Goal: Task Accomplishment & Management: Manage account settings

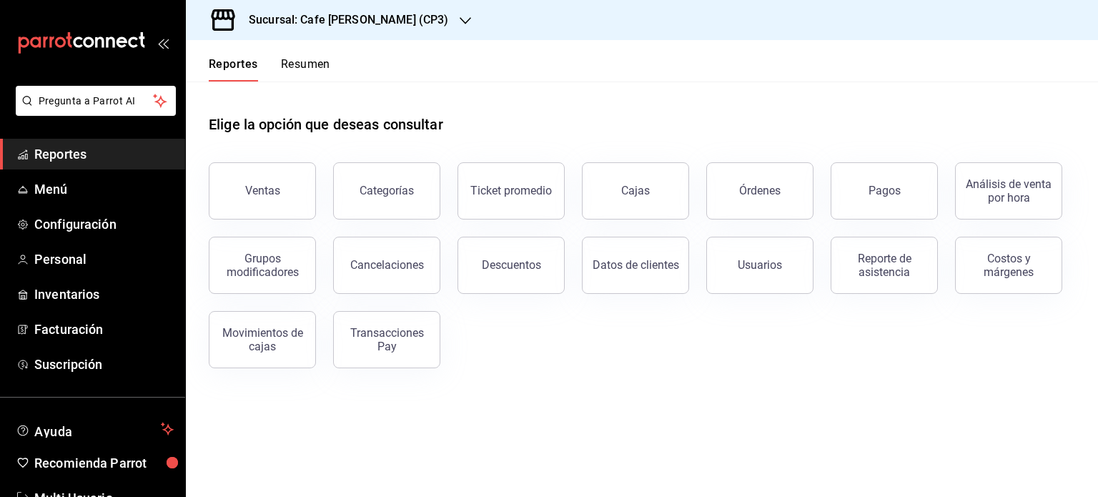
click at [609, 402] on main "Elige la opción que deseas consultar Ventas Categorías Ticket promedio Cajas Ór…" at bounding box center [642, 288] width 912 height 415
click at [620, 187] on link "Cajas" at bounding box center [635, 190] width 107 height 57
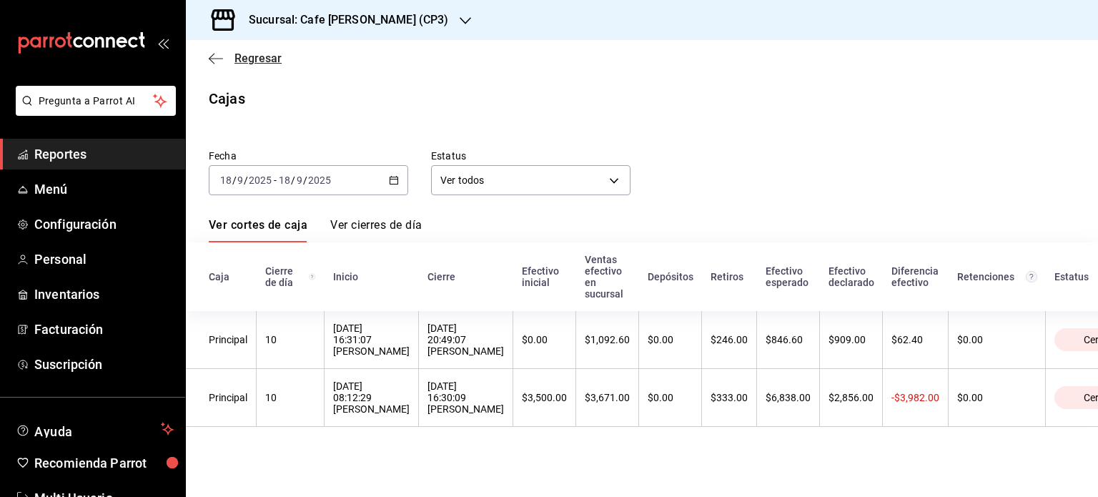
click at [242, 54] on span "Regresar" at bounding box center [257, 58] width 47 height 14
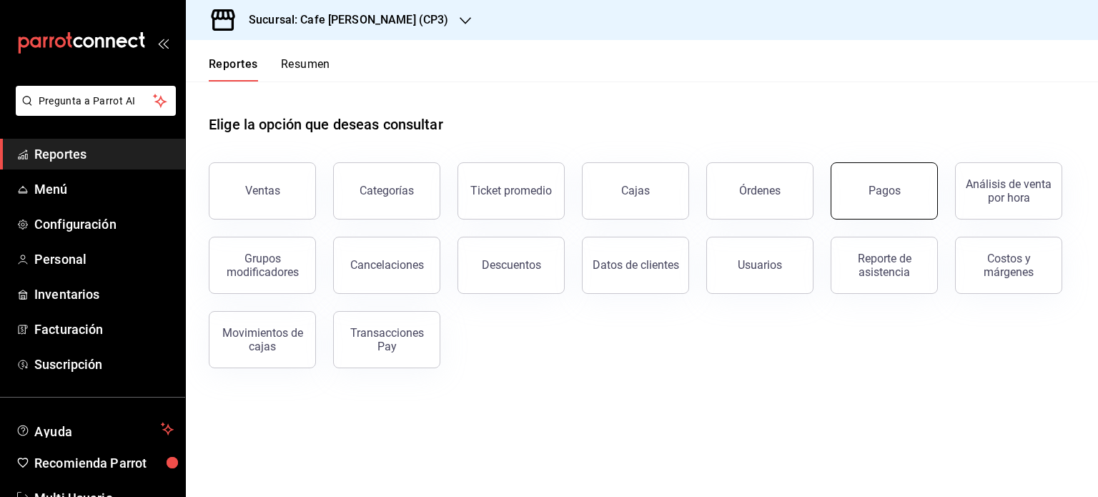
click at [880, 182] on button "Pagos" at bounding box center [883, 190] width 107 height 57
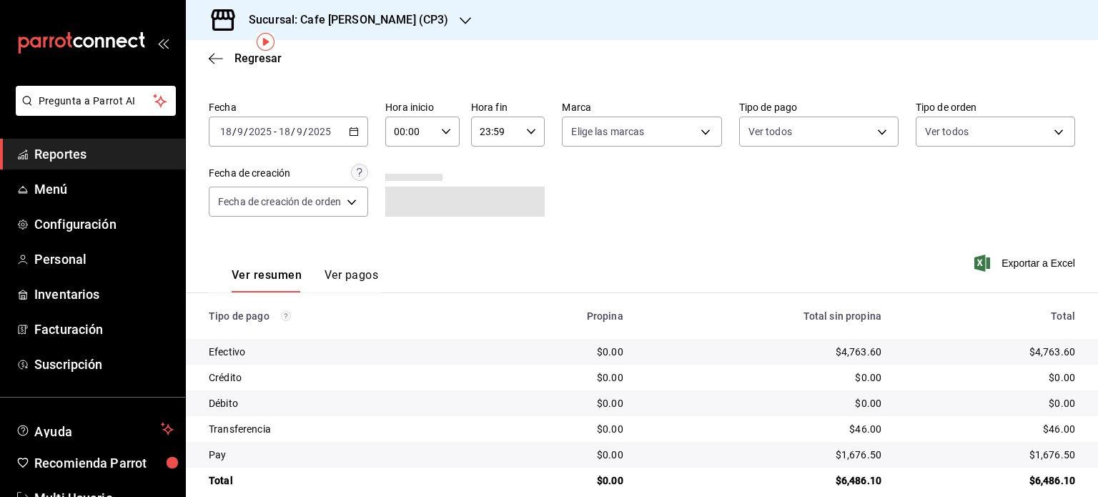
scroll to position [57, 0]
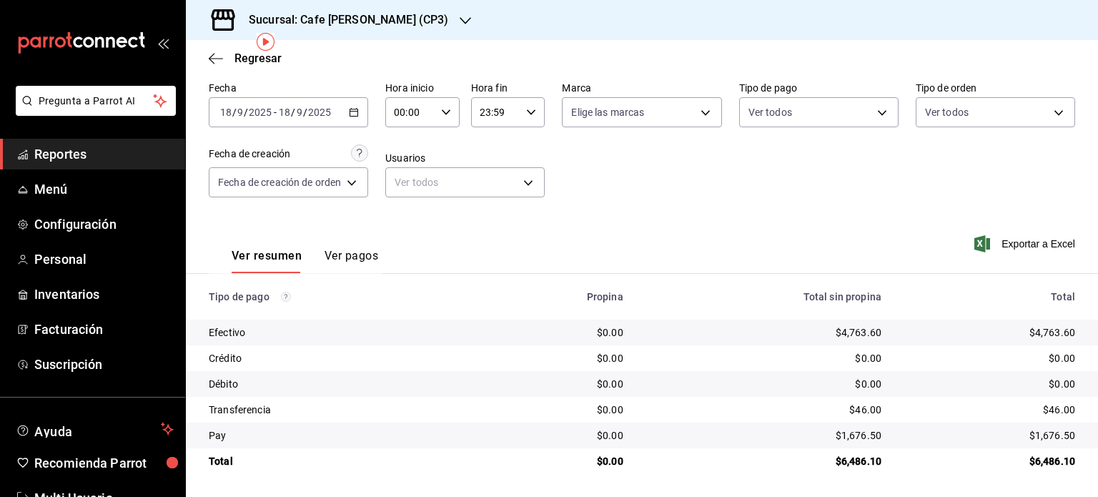
click at [361, 257] on button "Ver pagos" at bounding box center [351, 261] width 54 height 24
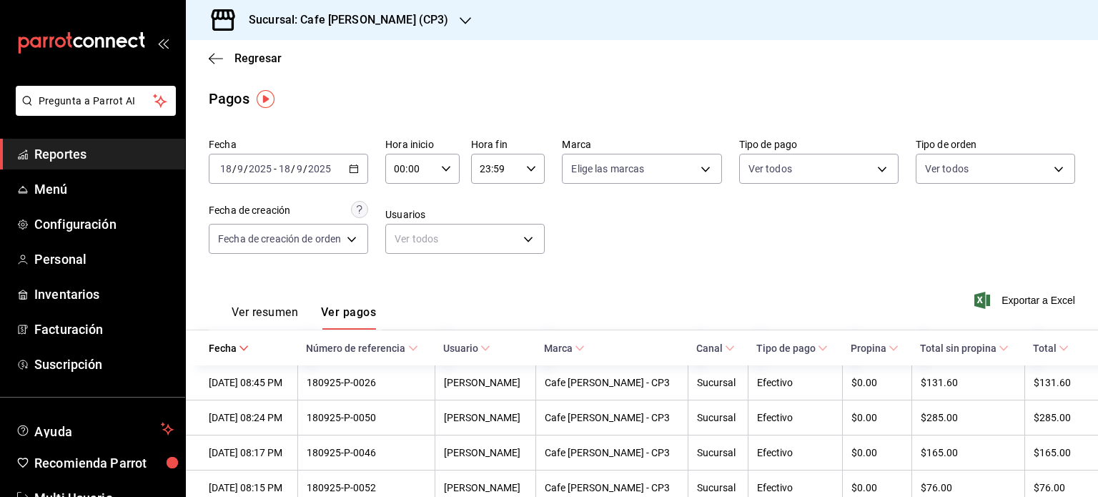
click at [275, 312] on button "Ver resumen" at bounding box center [265, 317] width 66 height 24
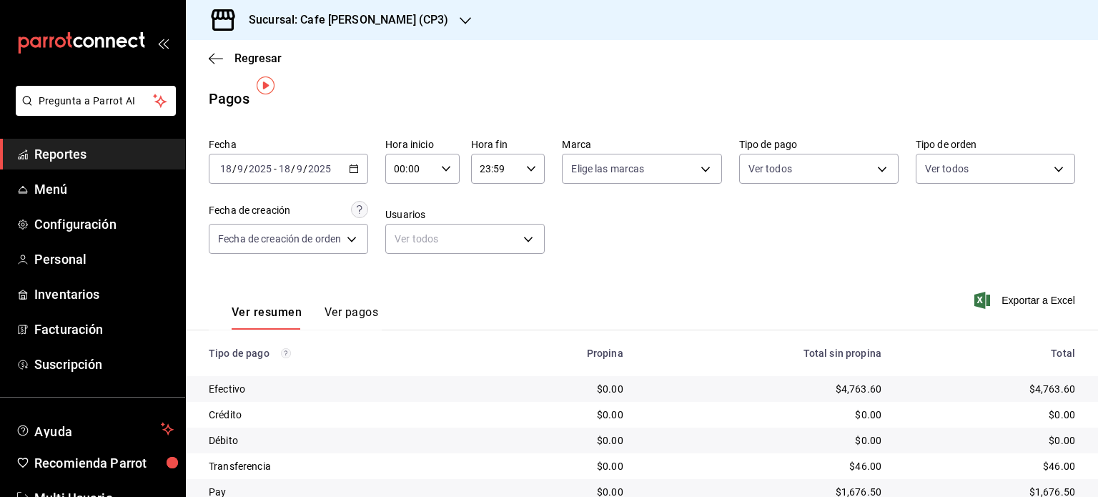
scroll to position [57, 0]
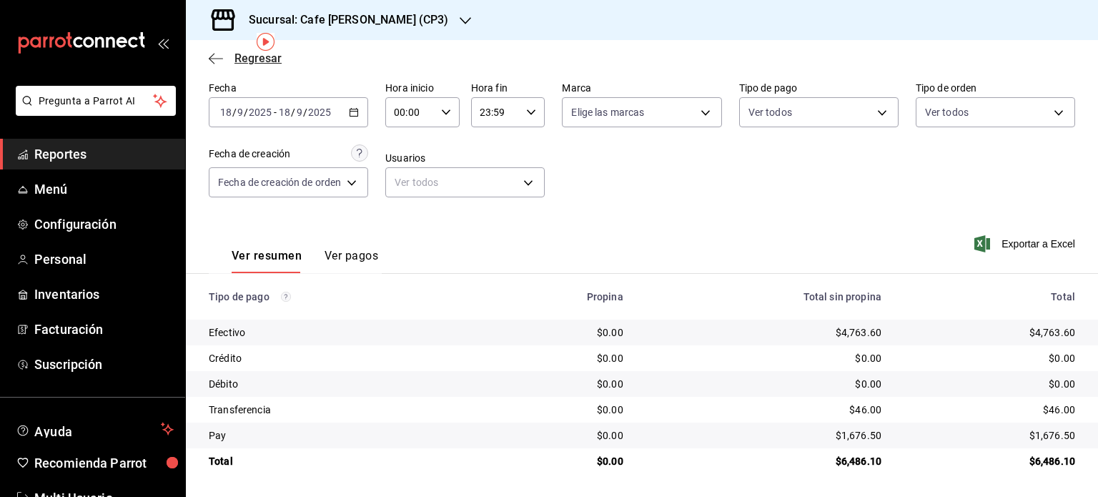
click at [245, 57] on span "Regresar" at bounding box center [257, 58] width 47 height 14
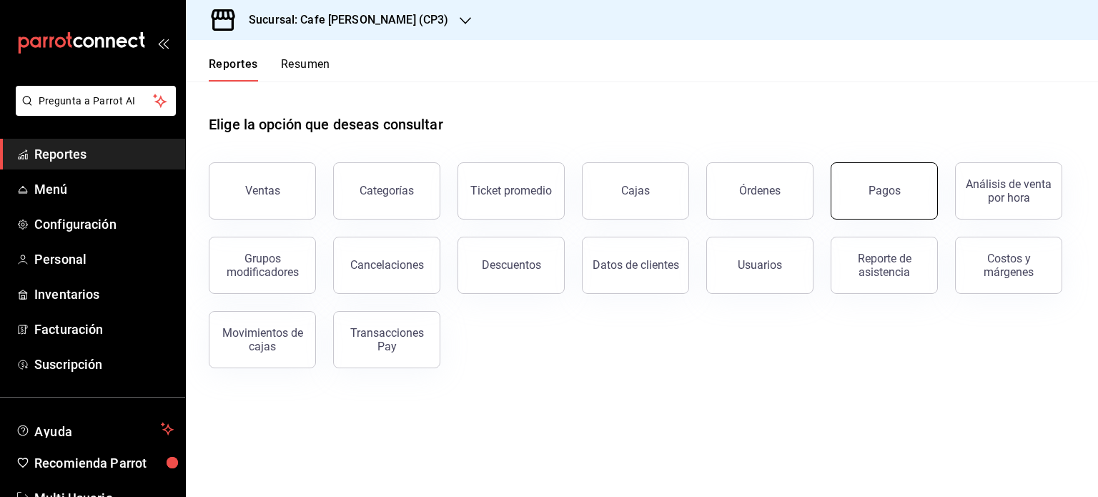
click at [889, 197] on div "Pagos" at bounding box center [884, 191] width 32 height 14
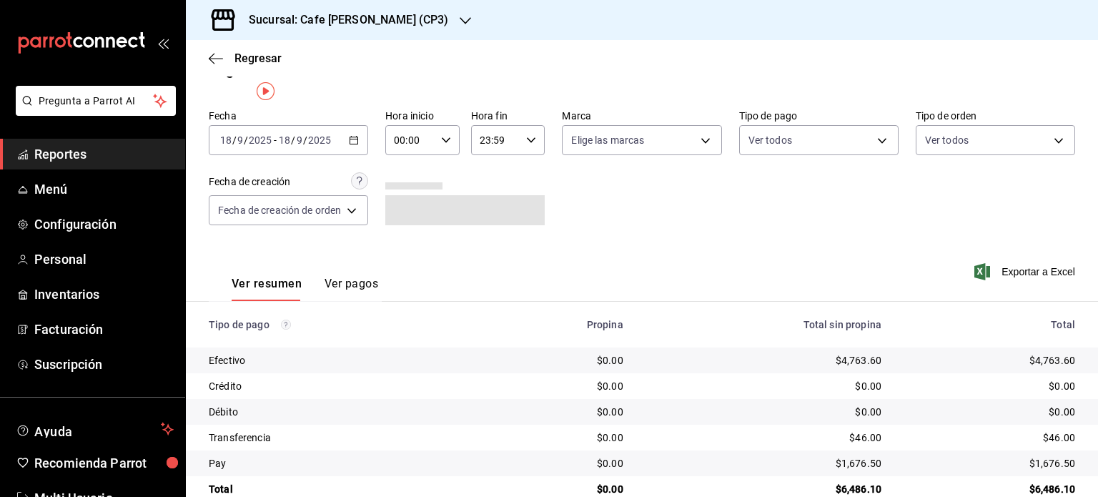
scroll to position [57, 0]
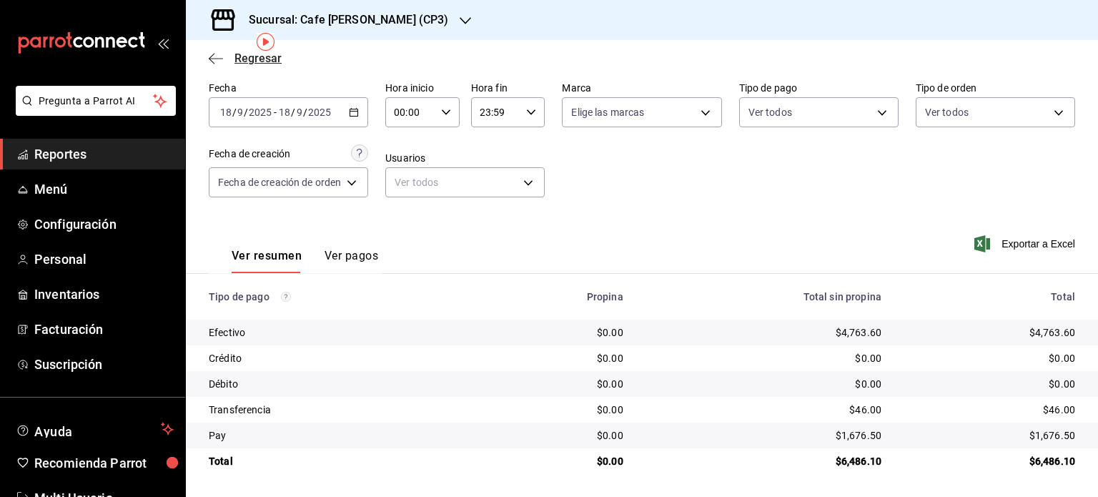
click at [247, 62] on span "Regresar" at bounding box center [257, 58] width 47 height 14
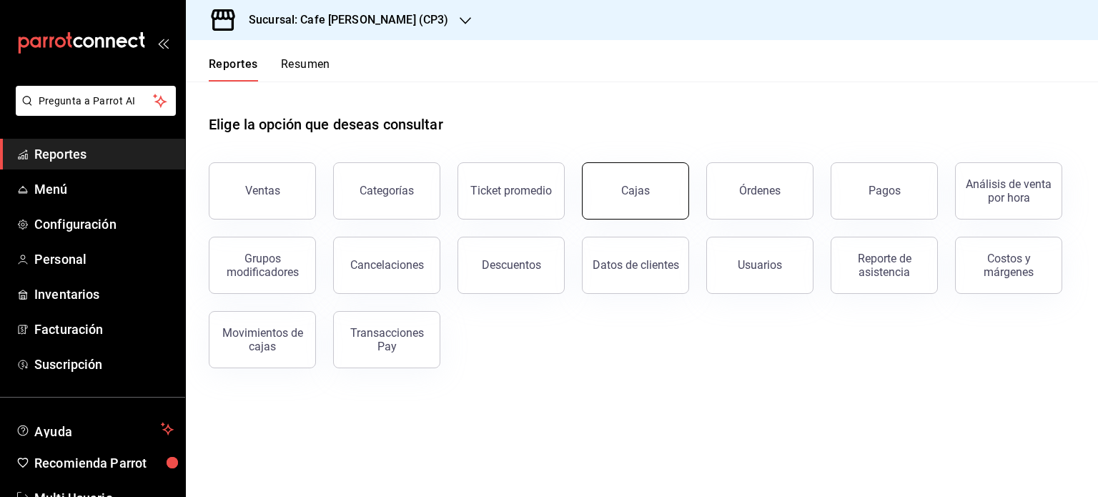
click at [626, 198] on div "Cajas" at bounding box center [635, 190] width 29 height 17
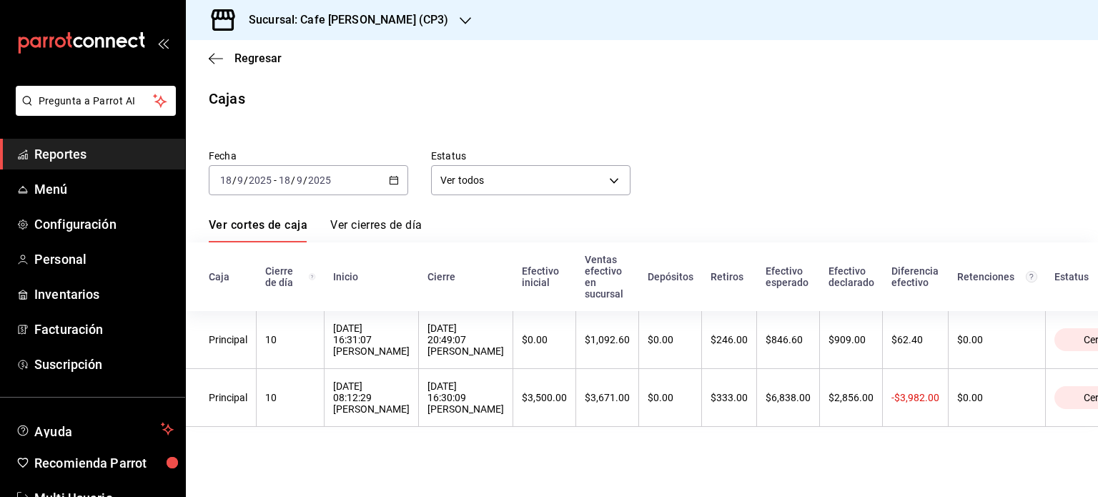
click at [387, 224] on link "Ver cierres de día" at bounding box center [375, 230] width 91 height 24
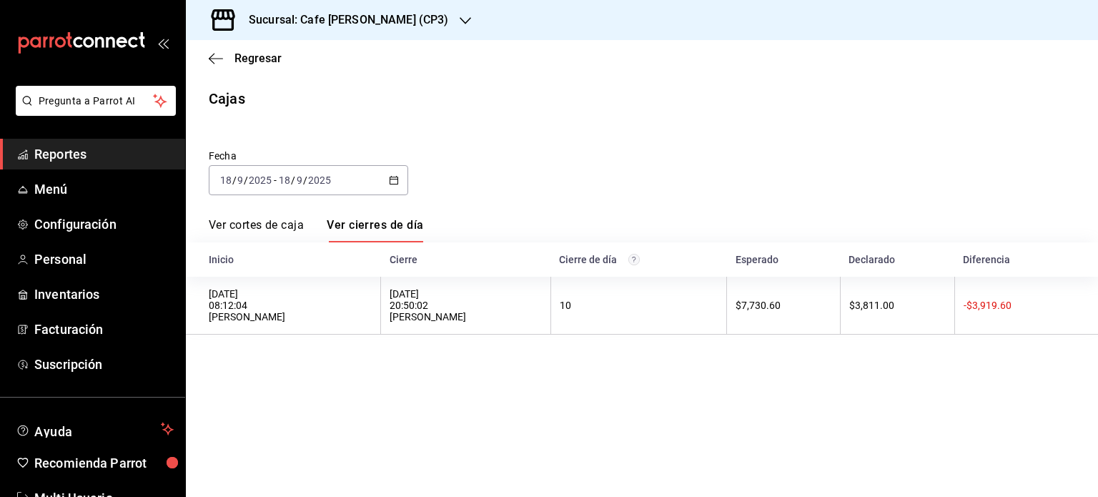
click at [254, 228] on link "Ver cortes de caja" at bounding box center [256, 230] width 95 height 24
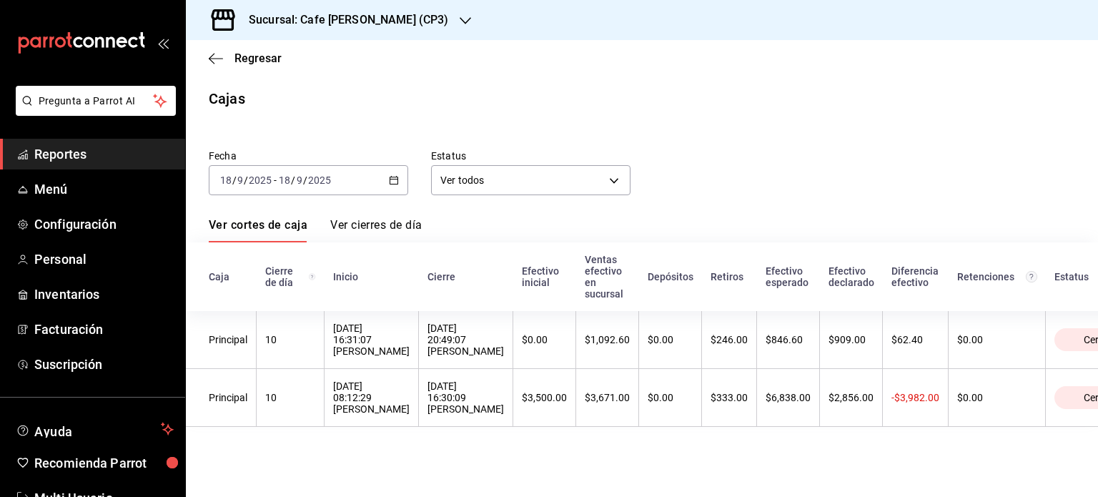
click at [394, 222] on link "Ver cierres de día" at bounding box center [375, 230] width 91 height 24
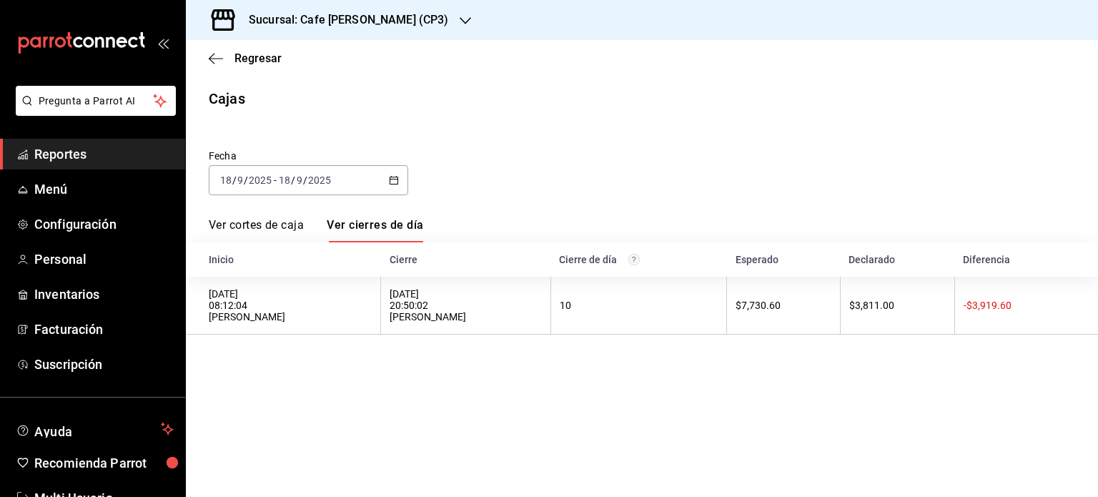
click at [262, 222] on link "Ver cortes de caja" at bounding box center [256, 230] width 95 height 24
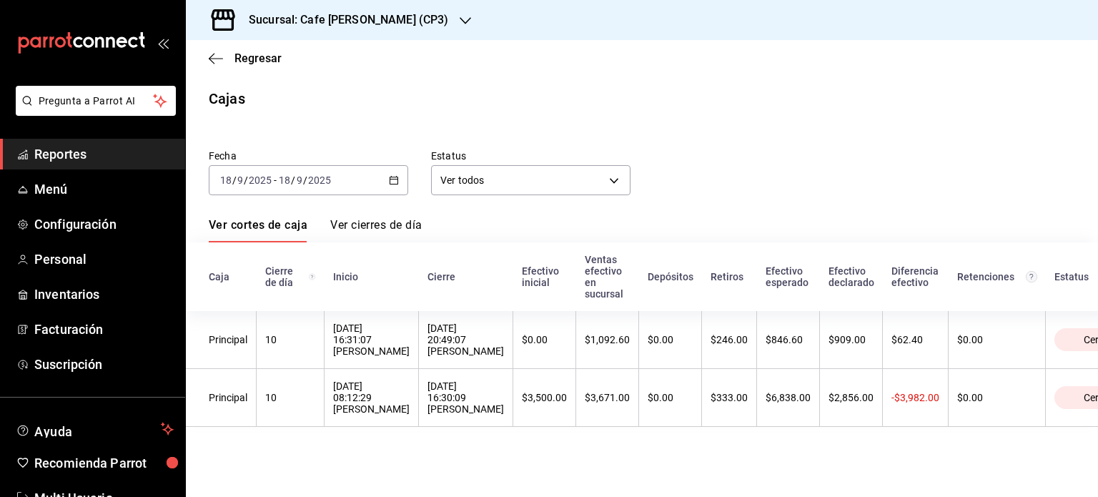
click at [386, 224] on link "Ver cierres de día" at bounding box center [375, 230] width 91 height 24
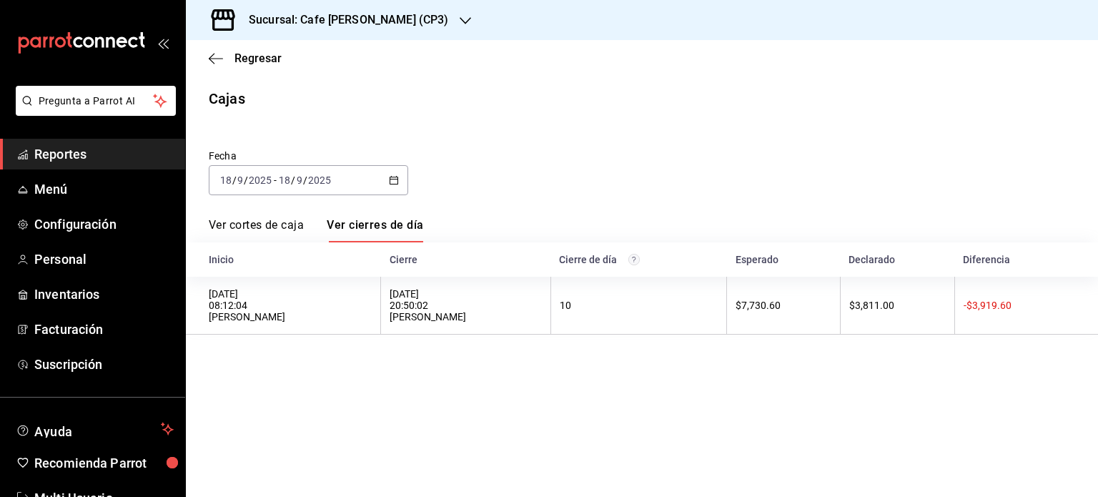
click at [254, 225] on link "Ver cortes de caja" at bounding box center [256, 230] width 95 height 24
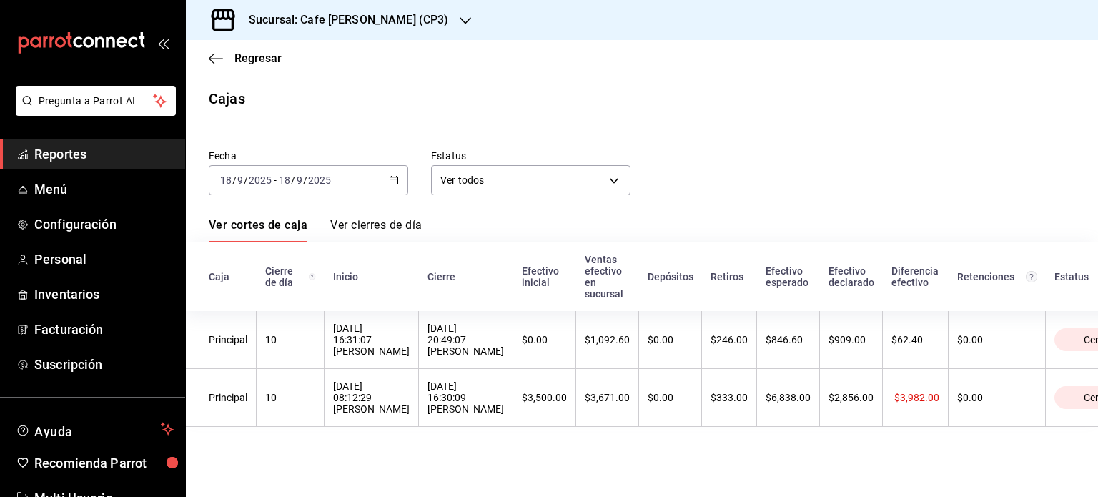
click at [379, 224] on link "Ver cierres de día" at bounding box center [375, 230] width 91 height 24
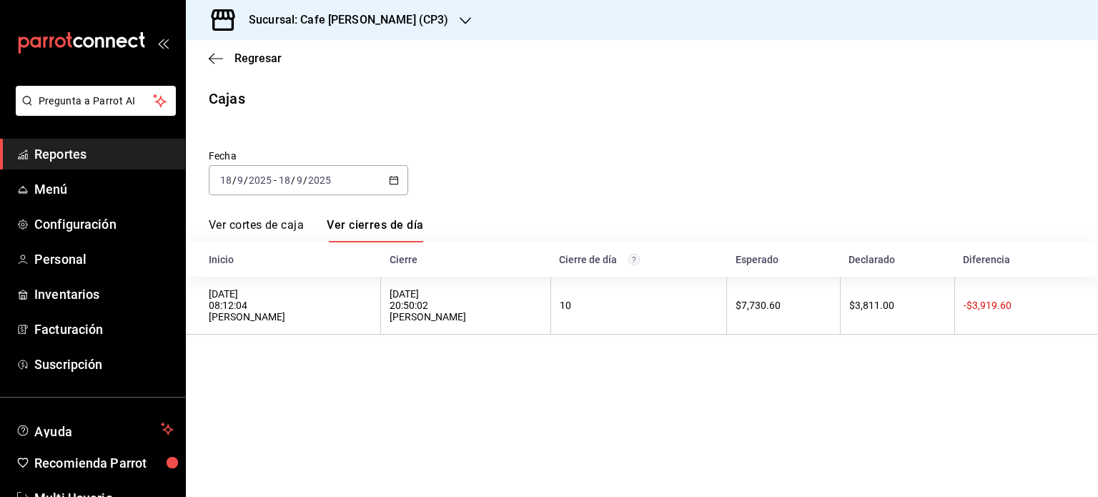
click at [283, 222] on link "Ver cortes de caja" at bounding box center [256, 230] width 95 height 24
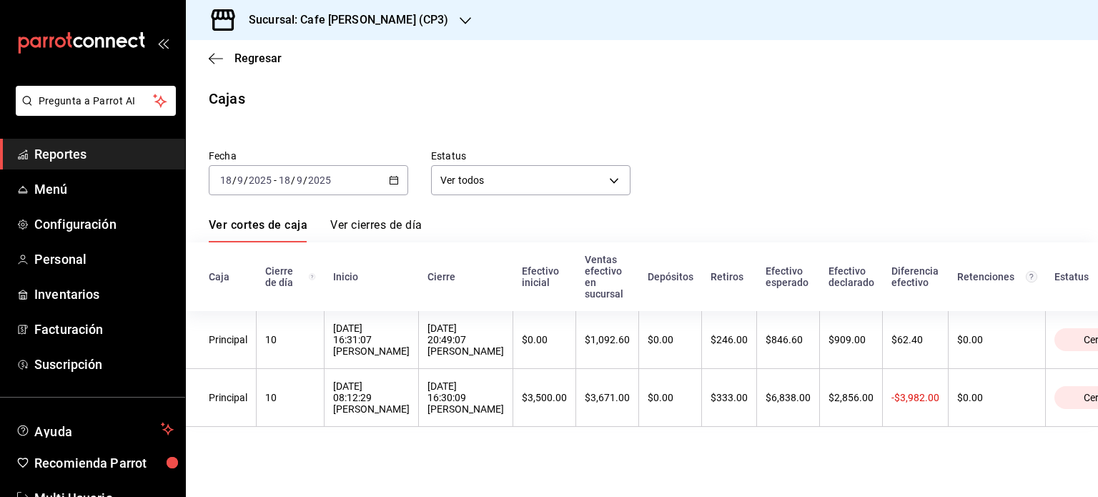
click at [396, 229] on link "Ver cierres de día" at bounding box center [375, 230] width 91 height 24
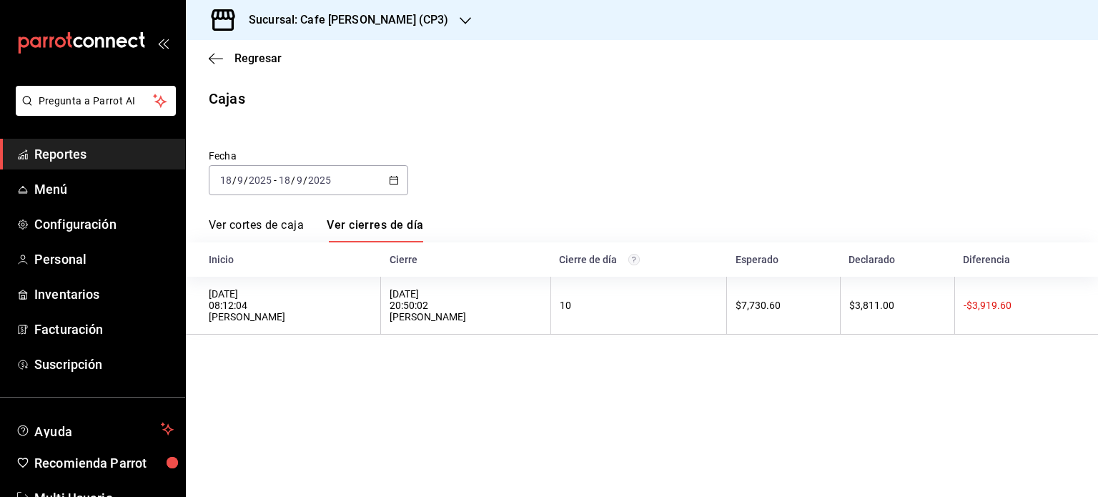
click at [276, 226] on link "Ver cortes de caja" at bounding box center [256, 230] width 95 height 24
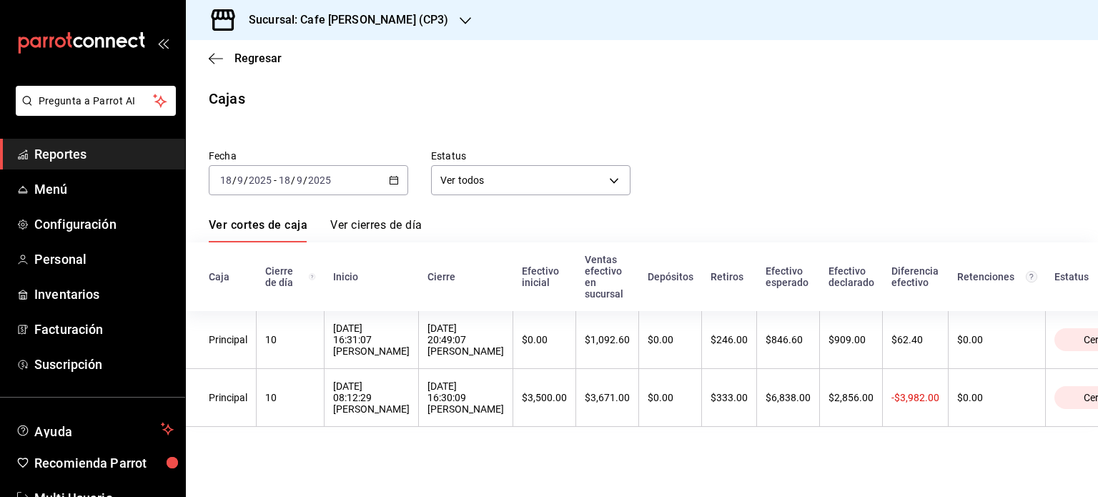
click at [380, 228] on link "Ver cierres de día" at bounding box center [375, 230] width 91 height 24
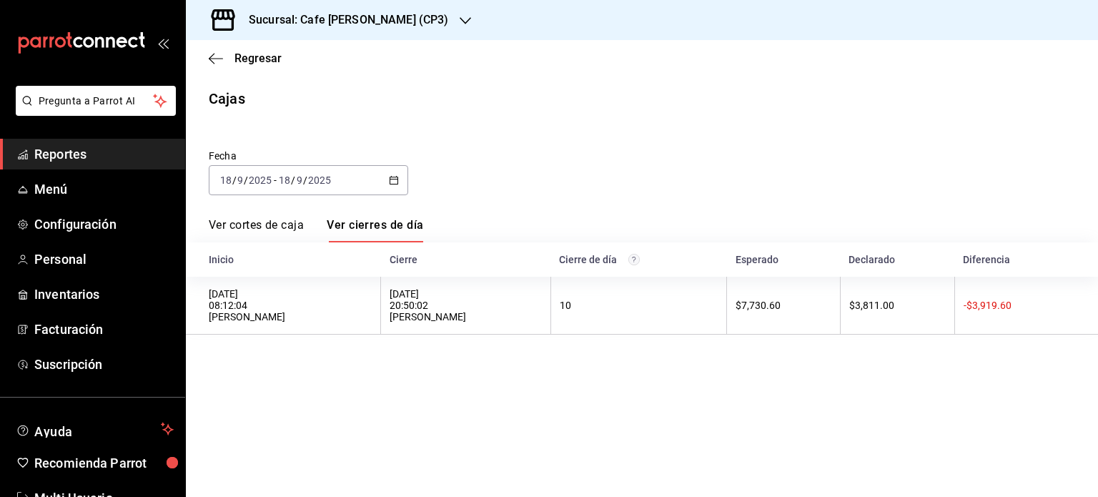
click at [234, 221] on link "Ver cortes de caja" at bounding box center [256, 230] width 95 height 24
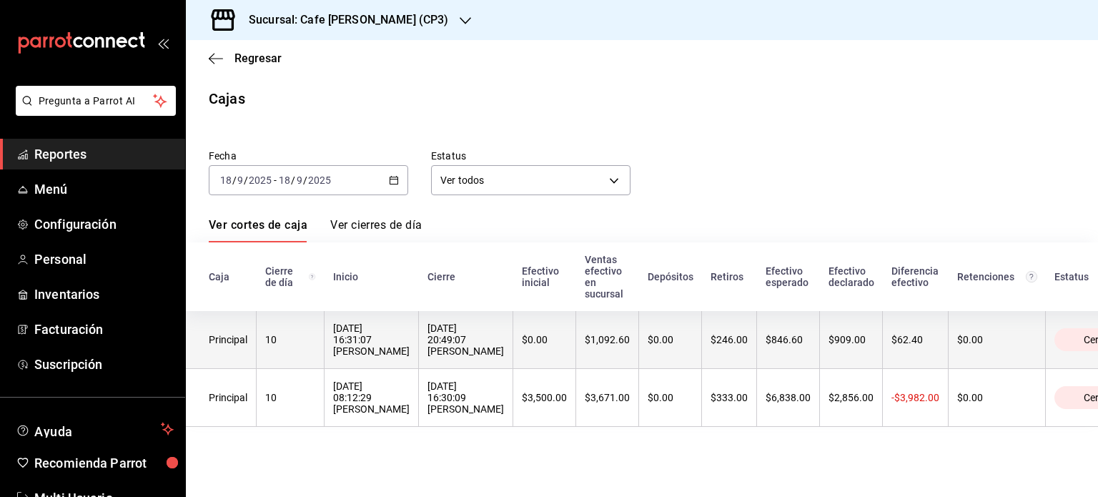
click at [226, 342] on div "Principal" at bounding box center [228, 339] width 39 height 11
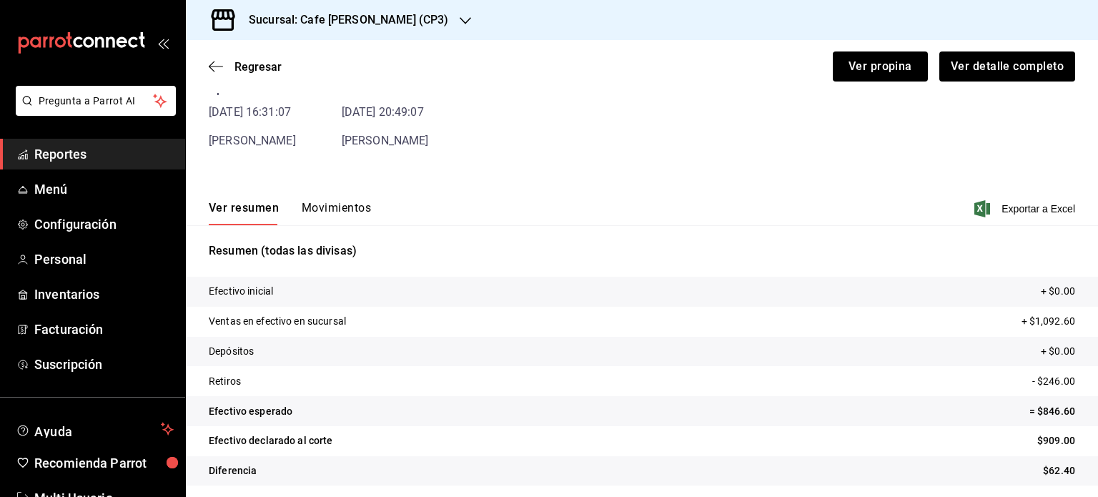
scroll to position [86, 0]
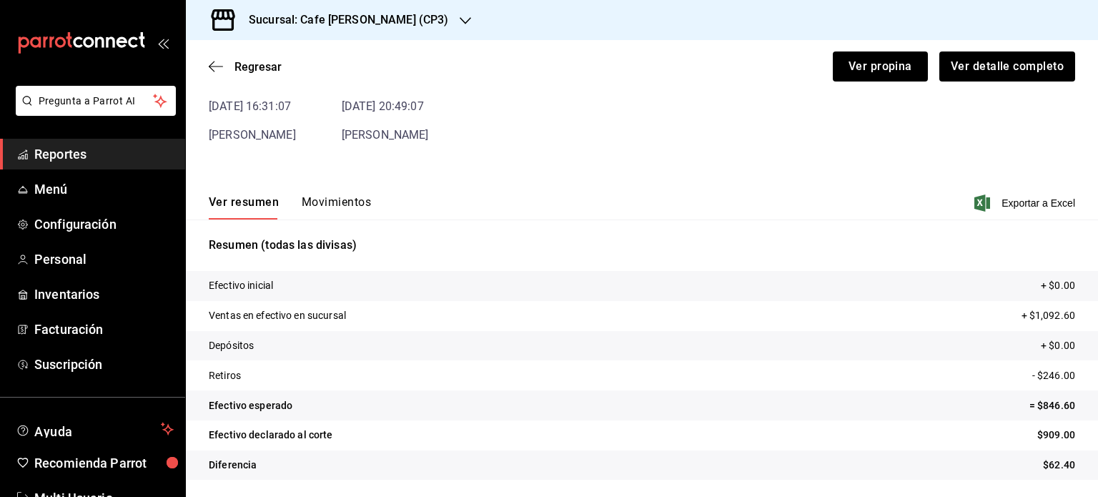
click at [342, 201] on button "Movimientos" at bounding box center [336, 207] width 69 height 24
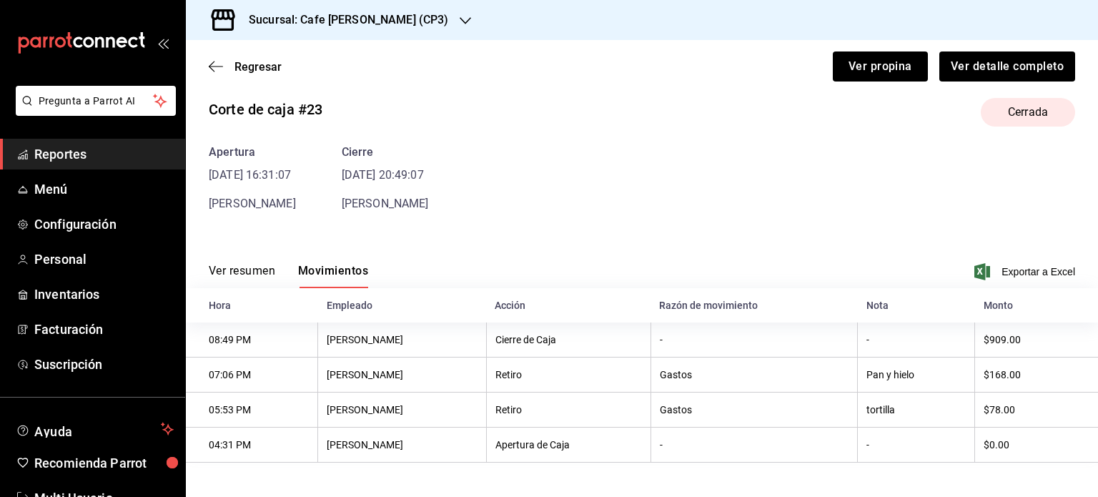
scroll to position [20, 0]
click at [237, 269] on button "Ver resumen" at bounding box center [242, 276] width 66 height 24
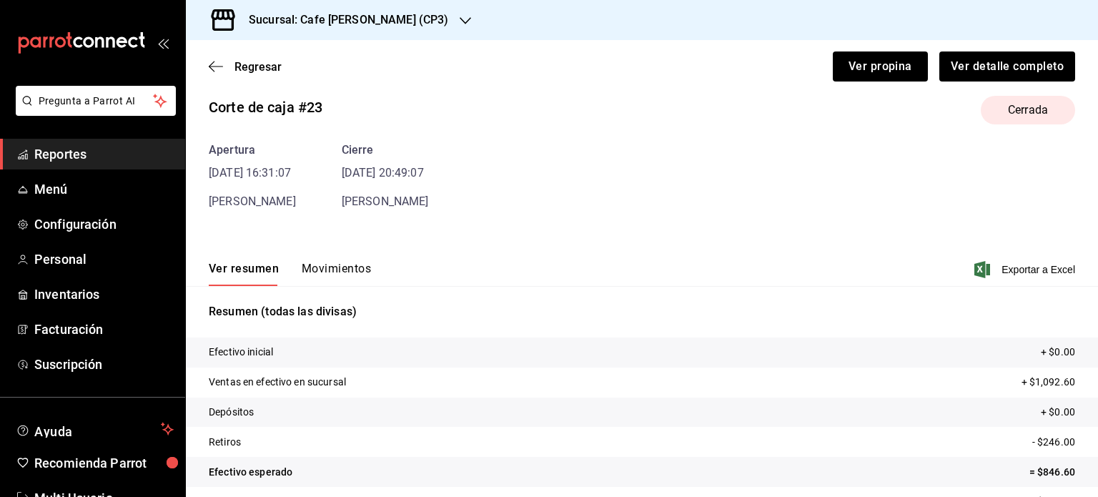
scroll to position [86, 0]
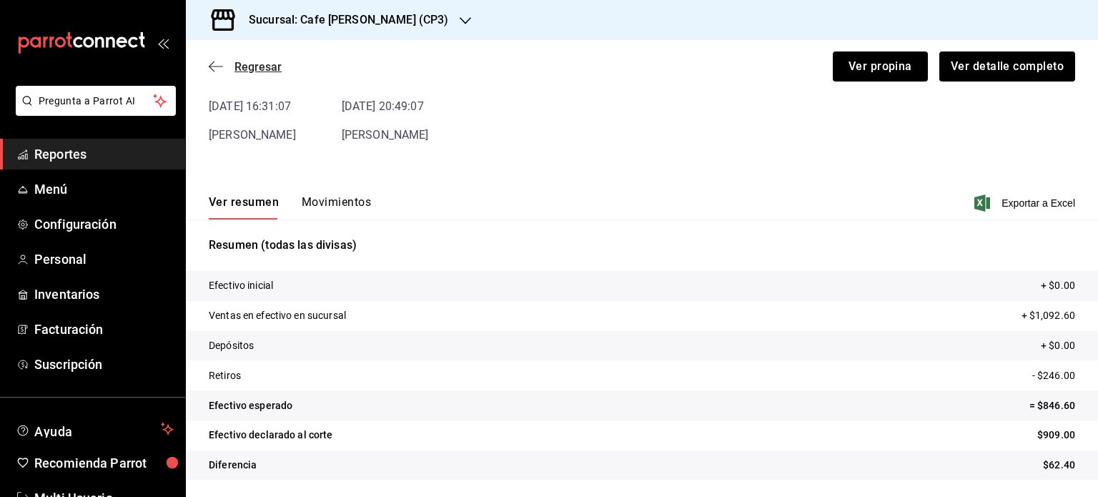
click at [219, 65] on icon "button" at bounding box center [216, 66] width 14 height 13
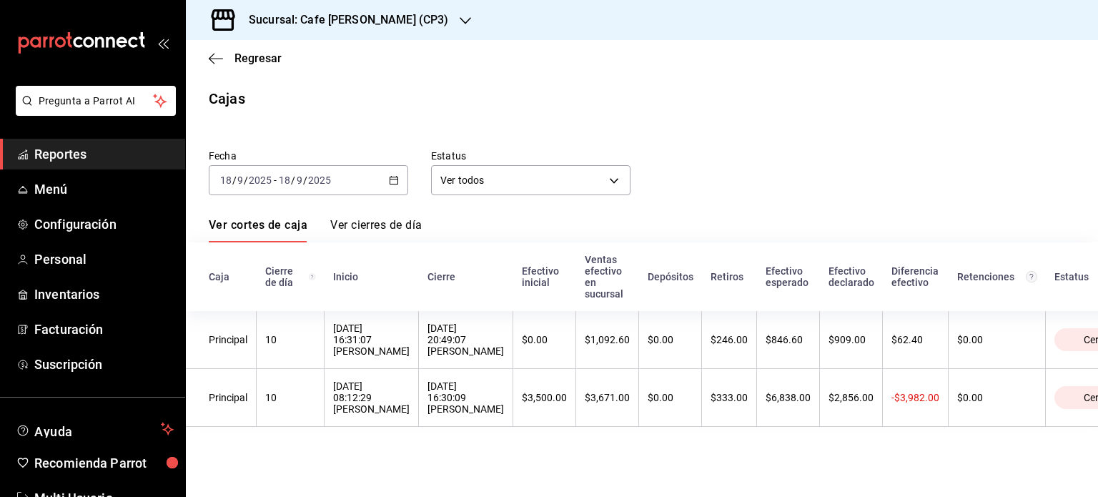
click at [389, 224] on link "Ver cierres de día" at bounding box center [375, 230] width 91 height 24
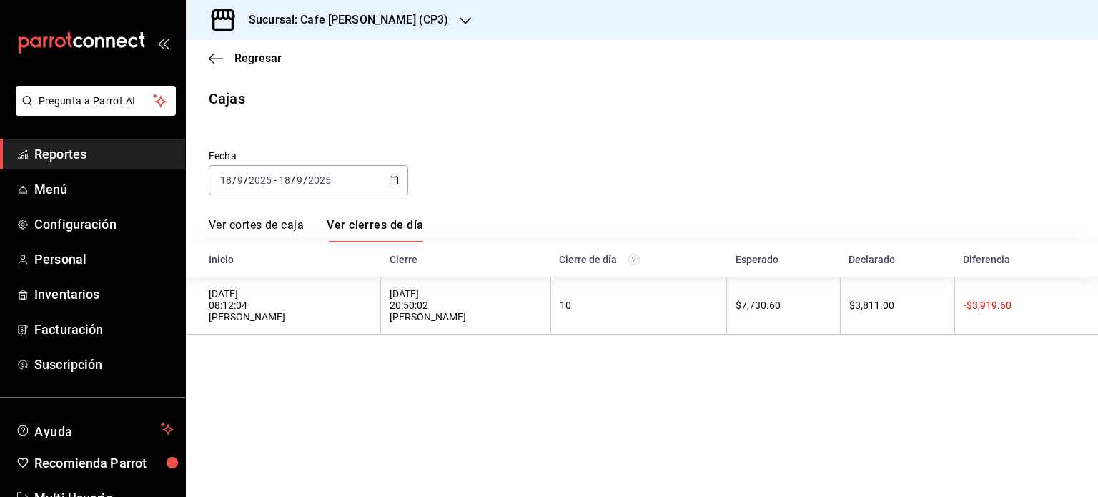
click at [239, 222] on link "Ver cortes de caja" at bounding box center [256, 230] width 95 height 24
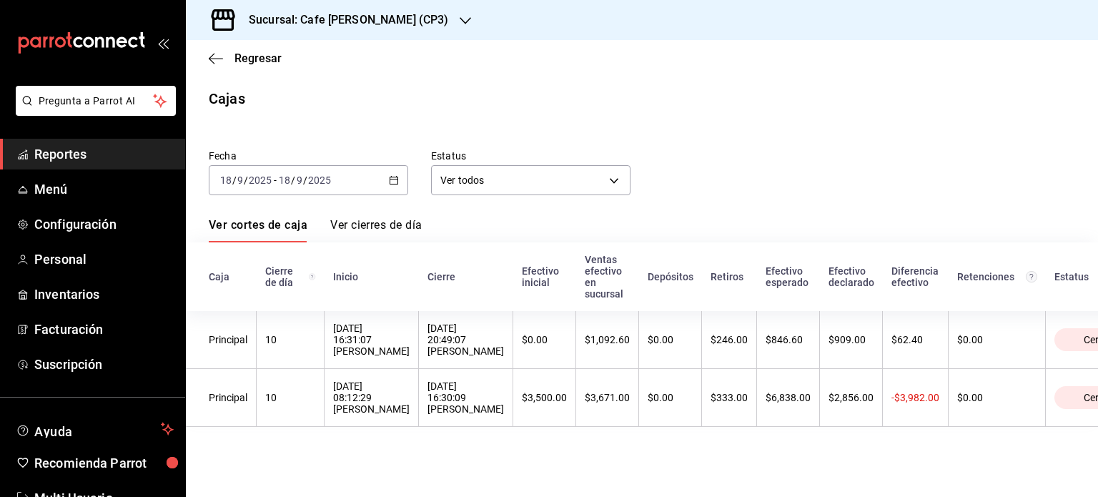
click at [394, 225] on link "Ver cierres de día" at bounding box center [375, 230] width 91 height 24
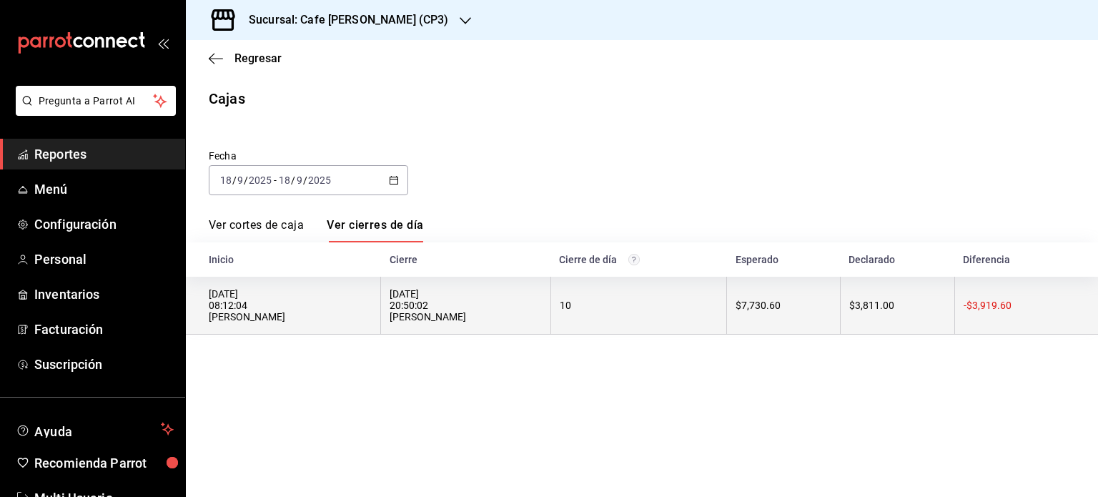
click at [430, 303] on div "[DATE] 20:50:02 [PERSON_NAME]" at bounding box center [465, 305] width 152 height 34
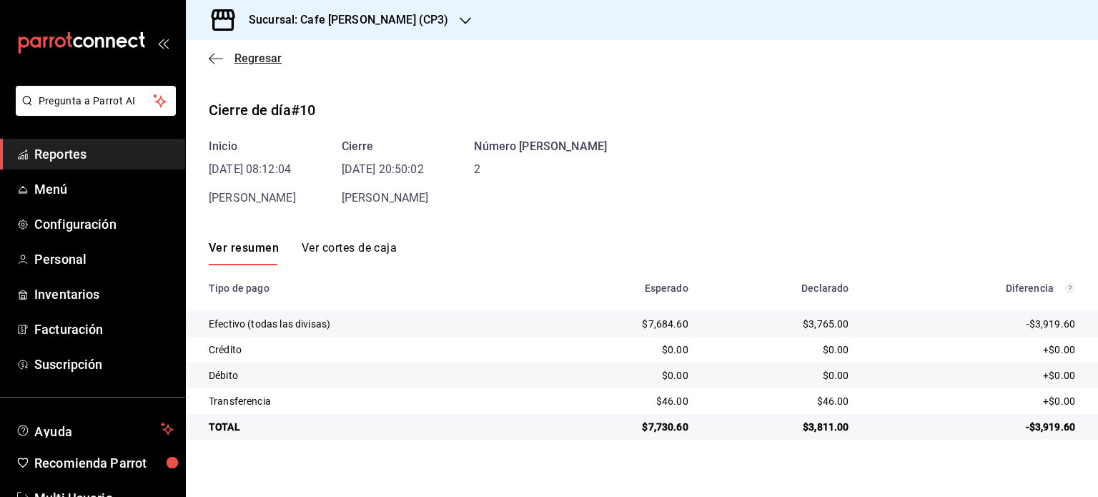
click at [219, 54] on icon "button" at bounding box center [216, 58] width 14 height 13
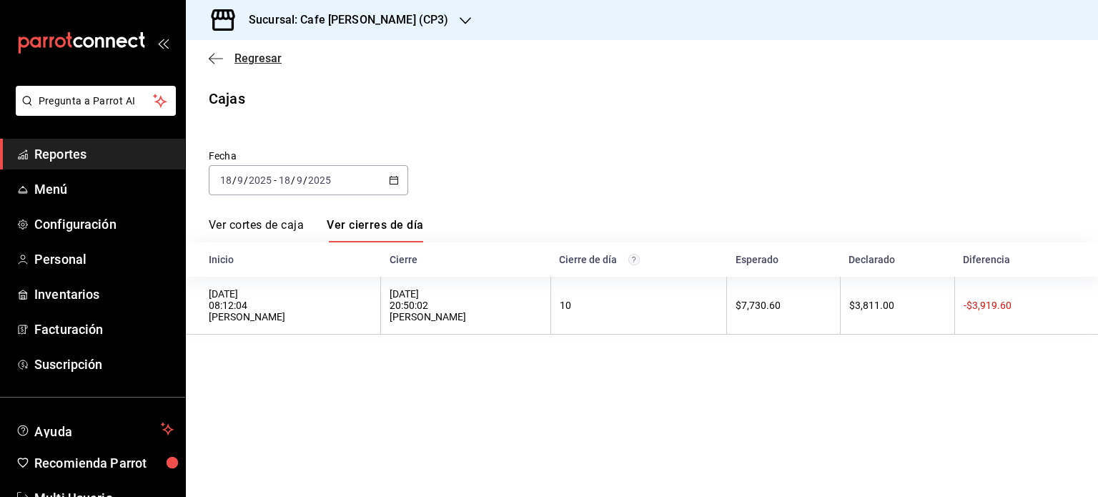
click at [234, 61] on span "Regresar" at bounding box center [245, 58] width 73 height 14
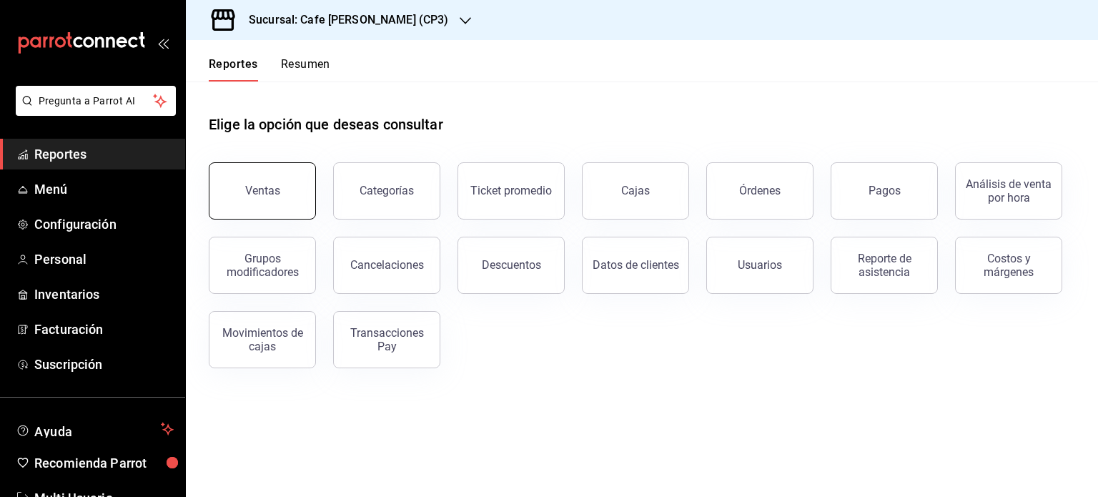
click at [257, 191] on div "Ventas" at bounding box center [262, 191] width 35 height 14
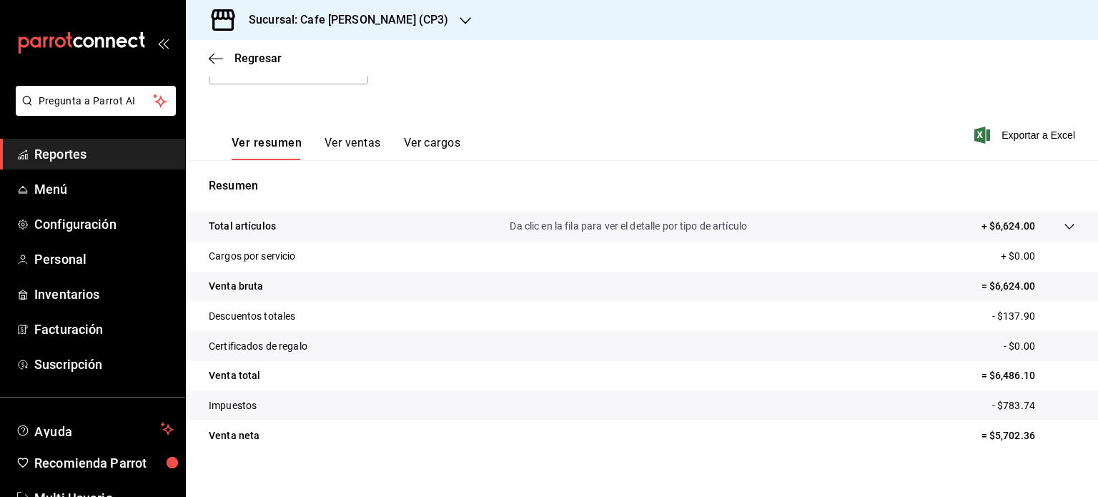
scroll to position [188, 0]
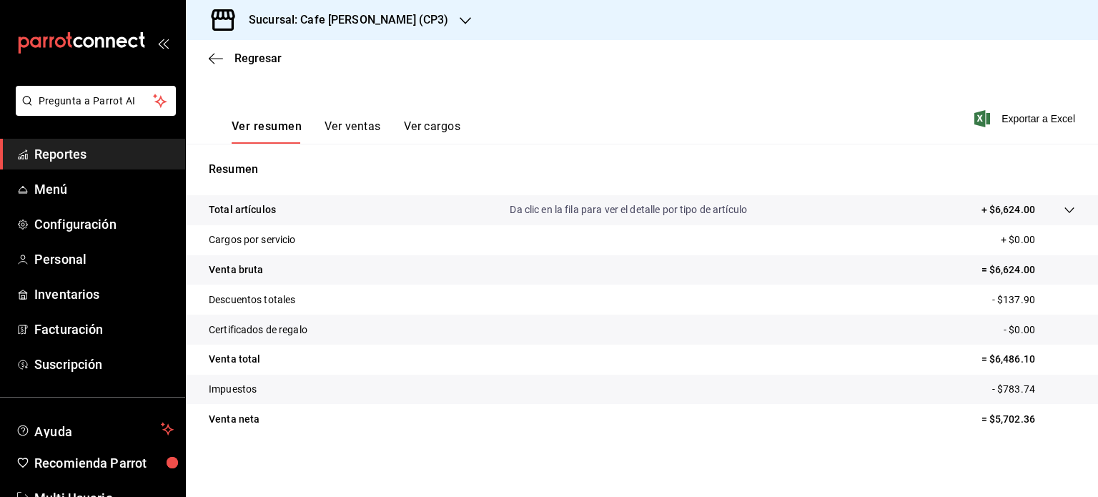
click at [1063, 209] on icon at bounding box center [1068, 209] width 11 height 11
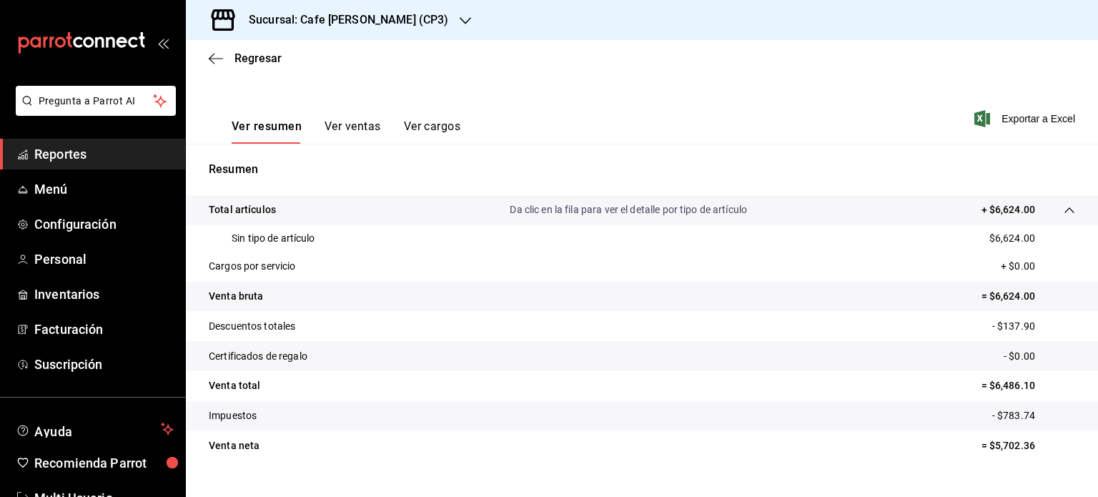
click at [360, 124] on button "Ver ventas" at bounding box center [352, 131] width 56 height 24
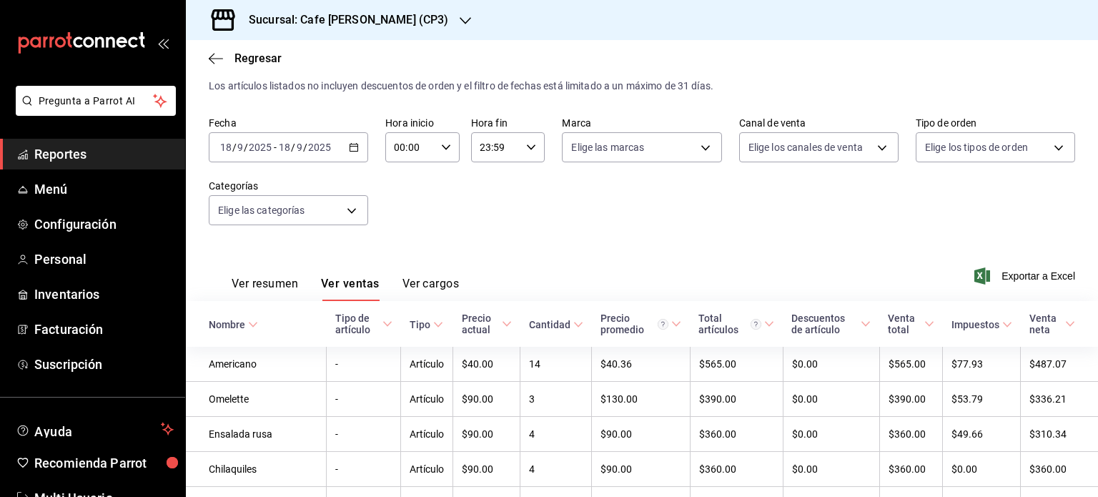
scroll to position [188, 0]
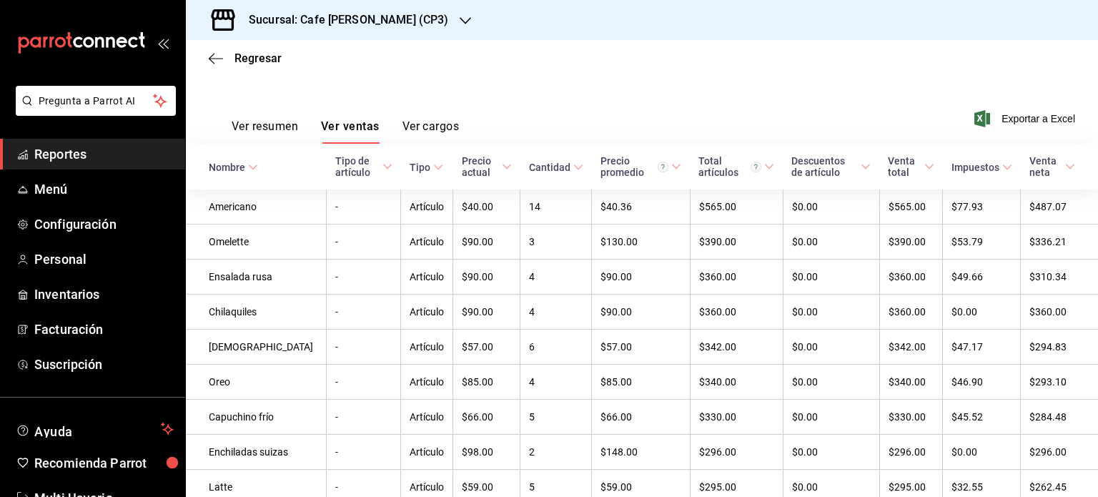
click at [430, 126] on button "Ver cargos" at bounding box center [430, 131] width 57 height 24
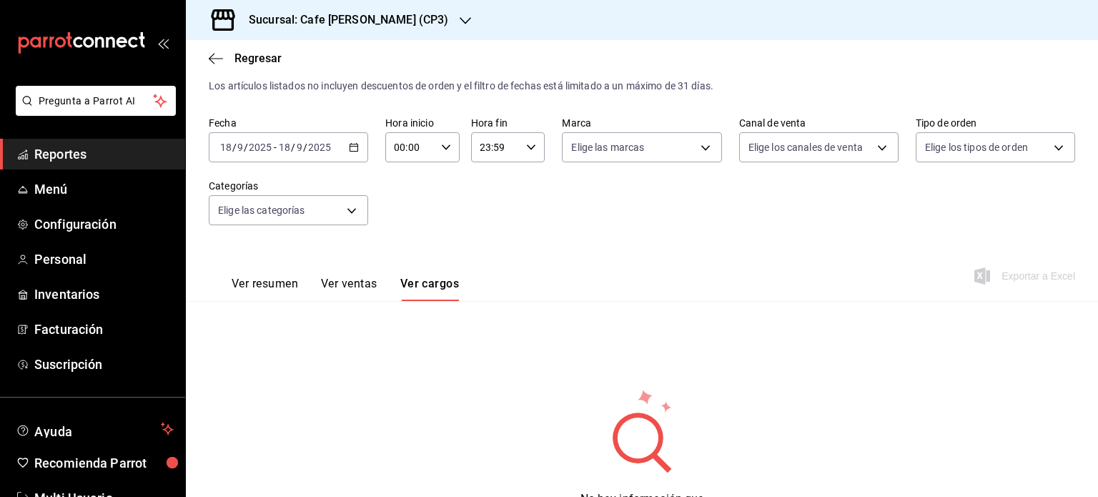
scroll to position [103, 0]
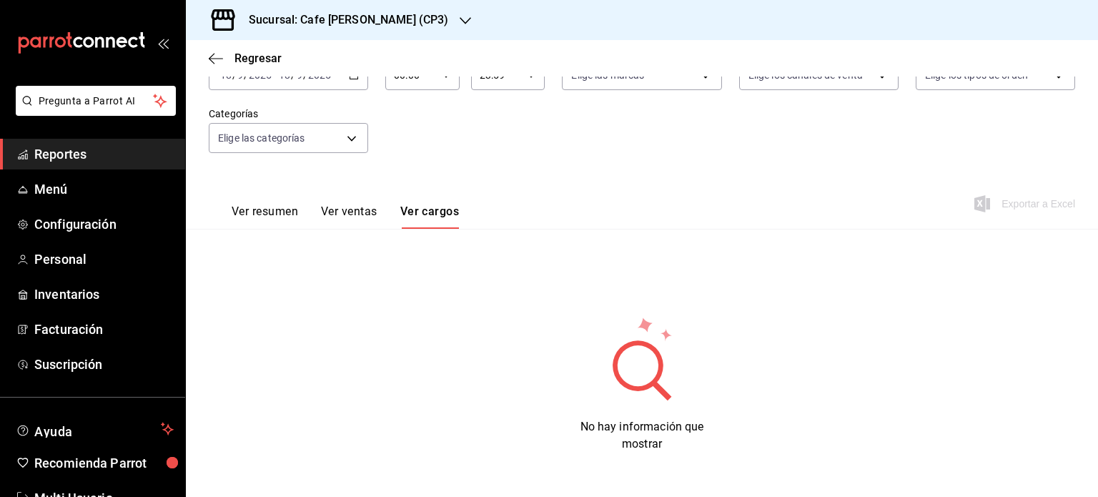
click at [274, 215] on button "Ver resumen" at bounding box center [265, 216] width 66 height 24
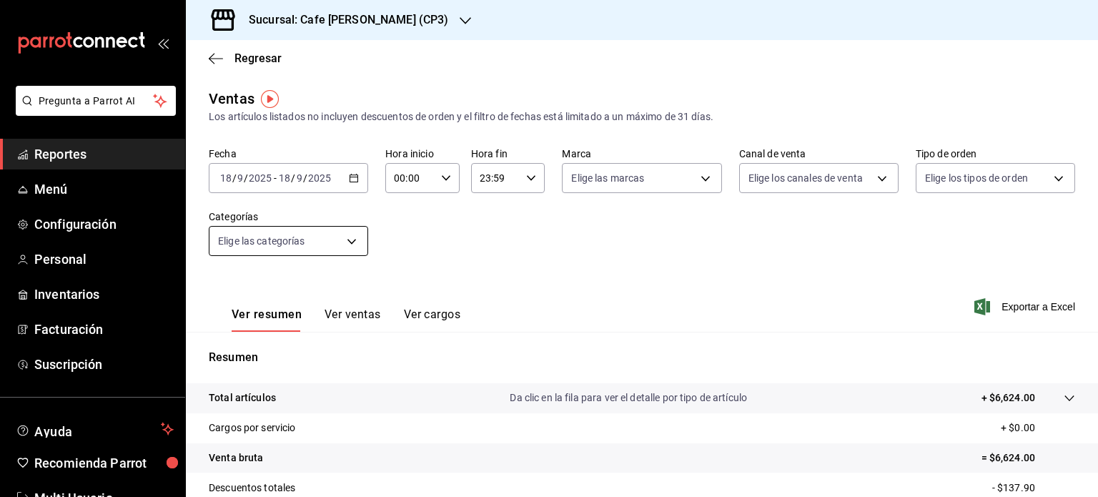
click at [354, 240] on body "Pregunta a Parrot AI Reportes Menú Configuración Personal Inventarios Facturaci…" at bounding box center [549, 248] width 1098 height 497
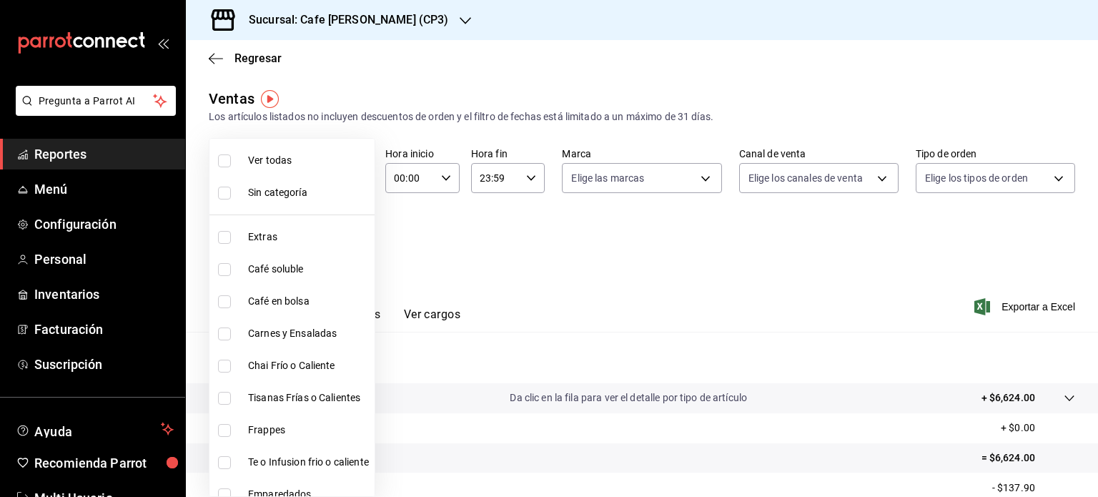
click at [579, 269] on div at bounding box center [549, 248] width 1098 height 497
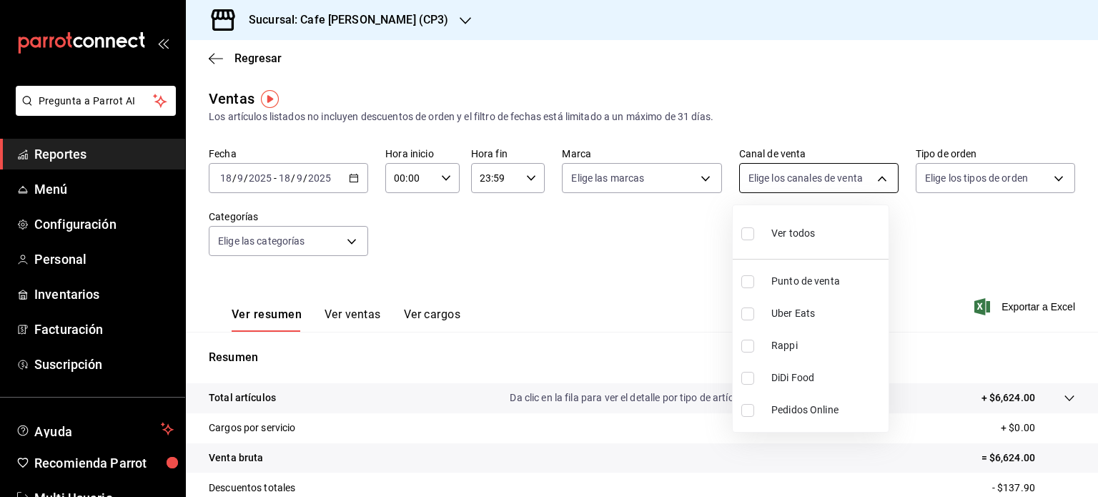
click at [876, 181] on body "Pregunta a Parrot AI Reportes Menú Configuración Personal Inventarios Facturaci…" at bounding box center [549, 248] width 1098 height 497
click at [937, 239] on div at bounding box center [549, 248] width 1098 height 497
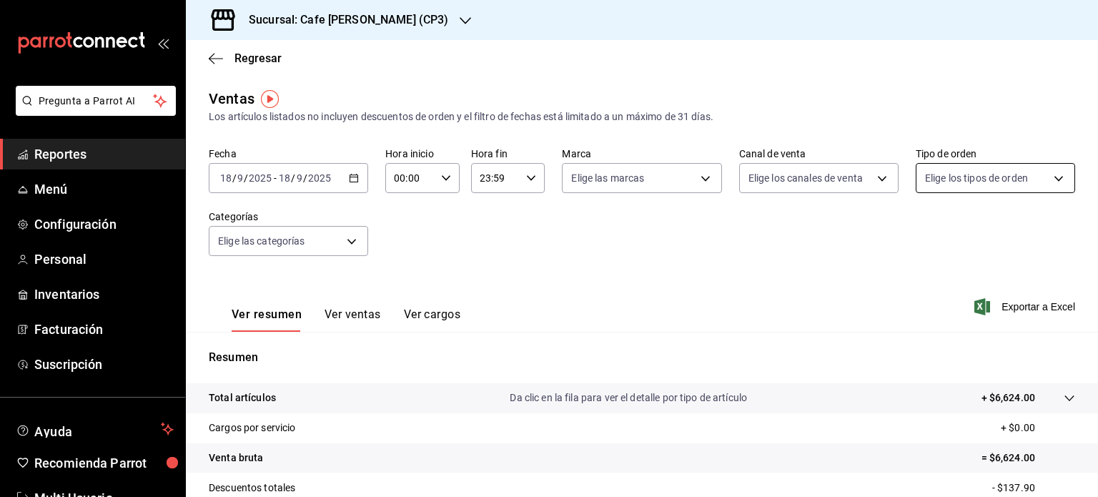
click at [1046, 177] on body "Pregunta a Parrot AI Reportes Menú Configuración Personal Inventarios Facturaci…" at bounding box center [549, 248] width 1098 height 497
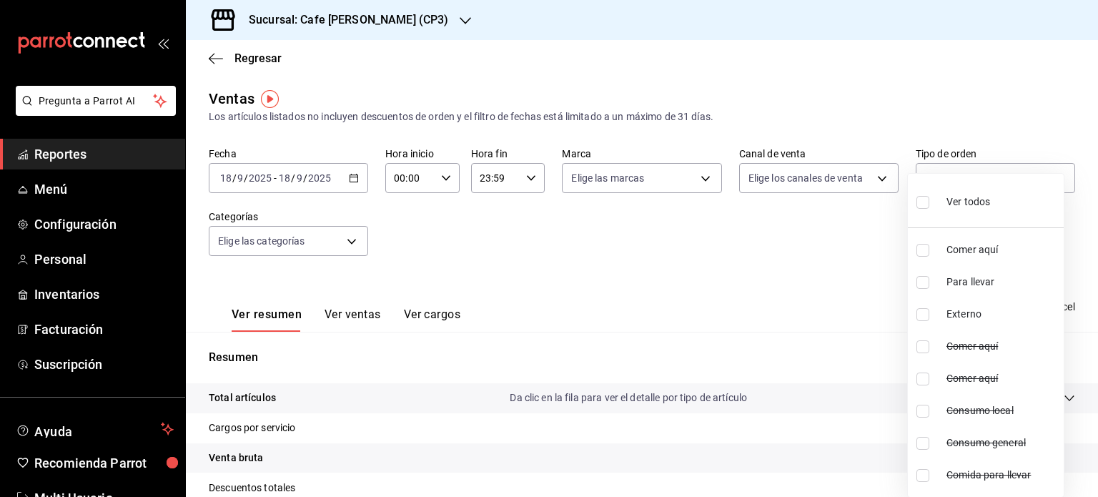
click at [595, 241] on div at bounding box center [549, 248] width 1098 height 497
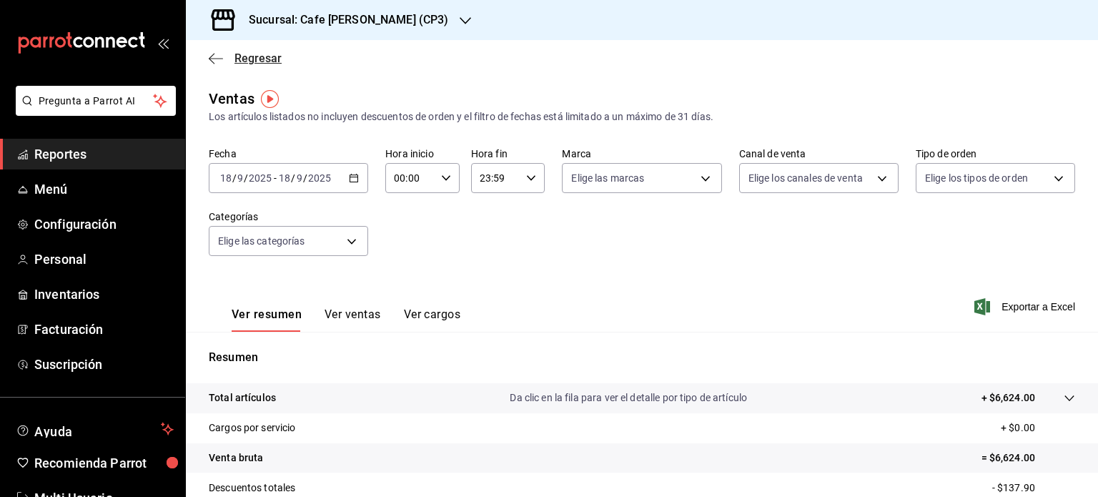
click at [222, 56] on icon "button" at bounding box center [216, 58] width 14 height 13
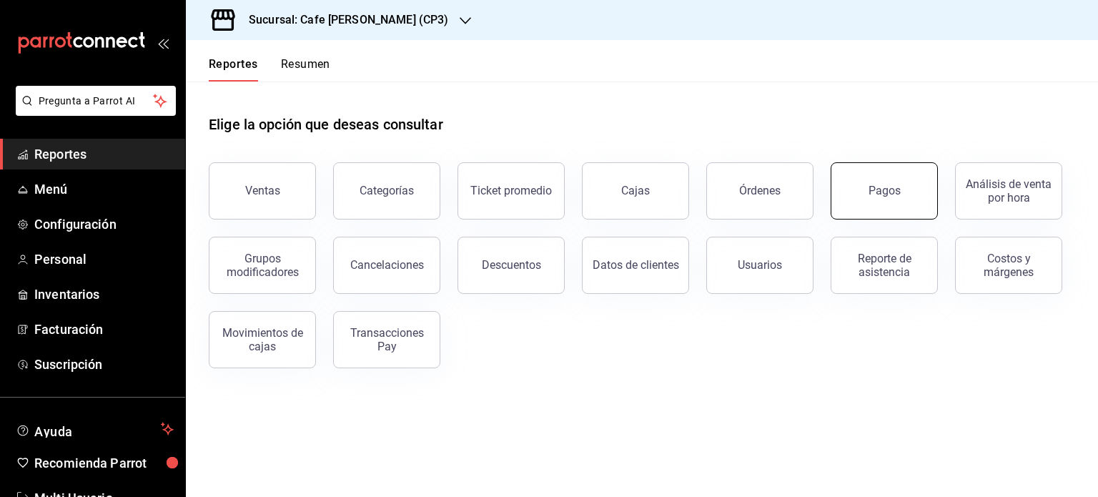
click at [878, 199] on button "Pagos" at bounding box center [883, 190] width 107 height 57
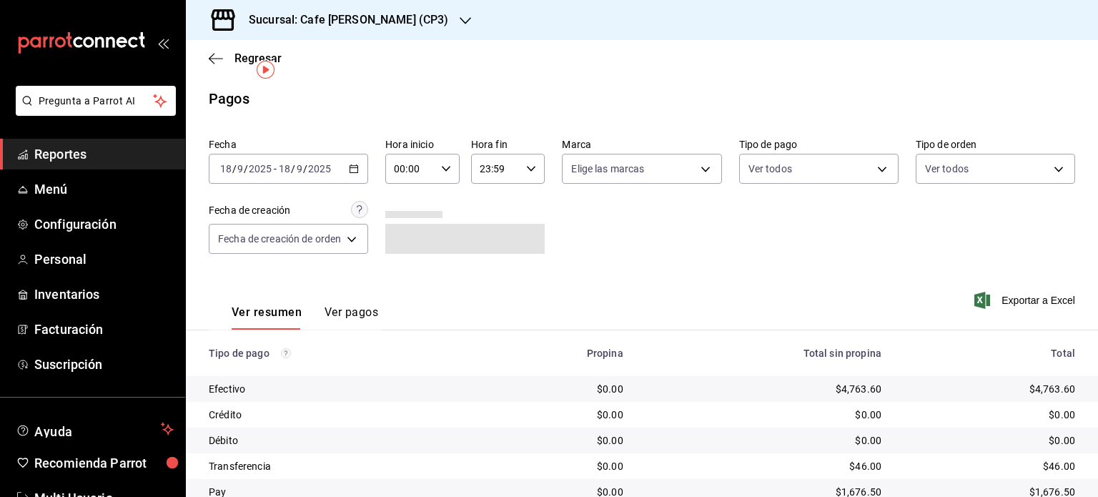
scroll to position [57, 0]
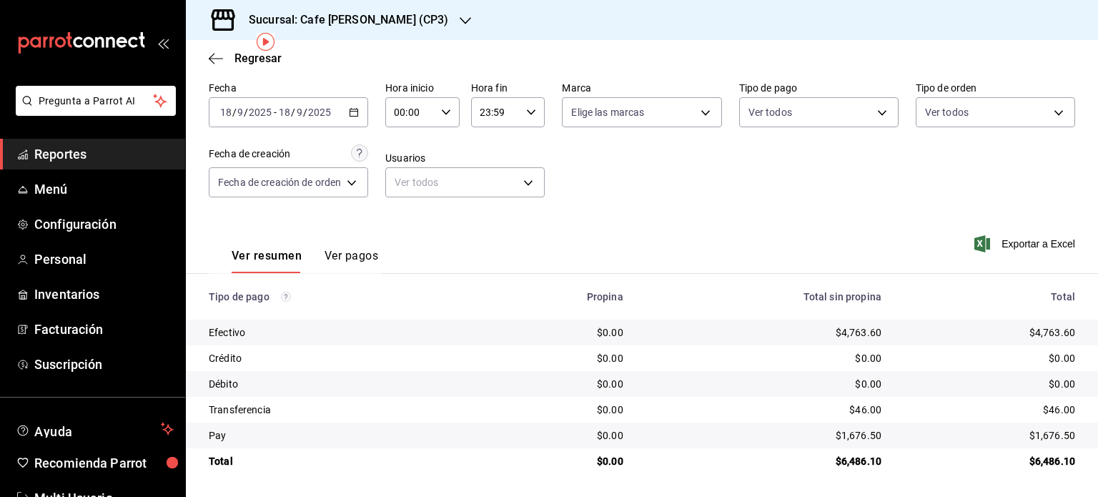
click at [1012, 459] on div "$6,486.10" at bounding box center [989, 461] width 171 height 14
click at [215, 58] on icon "button" at bounding box center [216, 58] width 14 height 1
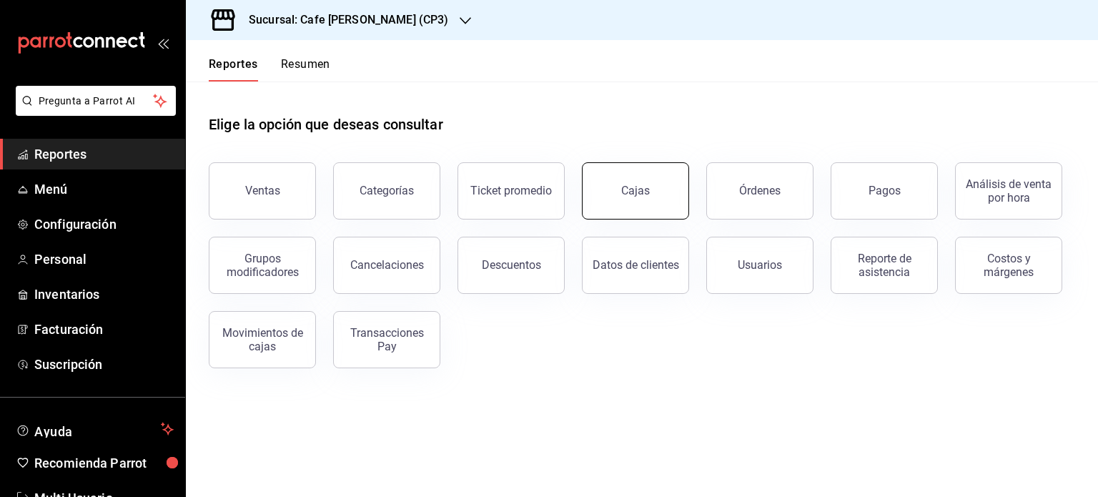
click at [644, 199] on link "Cajas" at bounding box center [635, 190] width 107 height 57
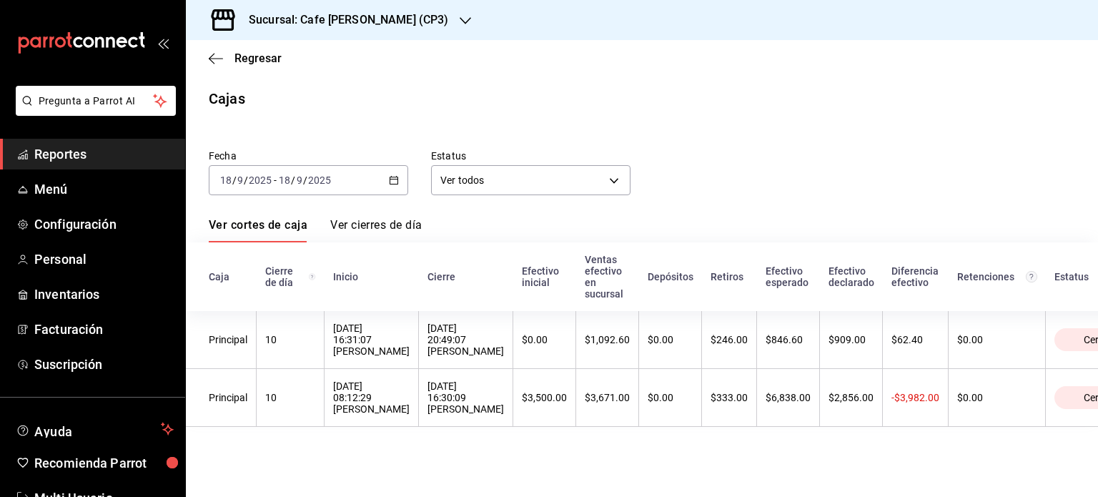
click at [367, 226] on link "Ver cierres de día" at bounding box center [375, 230] width 91 height 24
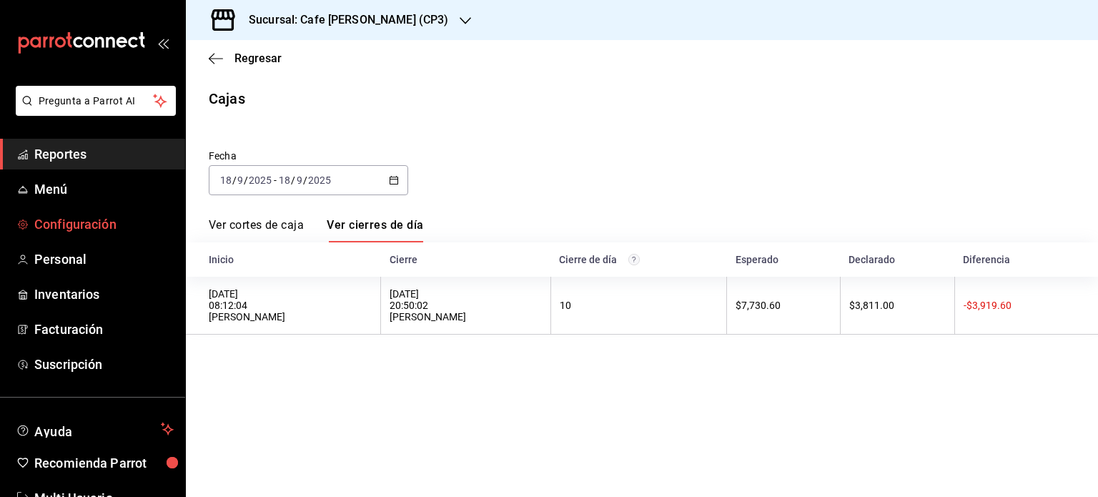
click at [66, 218] on span "Configuración" at bounding box center [103, 223] width 139 height 19
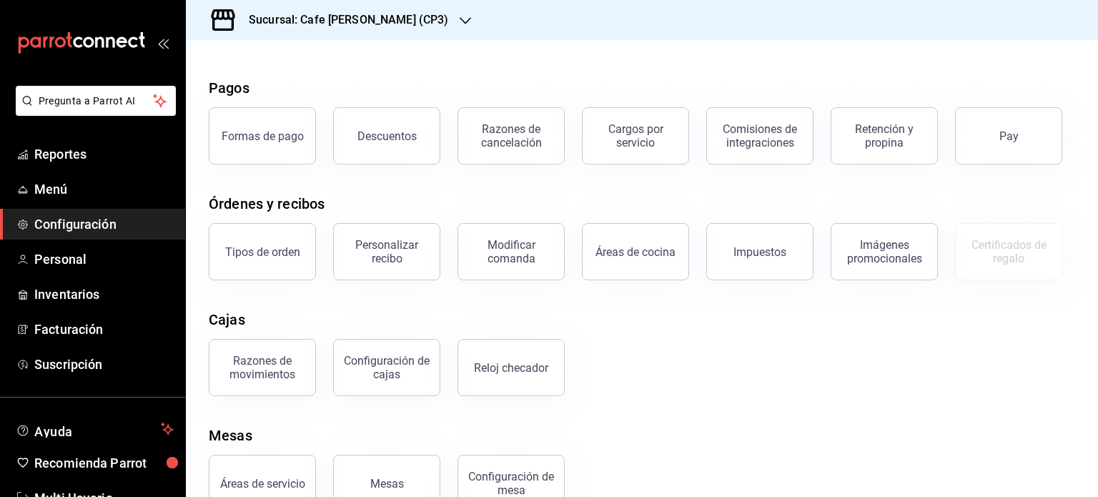
scroll to position [79, 0]
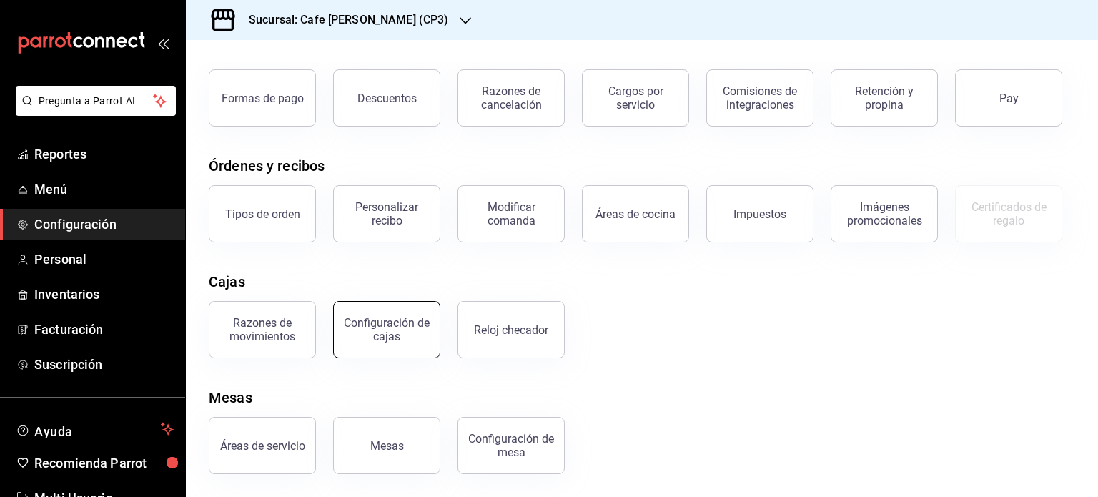
click at [398, 329] on div "Configuración de cajas" at bounding box center [386, 329] width 89 height 27
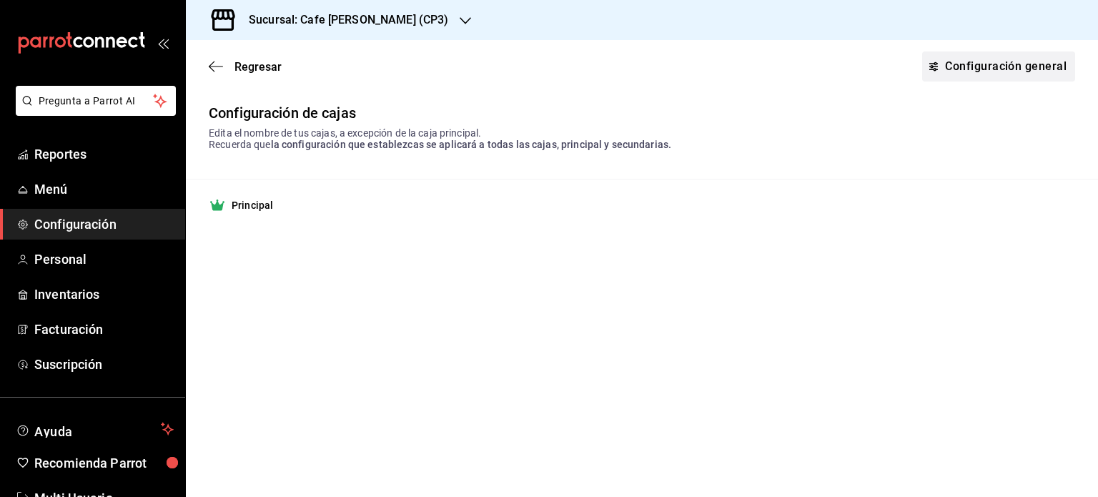
click at [1020, 61] on link "Configuración general" at bounding box center [998, 66] width 153 height 30
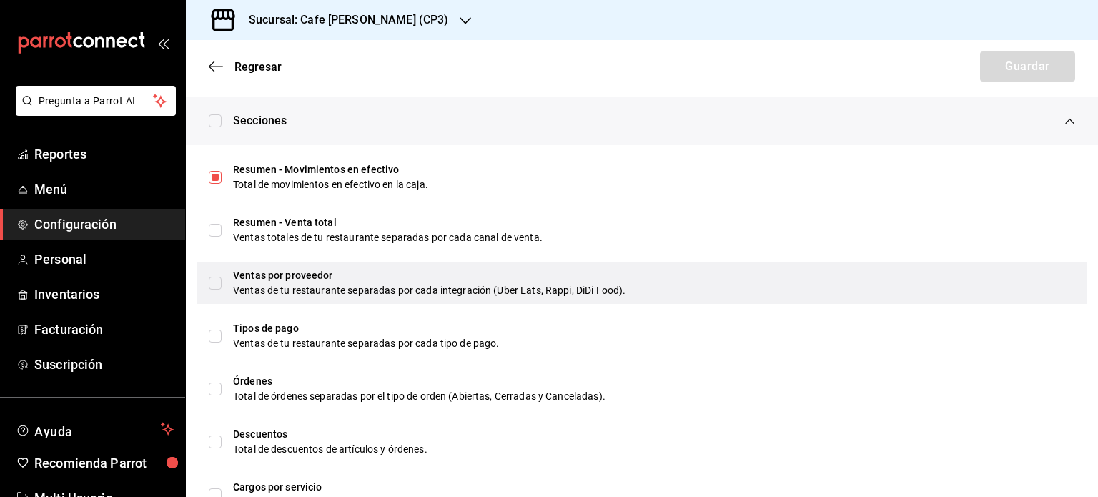
scroll to position [486, 0]
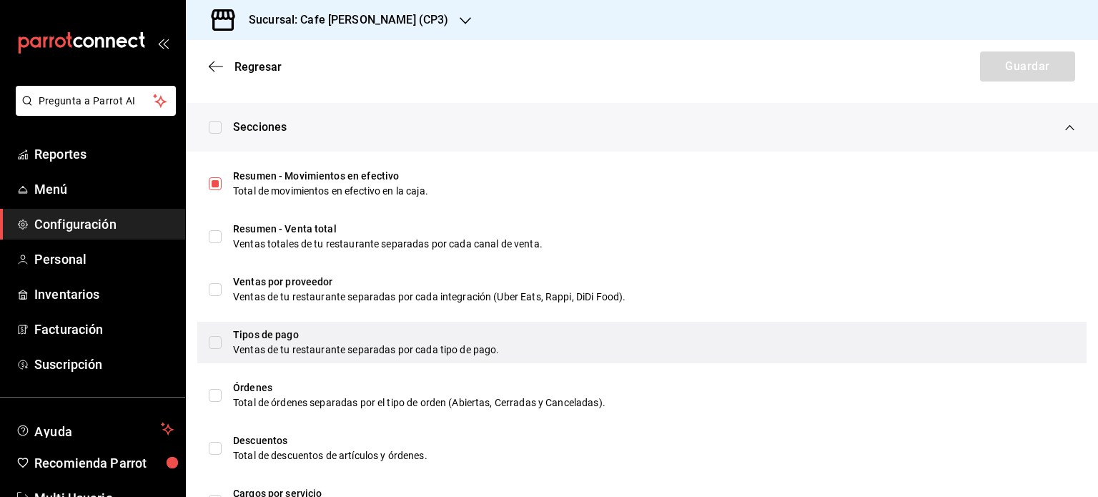
click at [500, 326] on div "Tipos de pago Ventas de tu restaurante separadas por cada tipo de pago." at bounding box center [641, 342] width 889 height 41
click at [537, 332] on div "Tipos de pago" at bounding box center [654, 334] width 842 height 15
click at [230, 323] on div "Tipos de pago Ventas de tu restaurante separadas por cada tipo de pago." at bounding box center [641, 342] width 889 height 41
checkbox input "true"
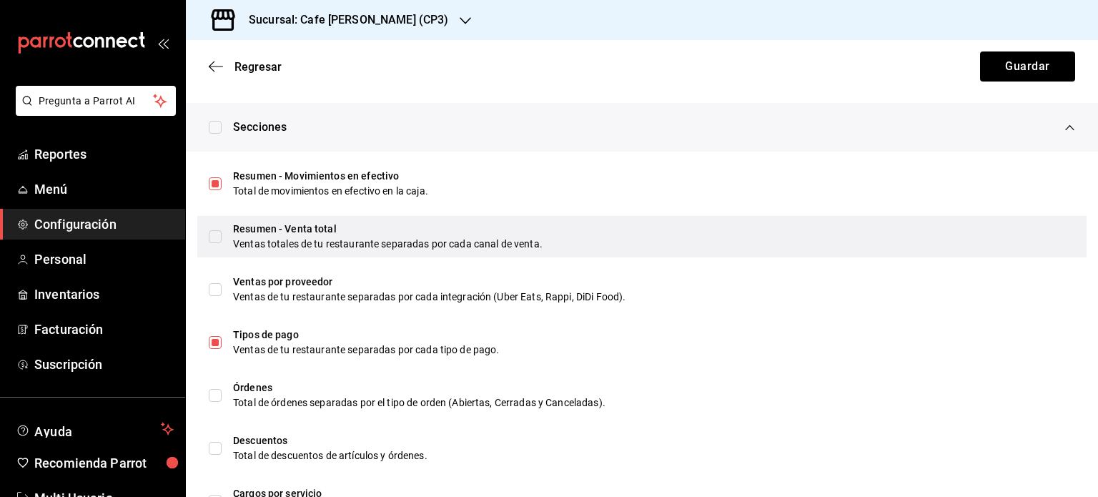
click at [216, 234] on input "checkbox" at bounding box center [215, 236] width 13 height 13
checkbox input "true"
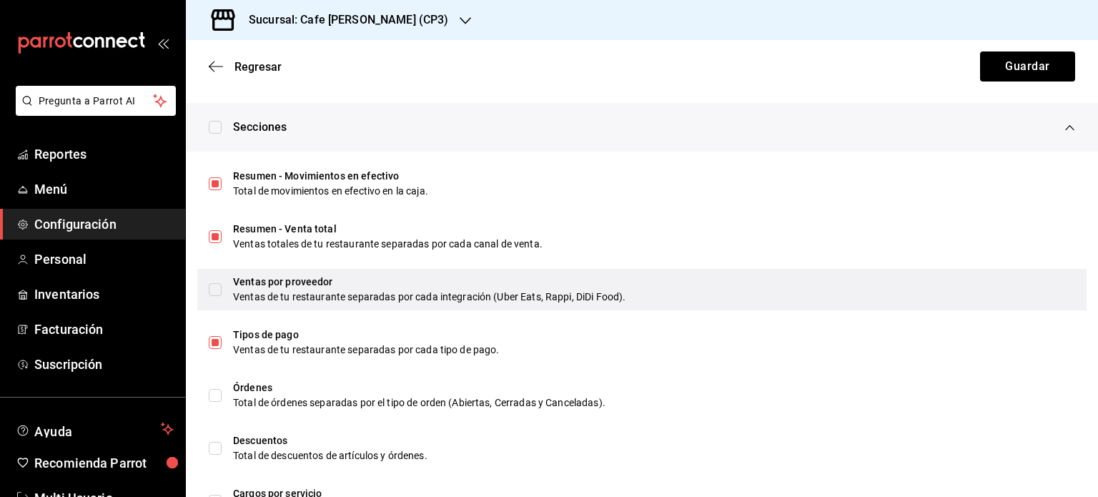
scroll to position [557, 0]
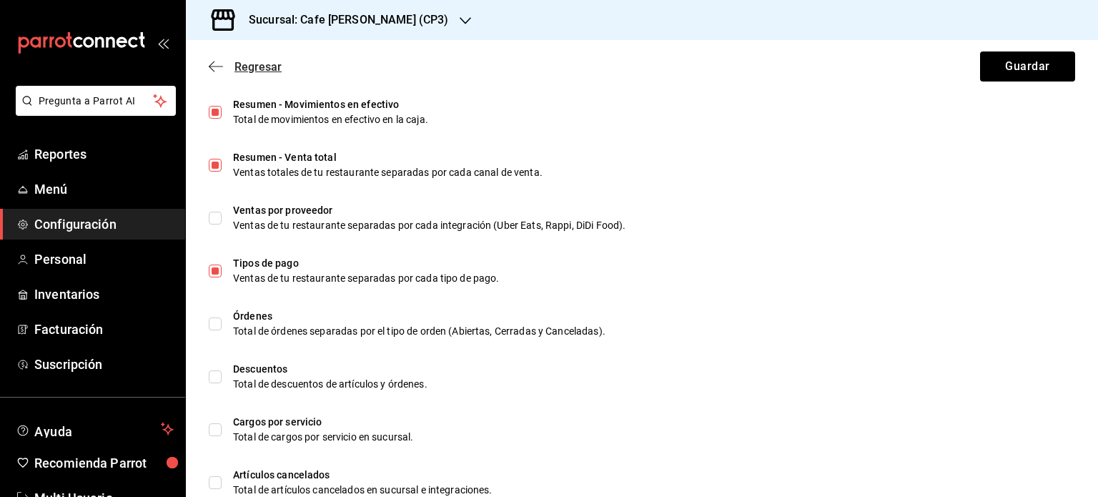
click at [210, 64] on icon "button" at bounding box center [216, 66] width 14 height 13
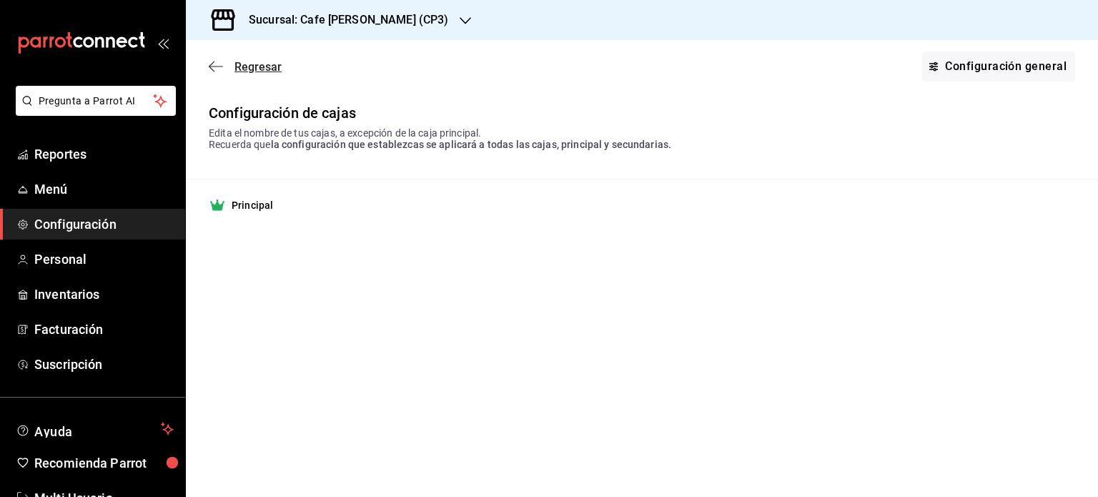
click at [220, 65] on icon "button" at bounding box center [216, 66] width 14 height 13
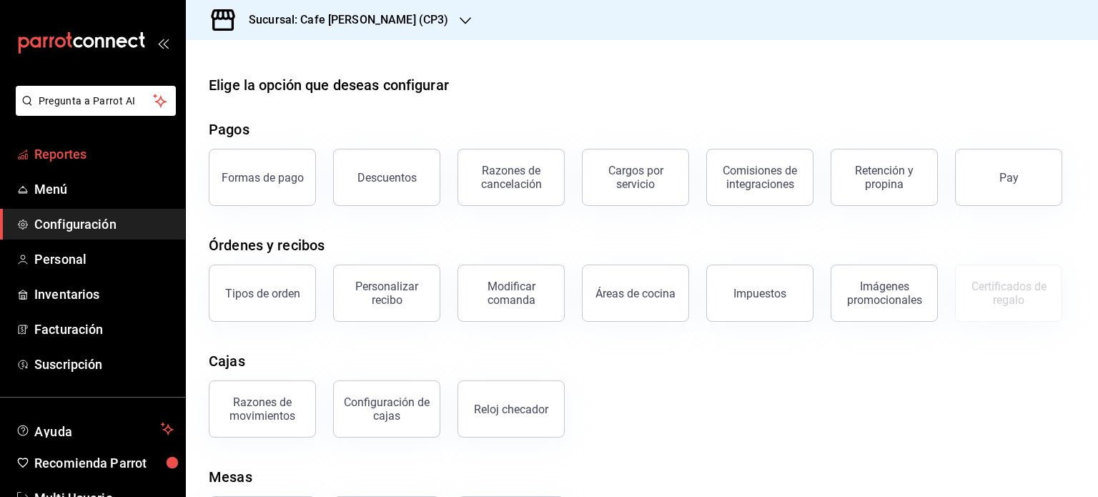
click at [71, 152] on span "Reportes" at bounding box center [103, 153] width 139 height 19
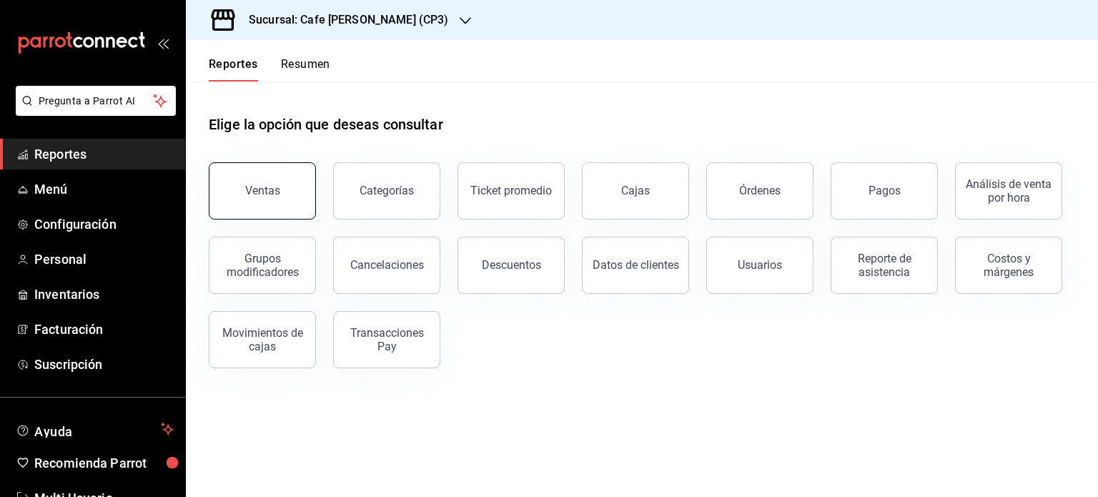
click at [277, 197] on div "Ventas" at bounding box center [262, 191] width 35 height 14
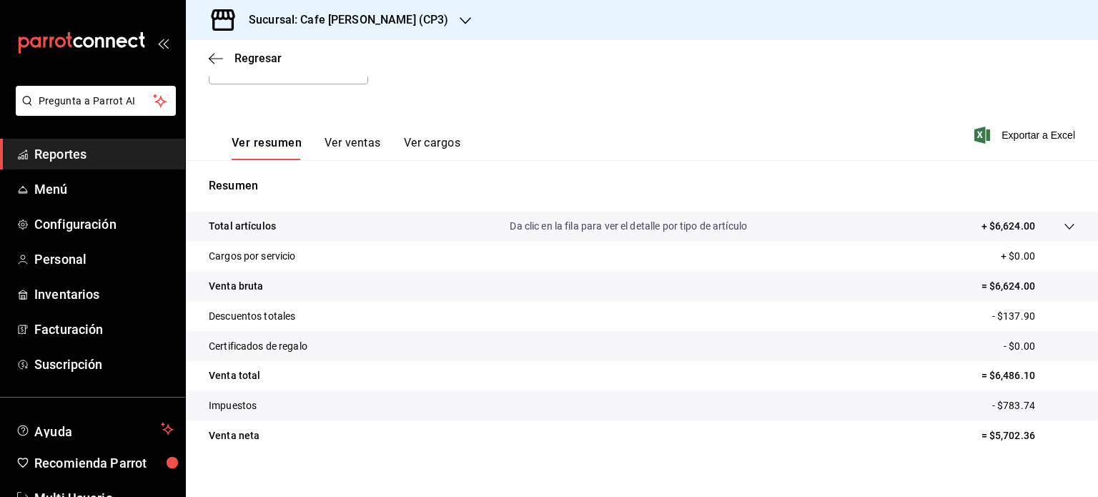
scroll to position [188, 0]
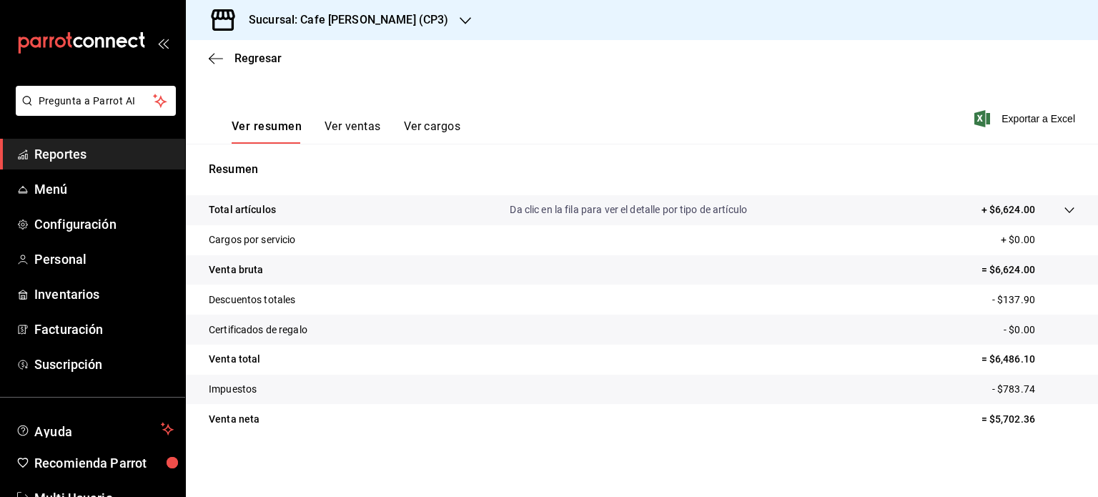
click at [353, 127] on button "Ver ventas" at bounding box center [352, 131] width 56 height 24
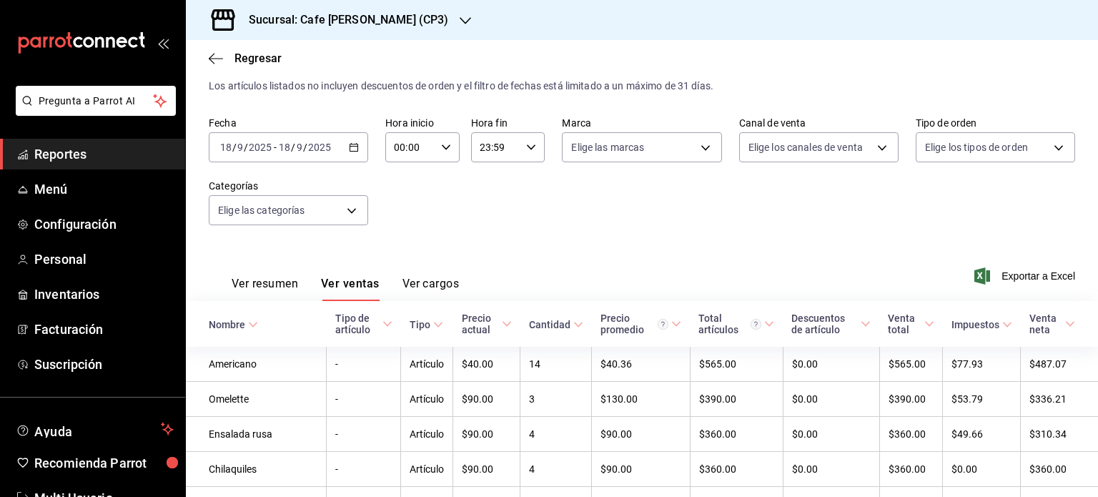
scroll to position [188, 0]
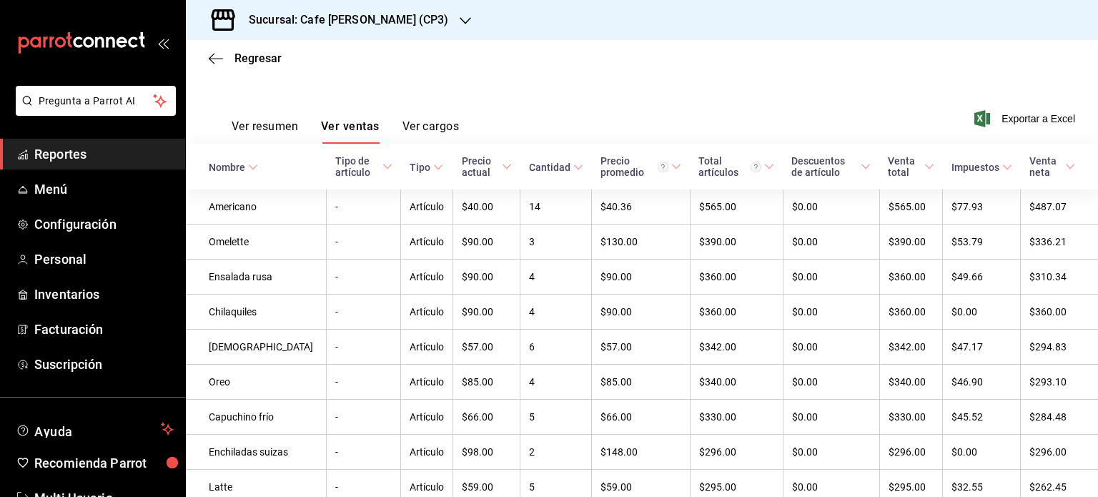
click at [249, 128] on button "Ver resumen" at bounding box center [265, 131] width 66 height 24
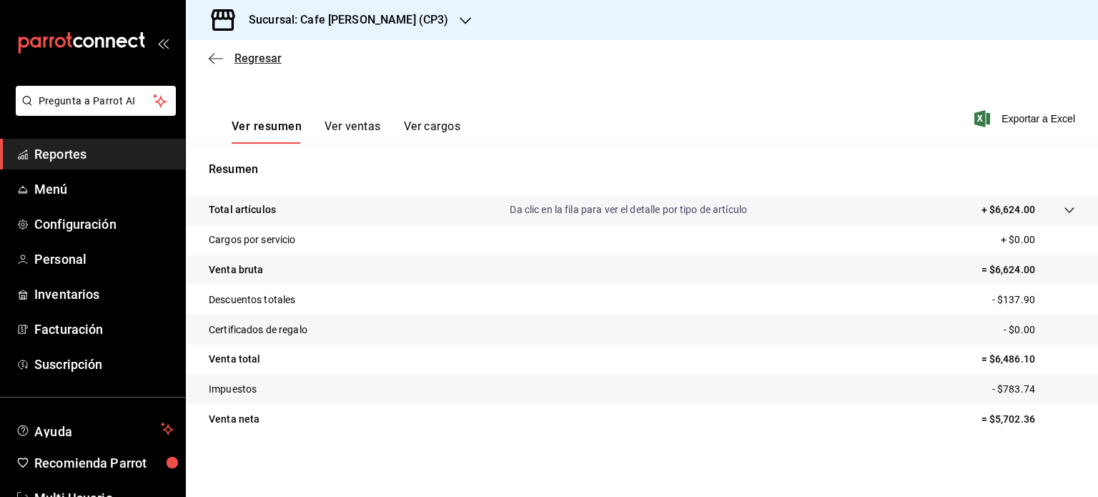
click at [240, 59] on span "Regresar" at bounding box center [257, 58] width 47 height 14
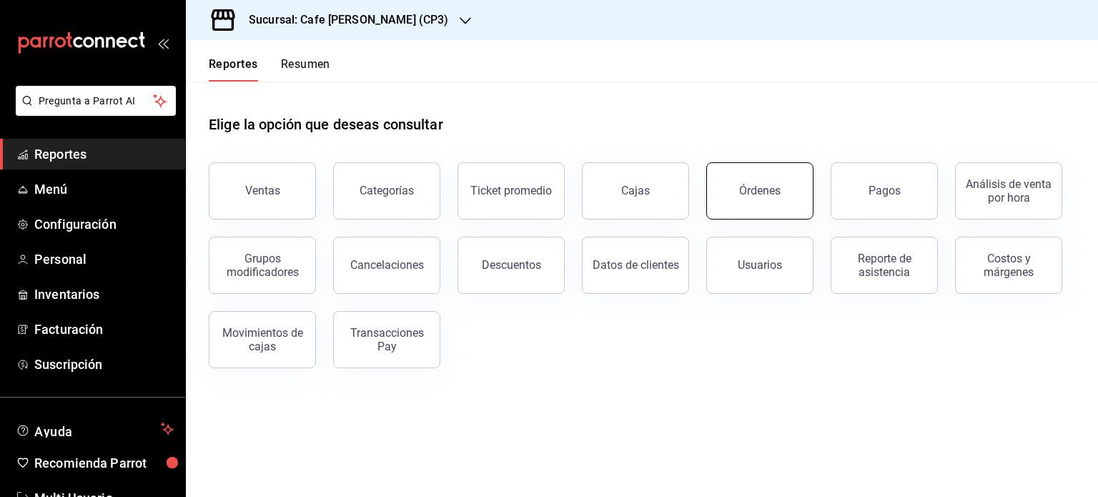
click at [773, 211] on button "Órdenes" at bounding box center [759, 190] width 107 height 57
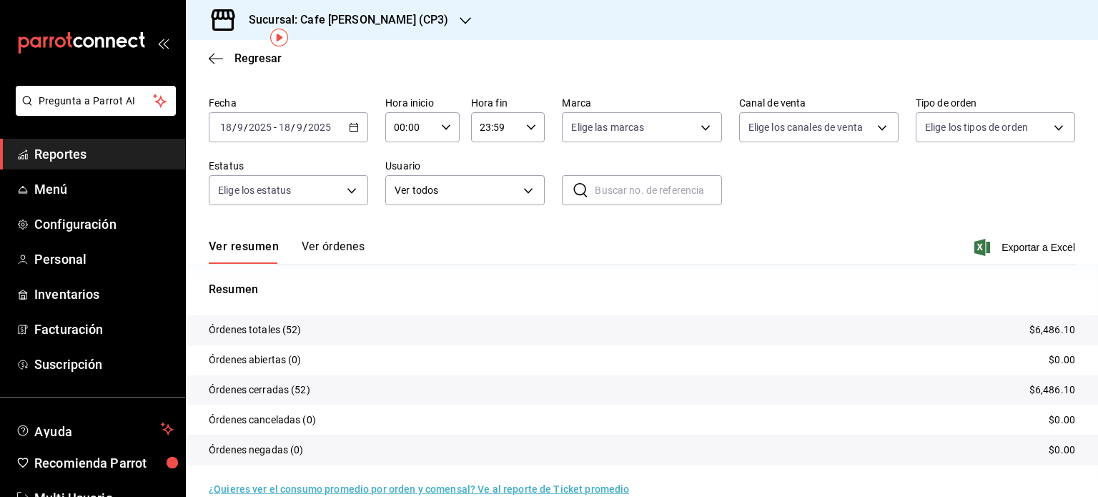
scroll to position [64, 0]
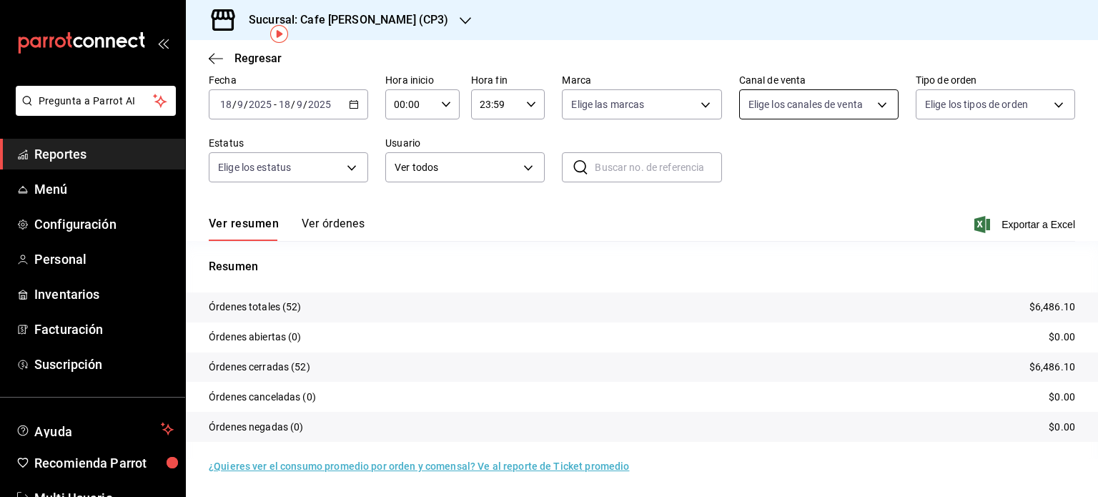
click at [872, 103] on body "Pregunta a Parrot AI Reportes Menú Configuración Personal Inventarios Facturaci…" at bounding box center [549, 248] width 1098 height 497
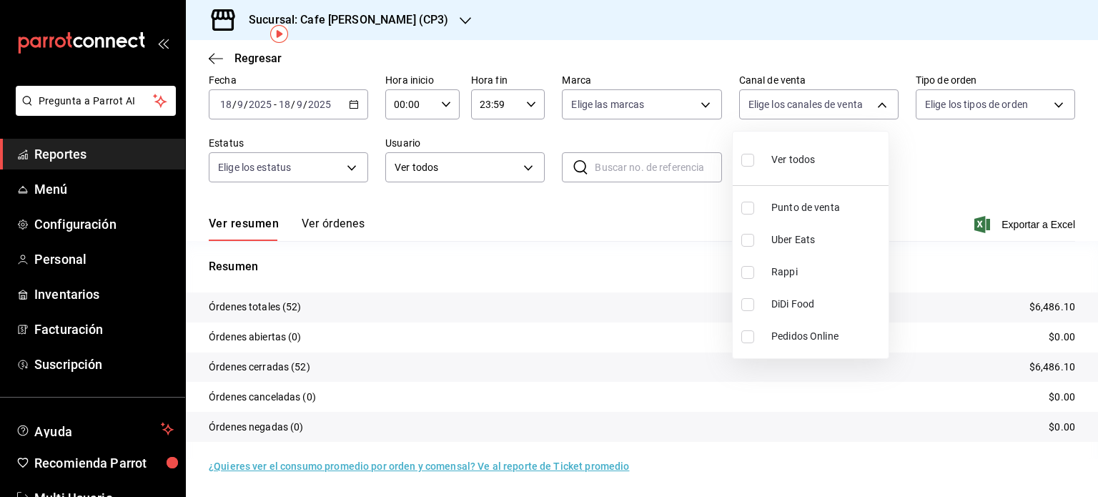
click at [1049, 106] on div at bounding box center [549, 248] width 1098 height 497
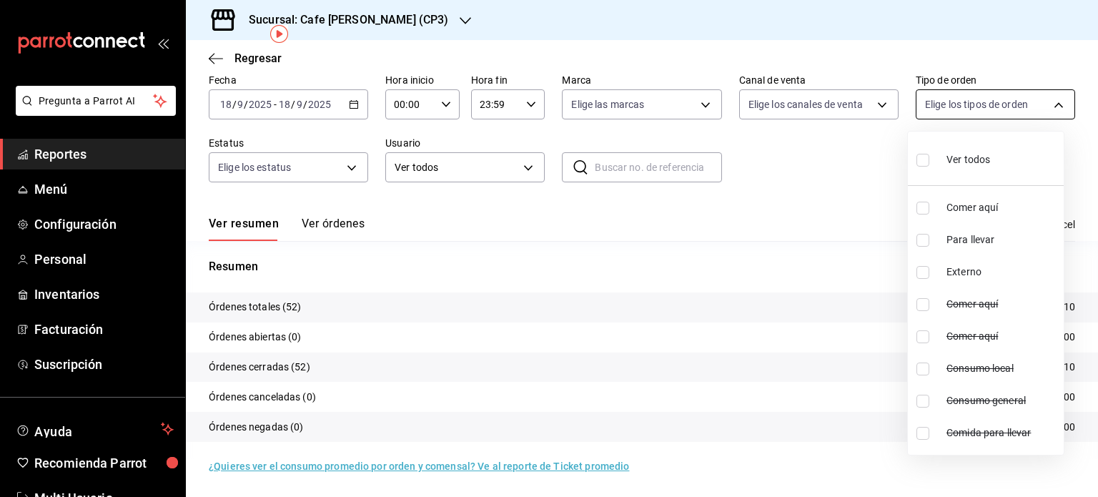
click at [1045, 104] on body "Pregunta a Parrot AI Reportes Menú Configuración Personal Inventarios Facturaci…" at bounding box center [549, 248] width 1098 height 497
click at [575, 44] on div at bounding box center [549, 248] width 1098 height 497
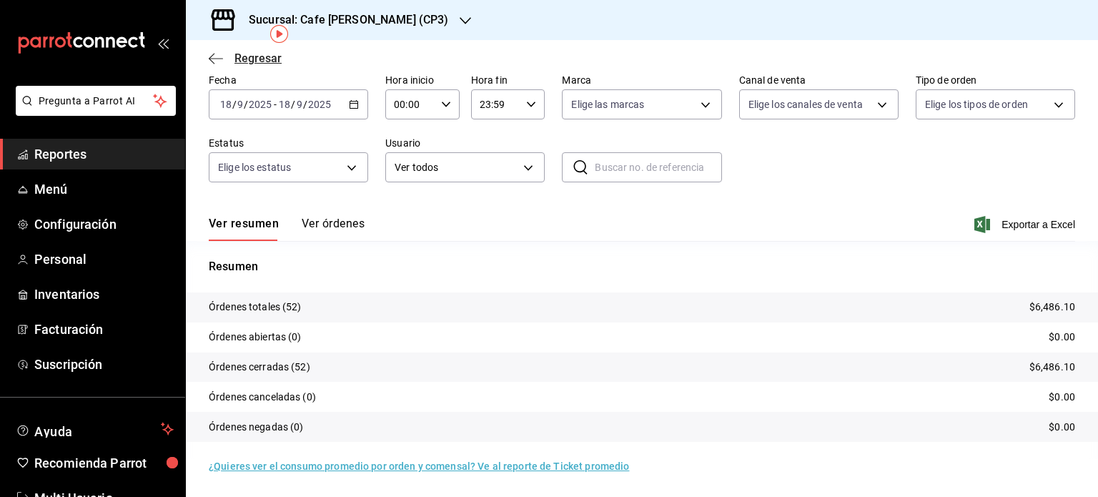
click at [215, 59] on icon "button" at bounding box center [216, 58] width 14 height 13
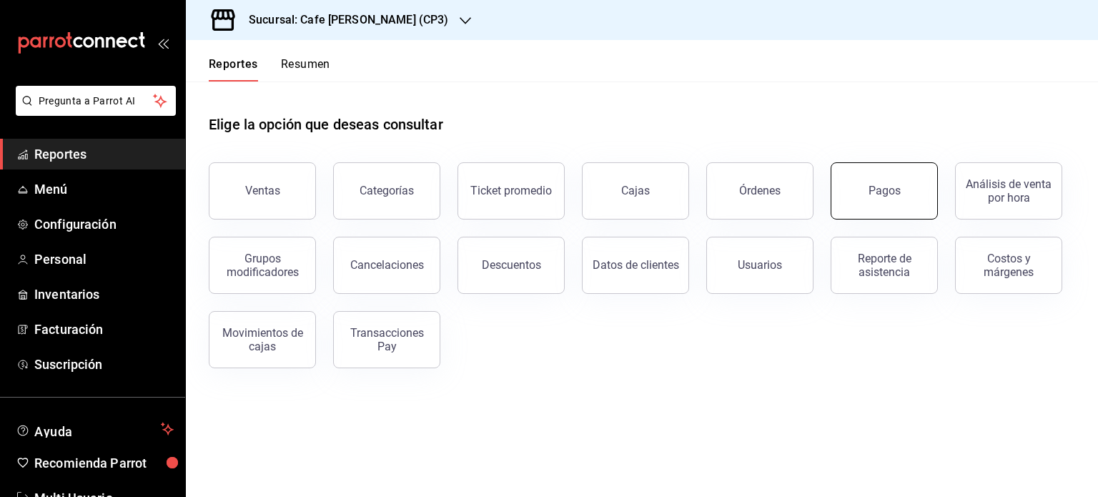
click at [874, 189] on div "Pagos" at bounding box center [884, 191] width 32 height 14
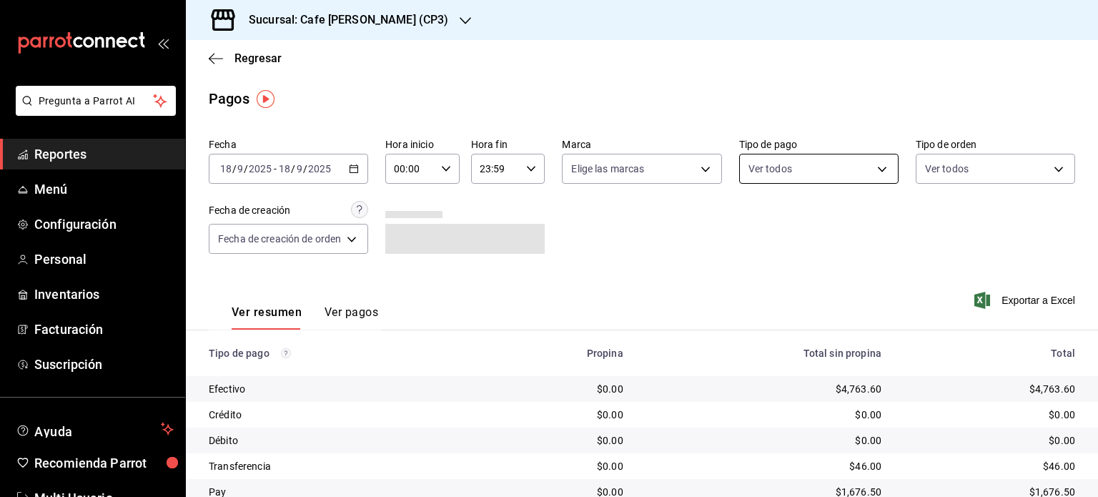
click at [875, 168] on body "Pregunta a Parrot AI Reportes Menú Configuración Personal Inventarios Facturaci…" at bounding box center [549, 248] width 1098 height 497
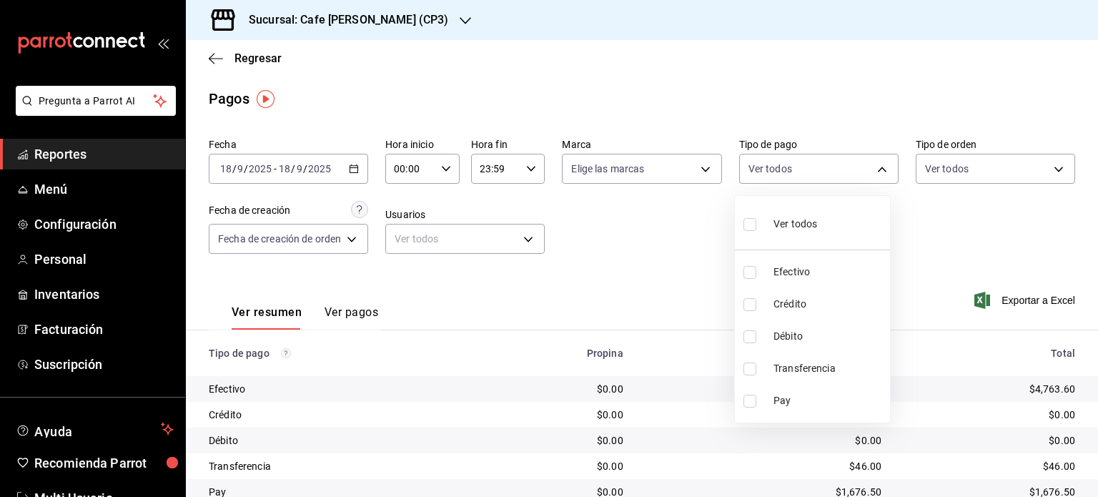
click at [798, 66] on div at bounding box center [549, 248] width 1098 height 497
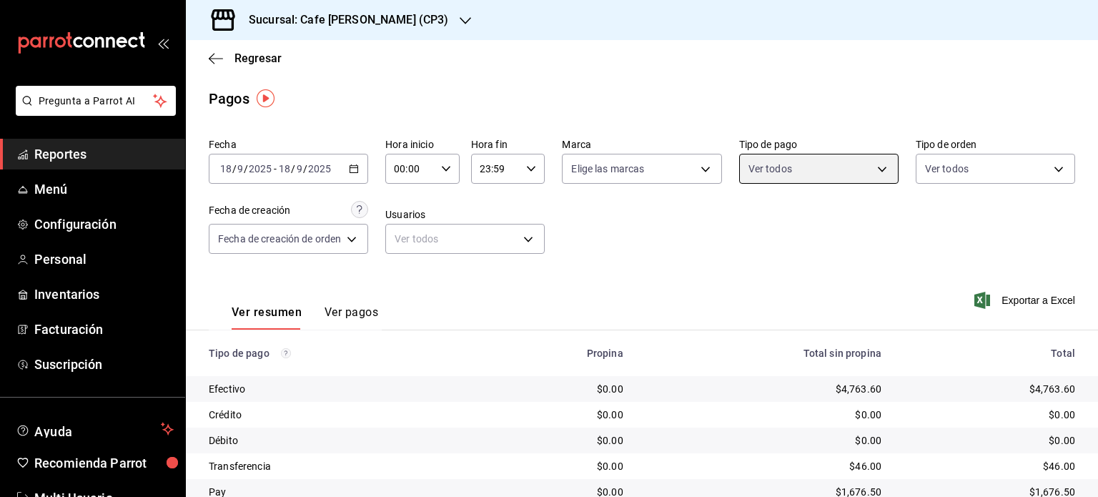
scroll to position [57, 0]
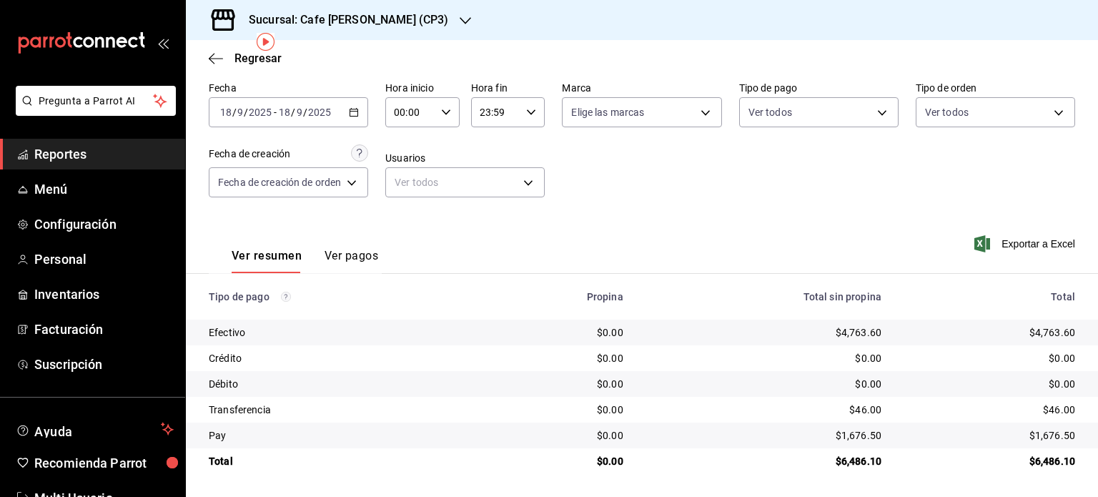
click at [349, 252] on button "Ver pagos" at bounding box center [351, 261] width 54 height 24
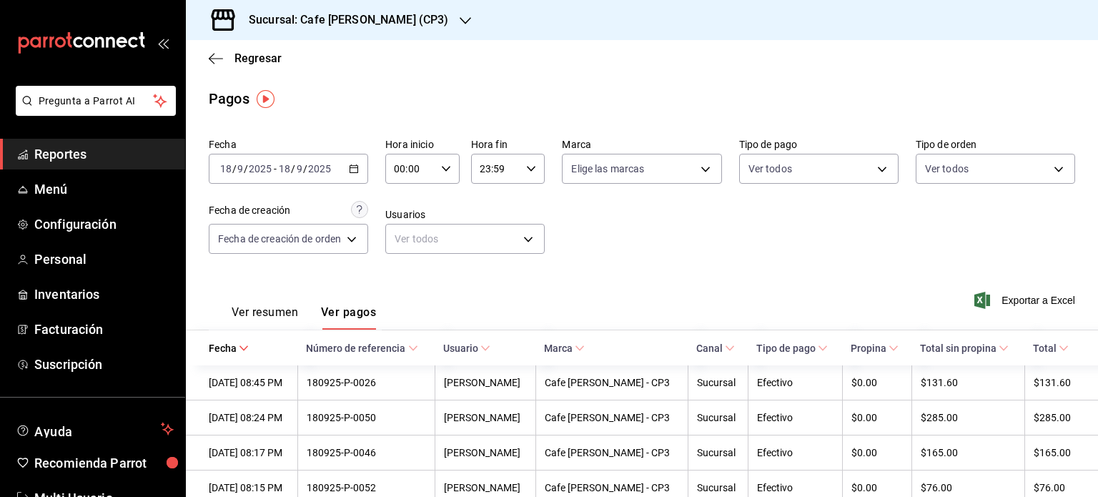
click at [264, 311] on button "Ver resumen" at bounding box center [265, 317] width 66 height 24
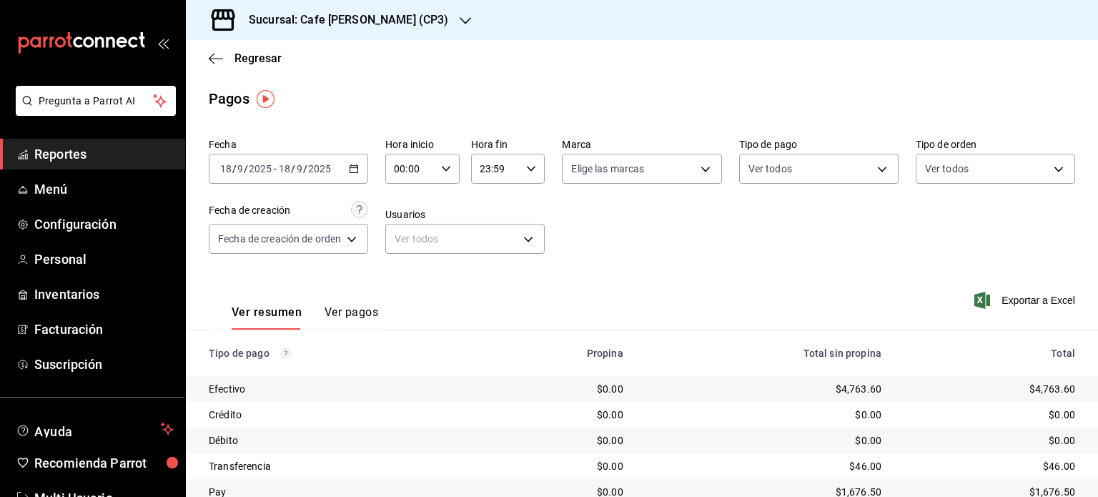
scroll to position [57, 0]
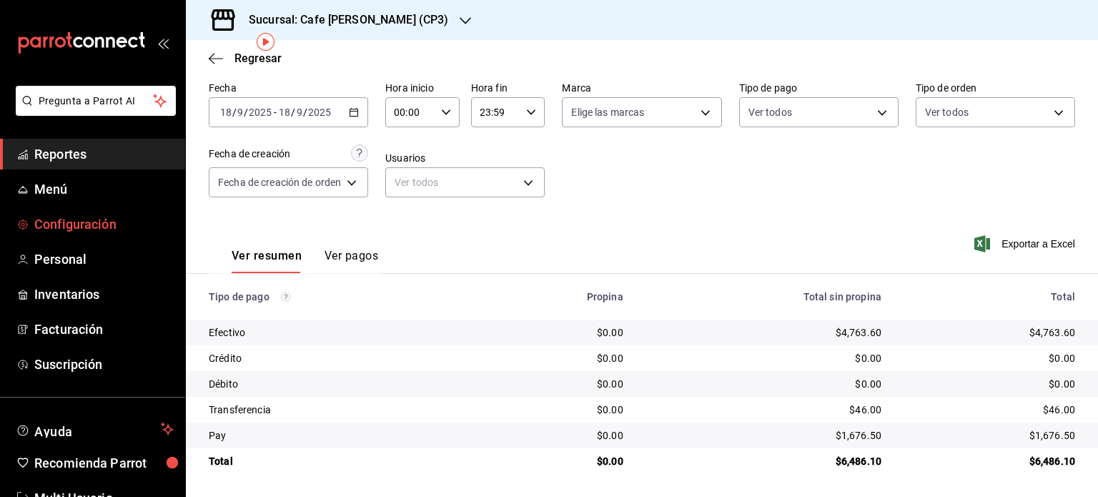
click at [89, 224] on span "Configuración" at bounding box center [103, 223] width 139 height 19
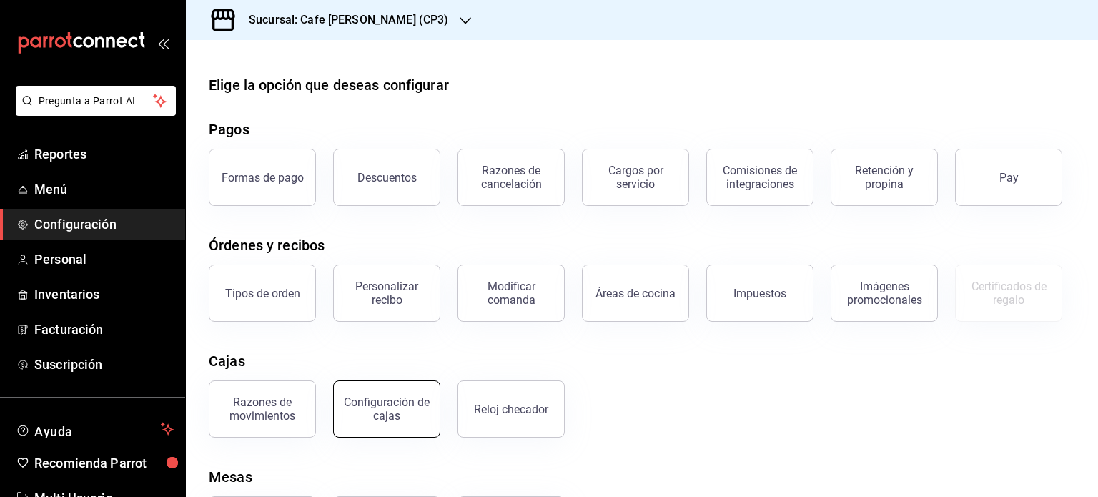
click at [387, 417] on div "Configuración de cajas" at bounding box center [386, 408] width 89 height 27
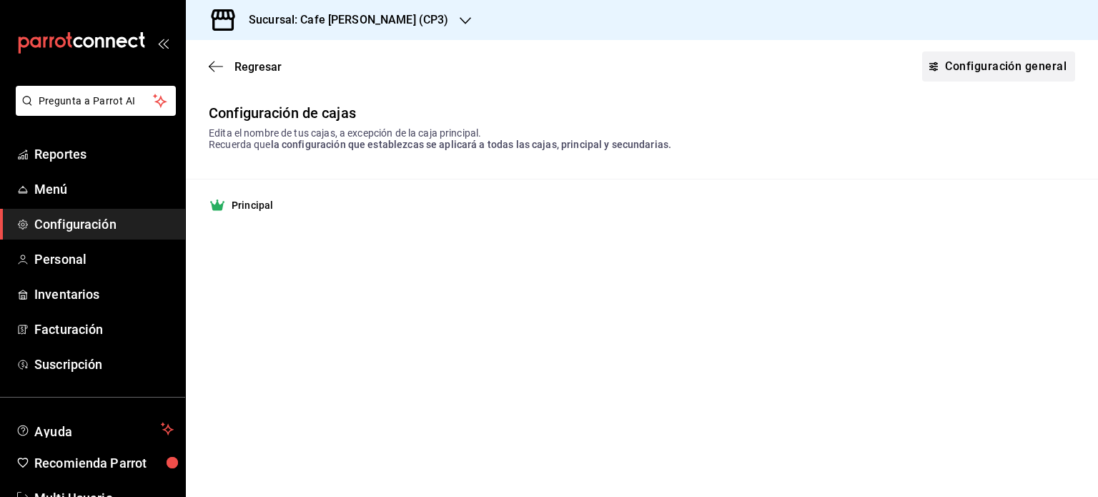
click at [990, 59] on link "Configuración general" at bounding box center [998, 66] width 153 height 30
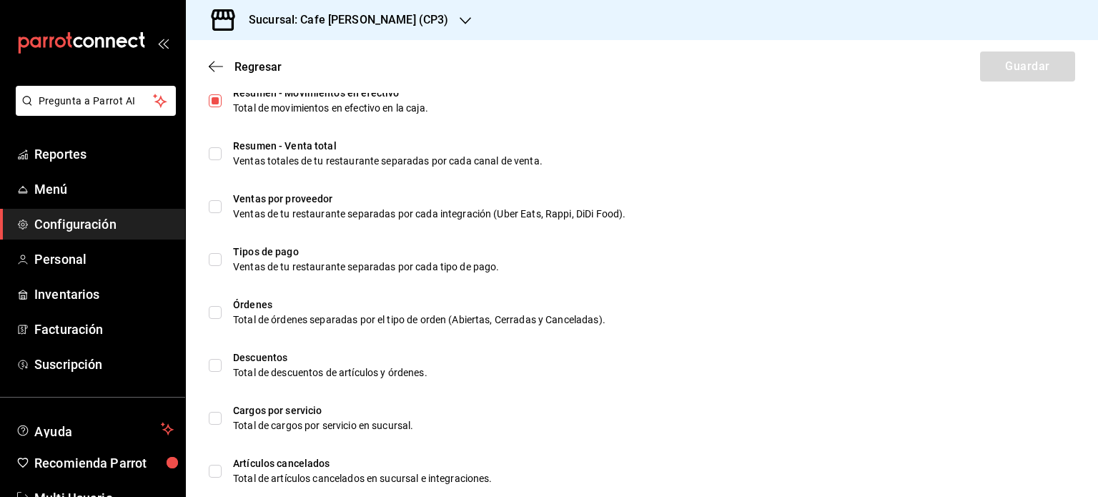
scroll to position [572, 0]
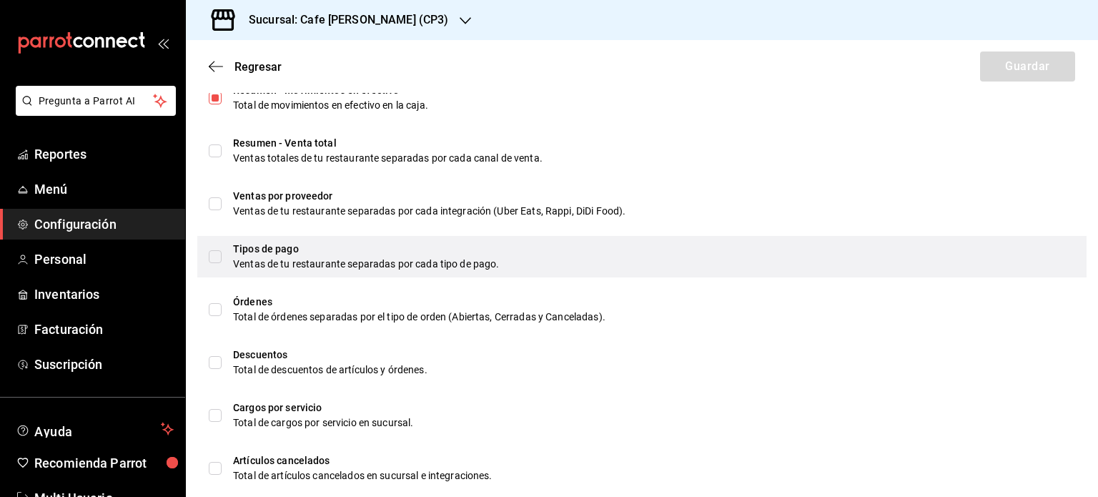
click at [213, 257] on input "checkbox" at bounding box center [215, 256] width 13 height 13
checkbox input "true"
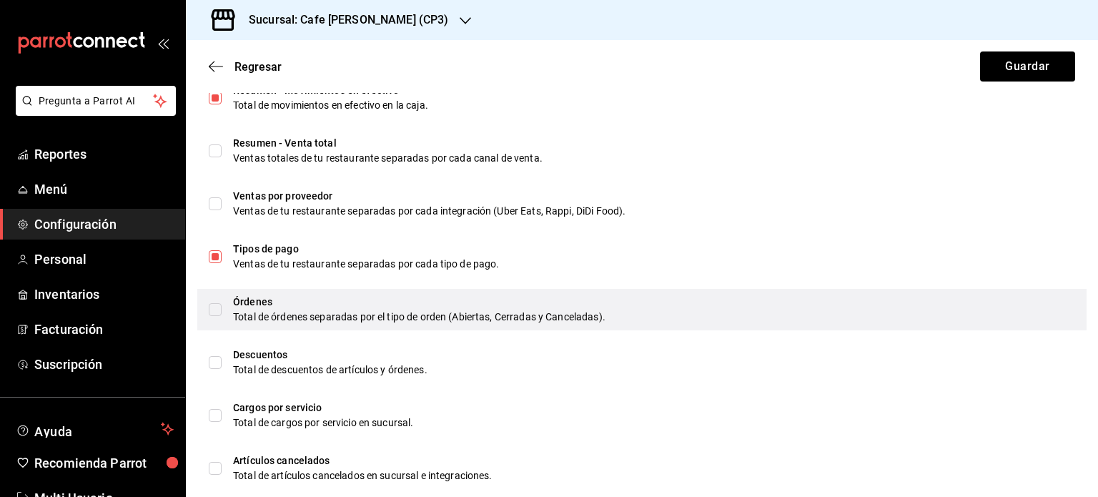
click at [214, 311] on input "checkbox" at bounding box center [215, 309] width 13 height 13
checkbox input "true"
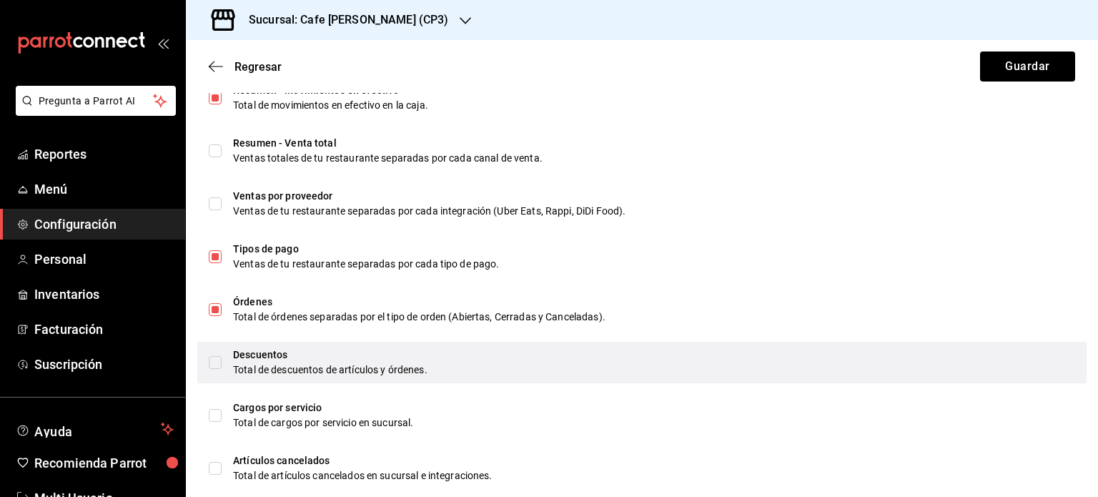
click at [217, 363] on input "checkbox" at bounding box center [215, 362] width 13 height 13
checkbox input "true"
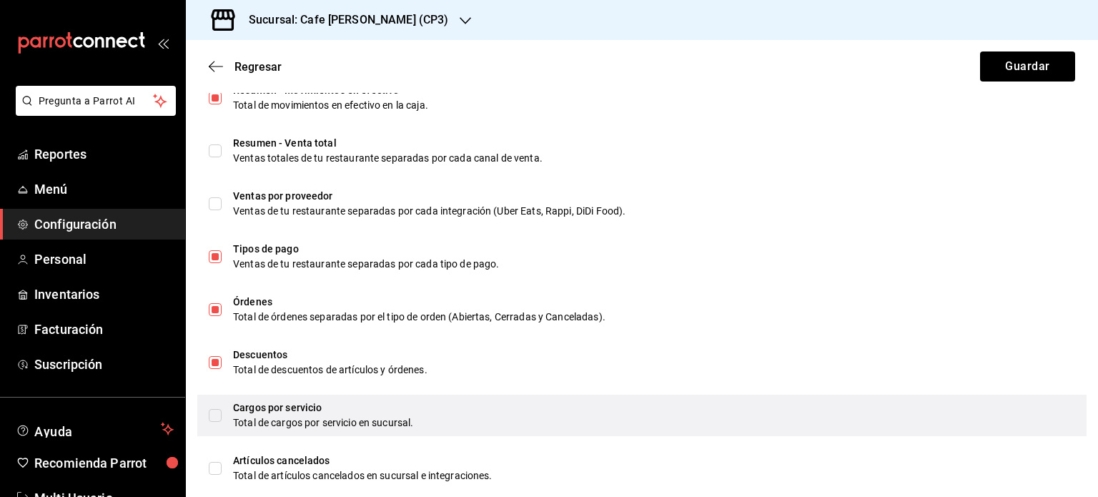
click at [214, 417] on input "checkbox" at bounding box center [215, 415] width 13 height 13
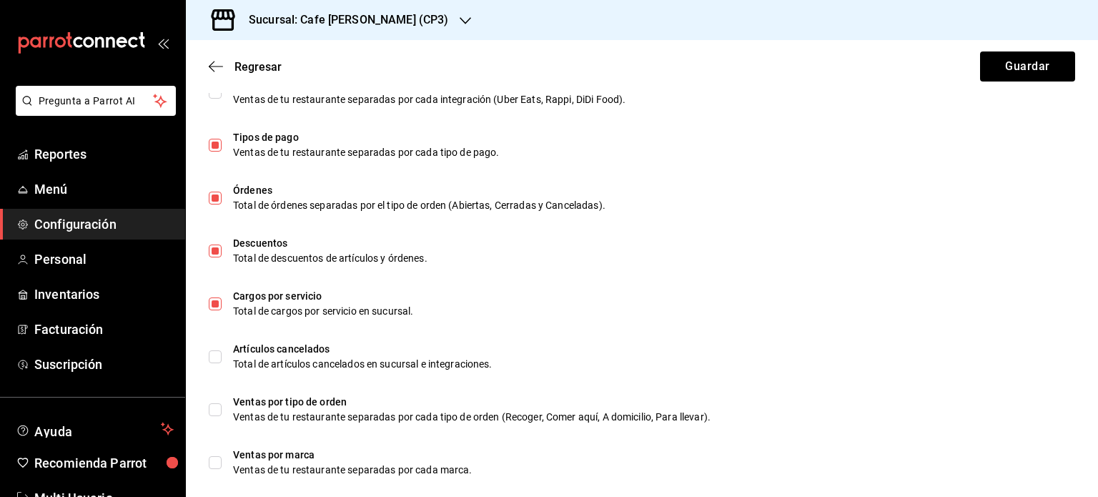
scroll to position [715, 0]
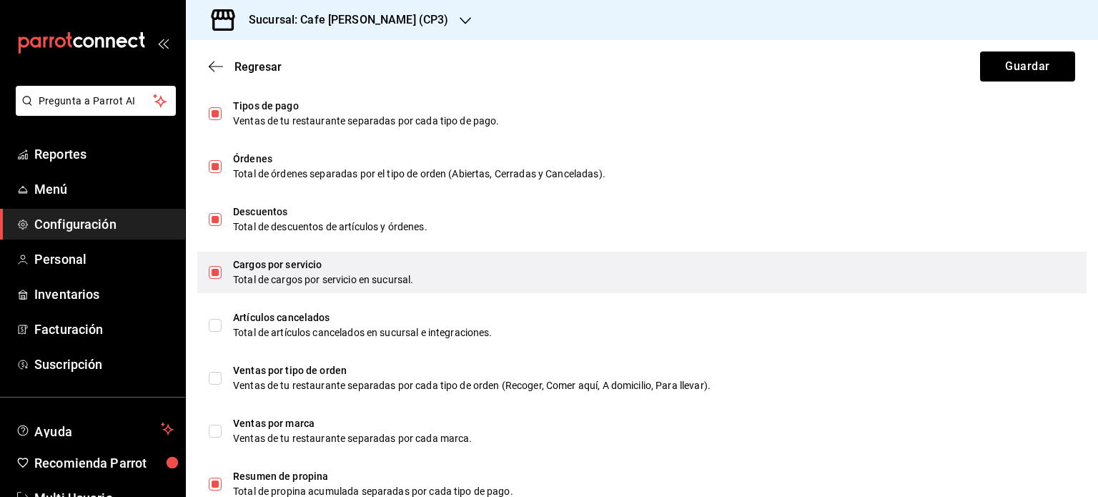
click at [212, 272] on input "checkbox" at bounding box center [215, 272] width 13 height 13
checkbox input "false"
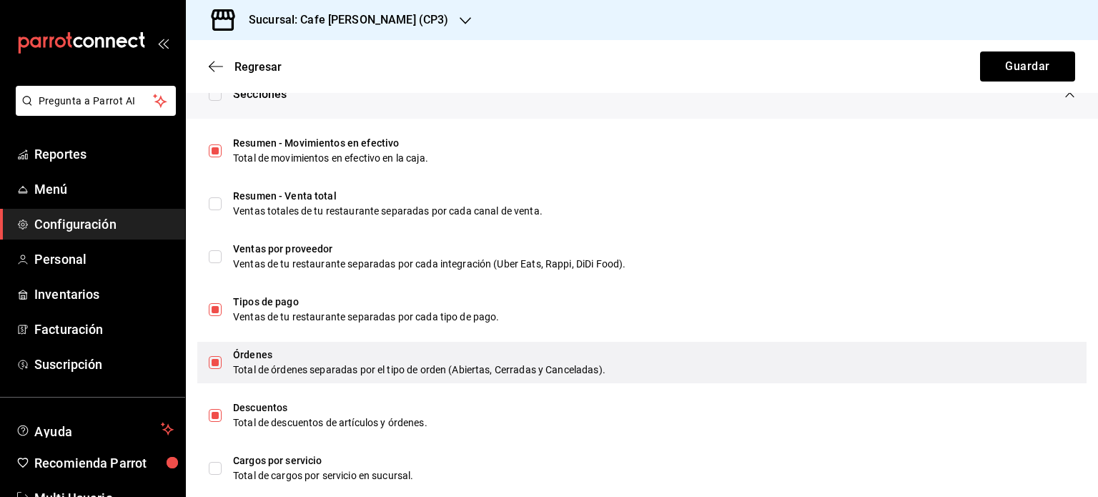
scroll to position [557, 0]
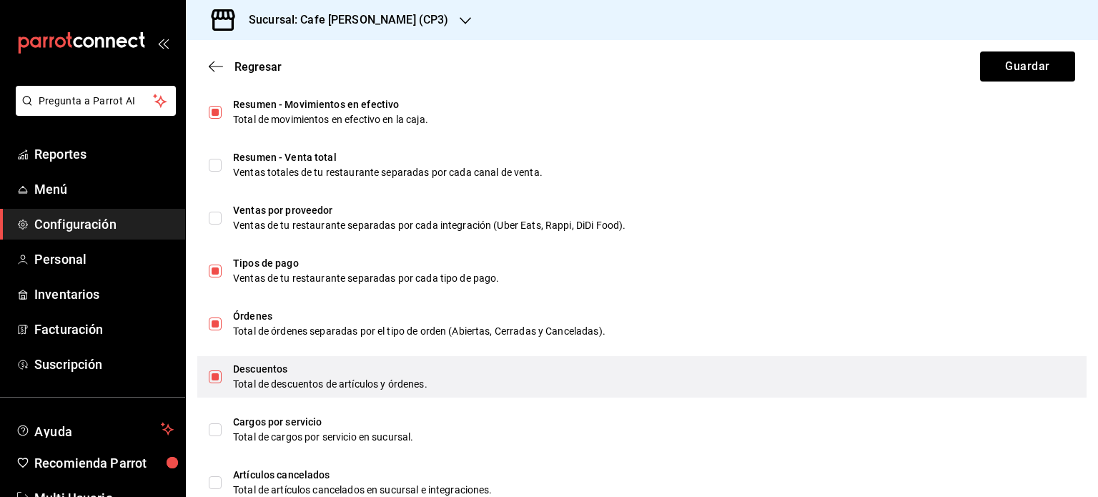
click at [516, 360] on div "Descuentos Total de descuentos de artículos y órdenes." at bounding box center [641, 376] width 889 height 41
checkbox input "false"
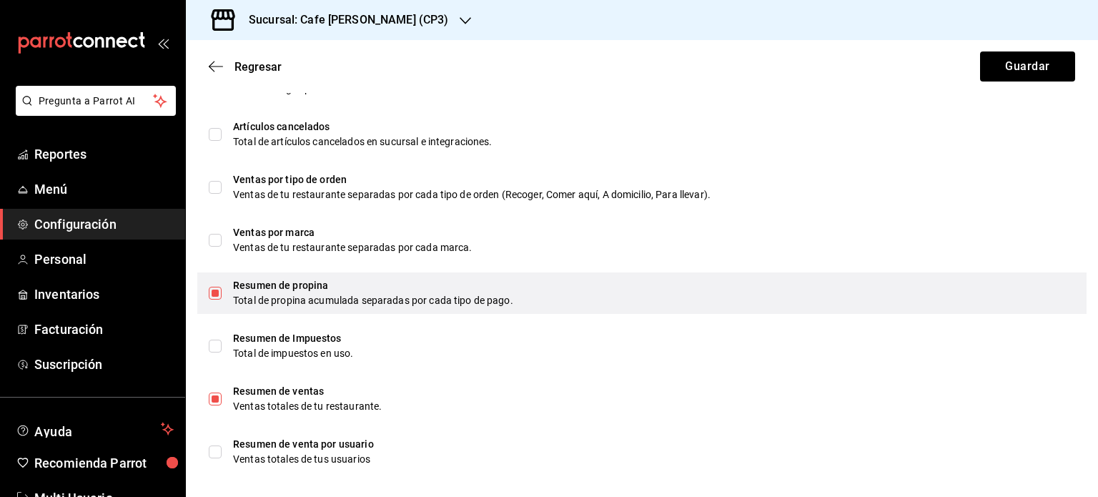
scroll to position [915, 0]
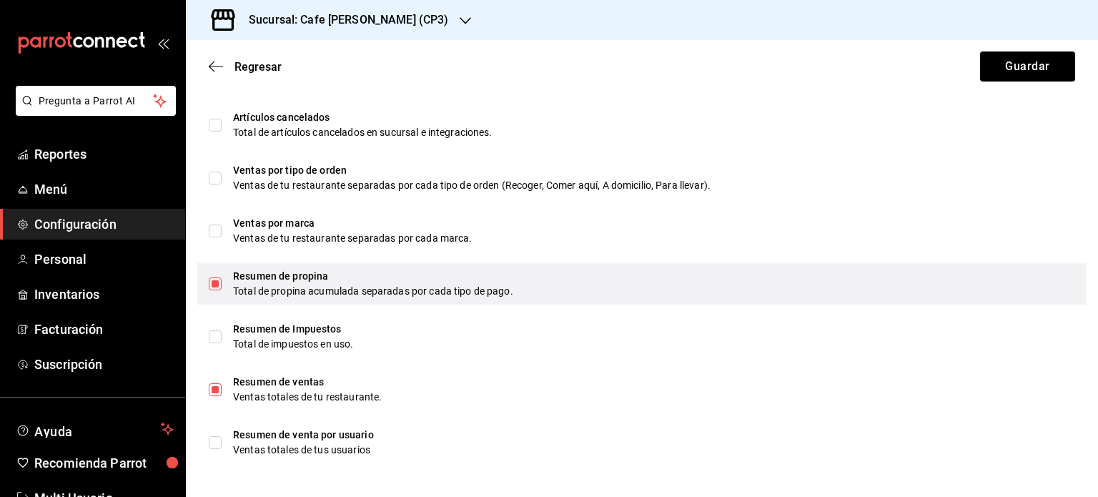
click at [217, 278] on input "checkbox" at bounding box center [215, 283] width 13 height 13
checkbox input "false"
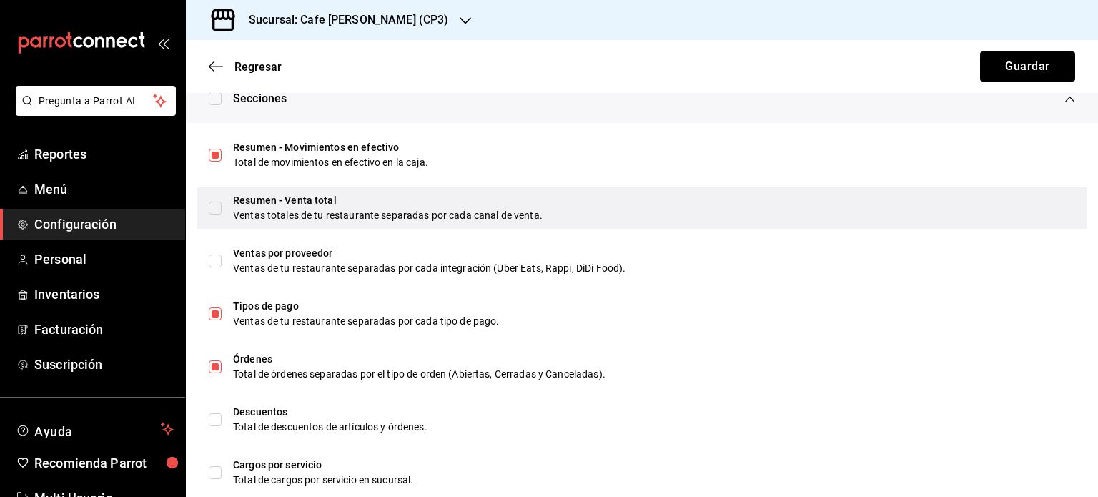
scroll to position [500, 0]
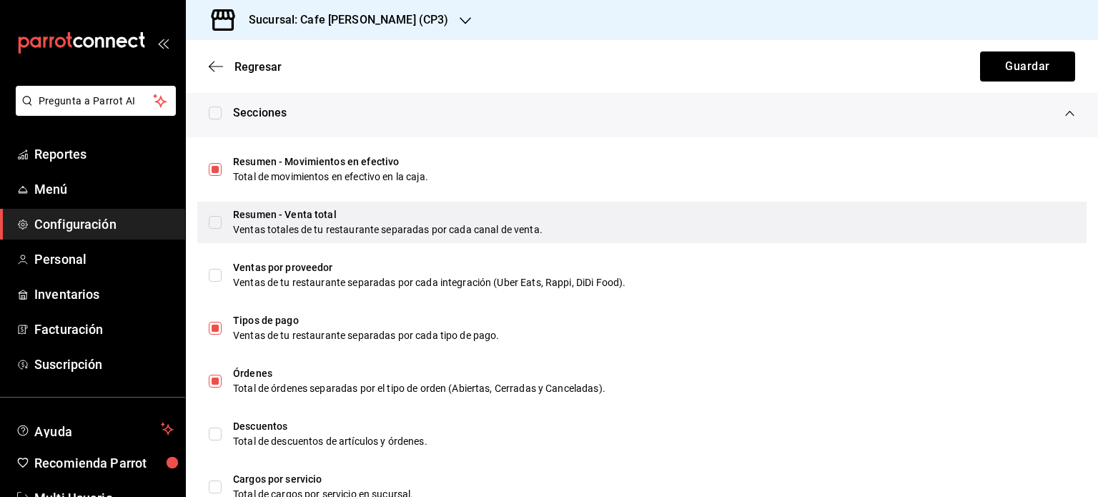
click at [214, 222] on input "checkbox" at bounding box center [215, 222] width 13 height 13
click at [217, 219] on input "checkbox" at bounding box center [215, 222] width 13 height 13
checkbox input "false"
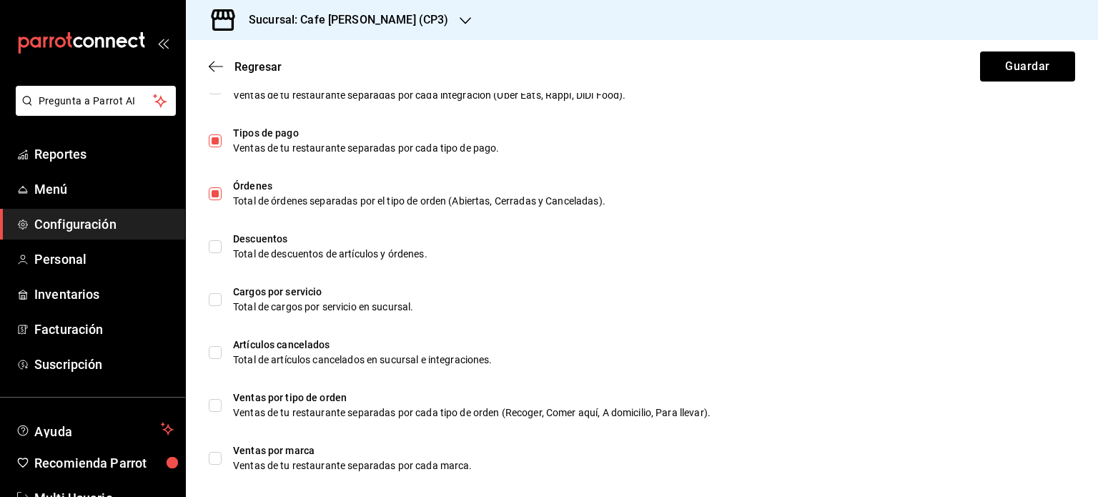
scroll to position [915, 0]
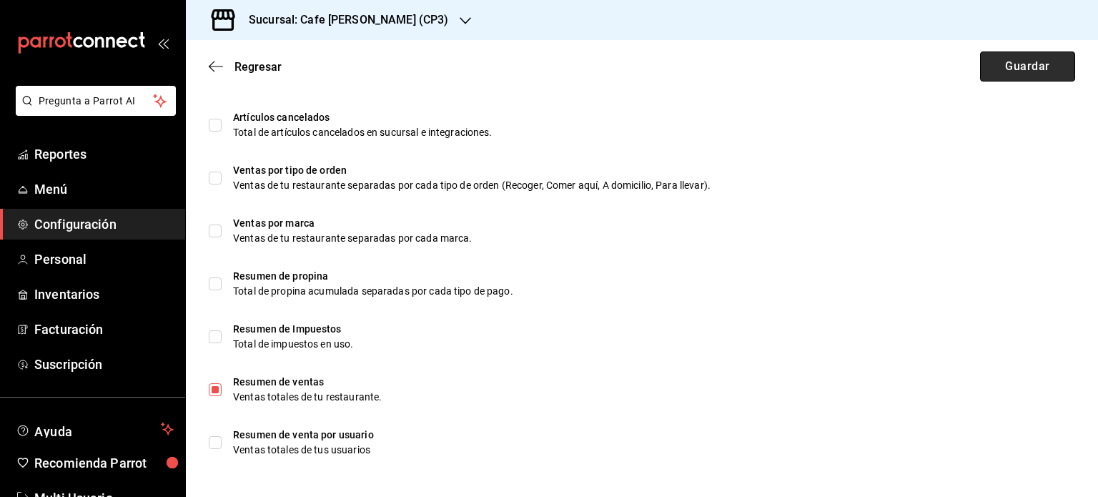
click at [1008, 68] on button "Guardar" at bounding box center [1027, 66] width 95 height 30
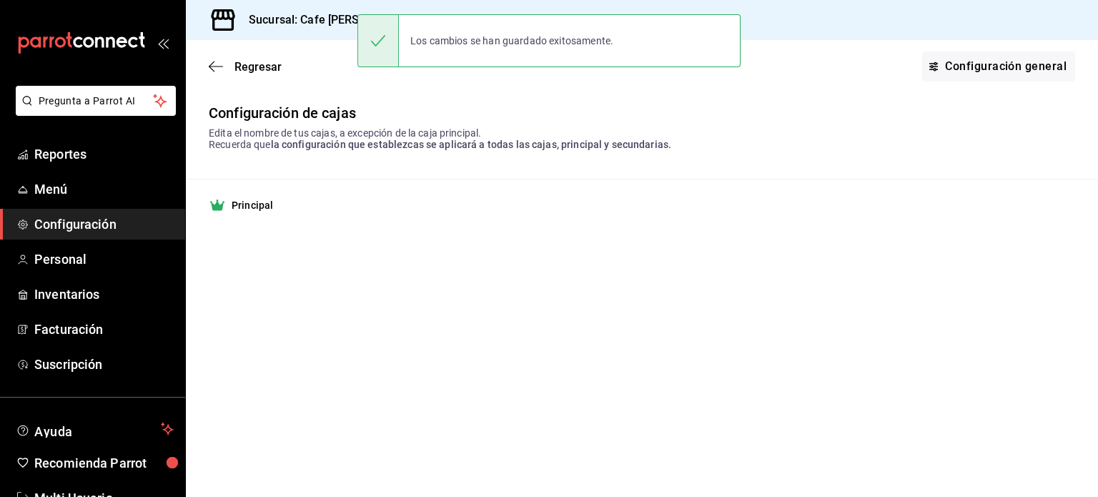
click at [309, 19] on h3 "Sucursal: Cafe [PERSON_NAME] (CP3)" at bounding box center [342, 19] width 211 height 17
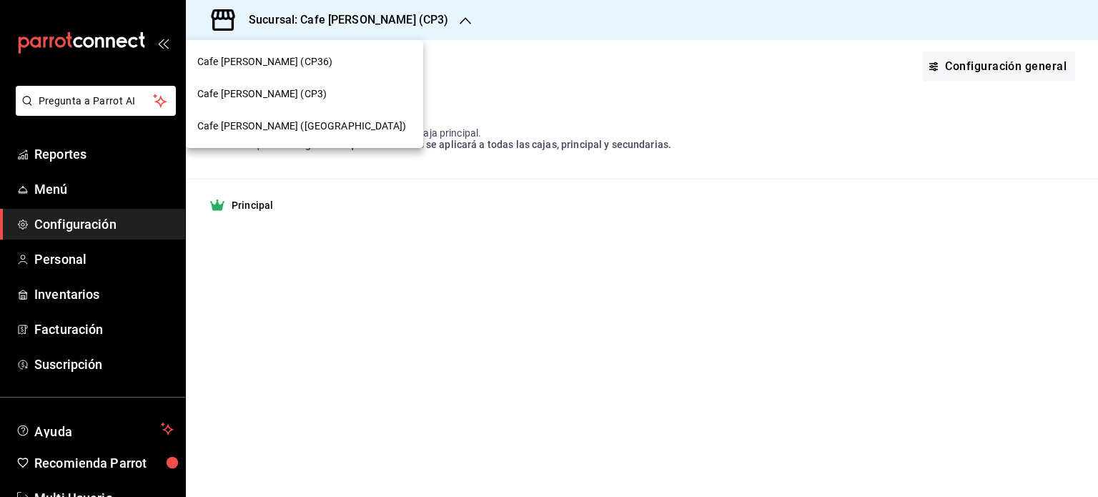
click at [266, 54] on span "Cafe [PERSON_NAME] (CP36)" at bounding box center [264, 61] width 135 height 15
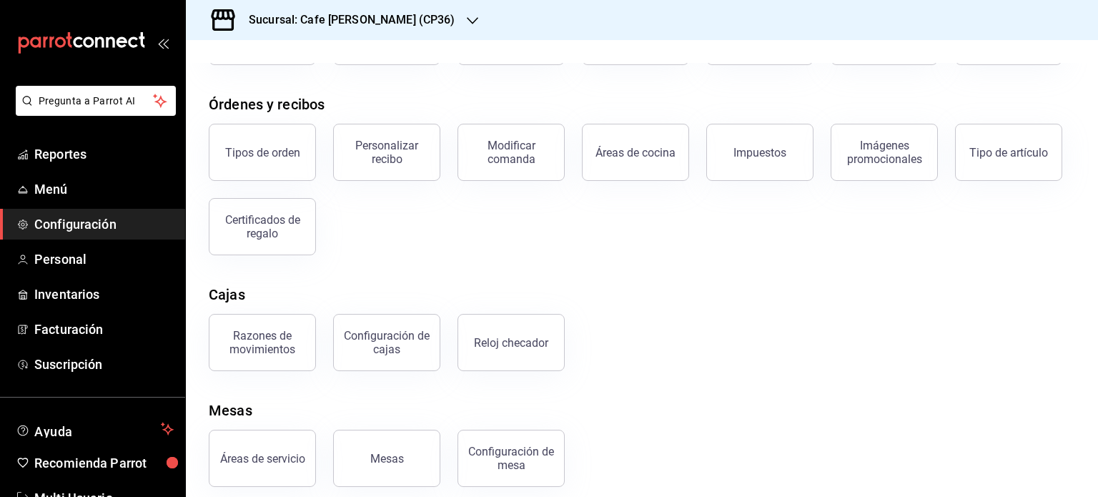
scroll to position [154, 0]
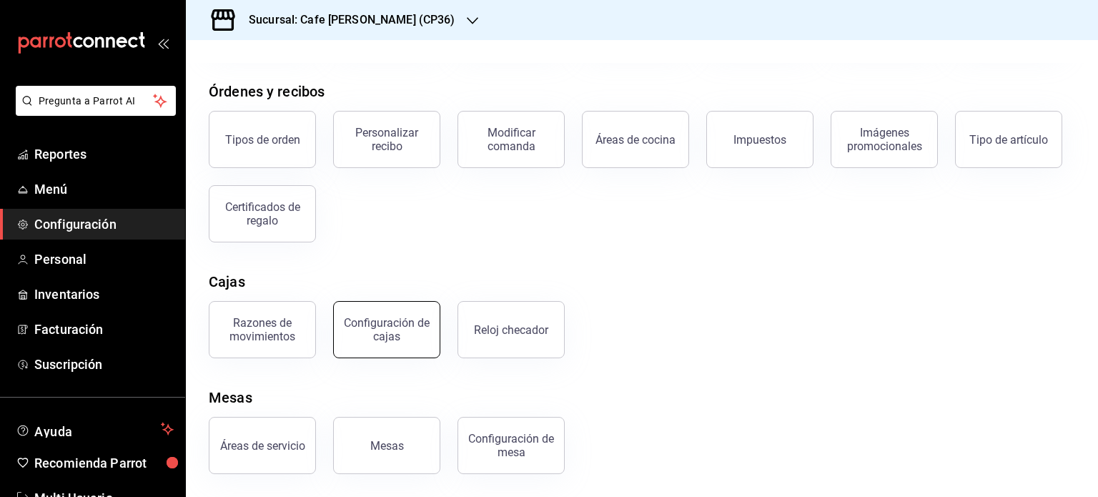
click at [401, 337] on div "Configuración de cajas" at bounding box center [386, 329] width 89 height 27
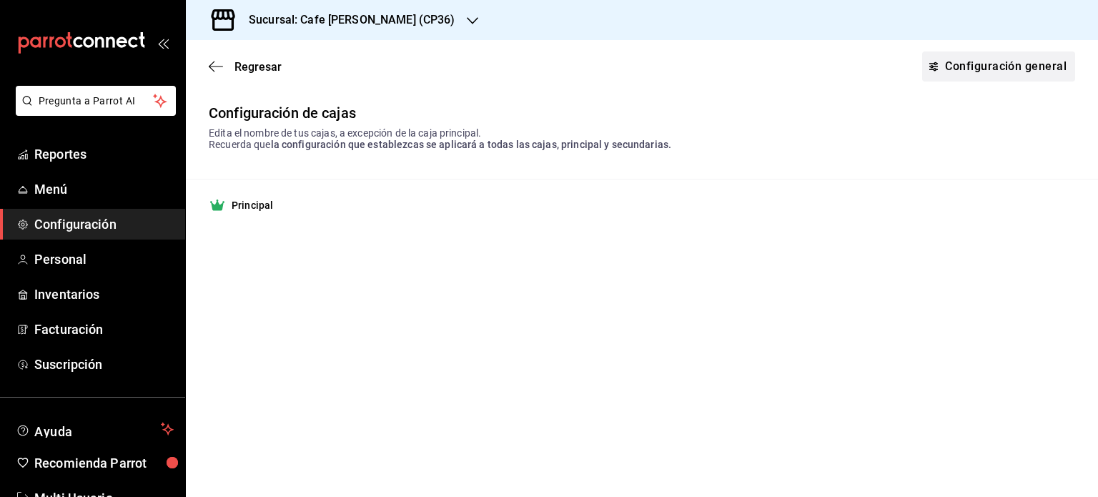
click at [999, 69] on link "Configuración general" at bounding box center [998, 66] width 153 height 30
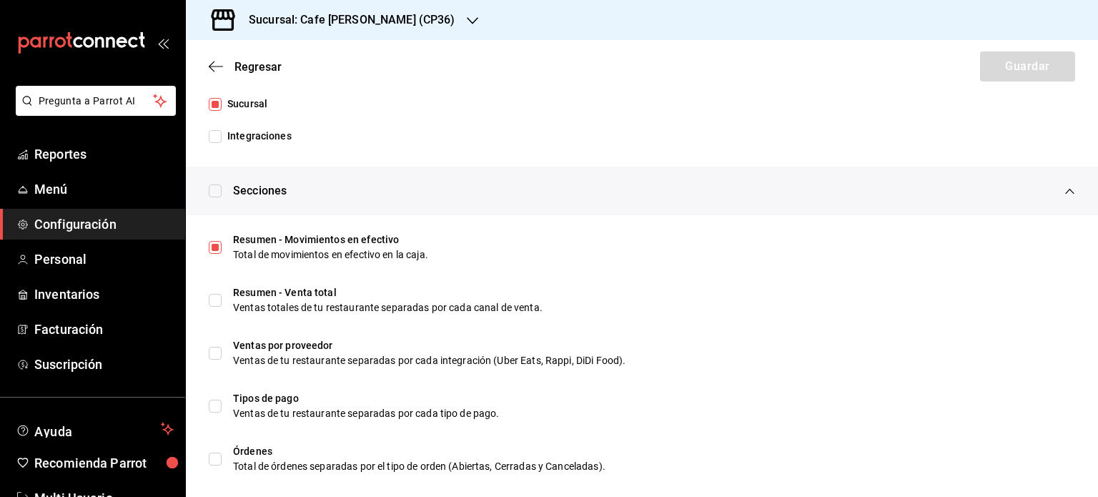
scroll to position [429, 0]
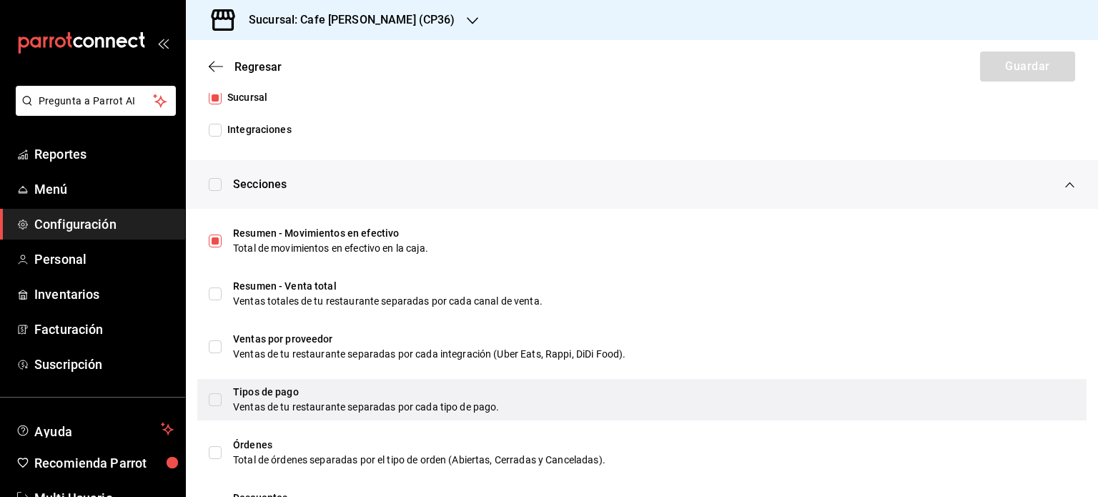
click at [214, 398] on input "checkbox" at bounding box center [215, 399] width 13 height 13
checkbox input "true"
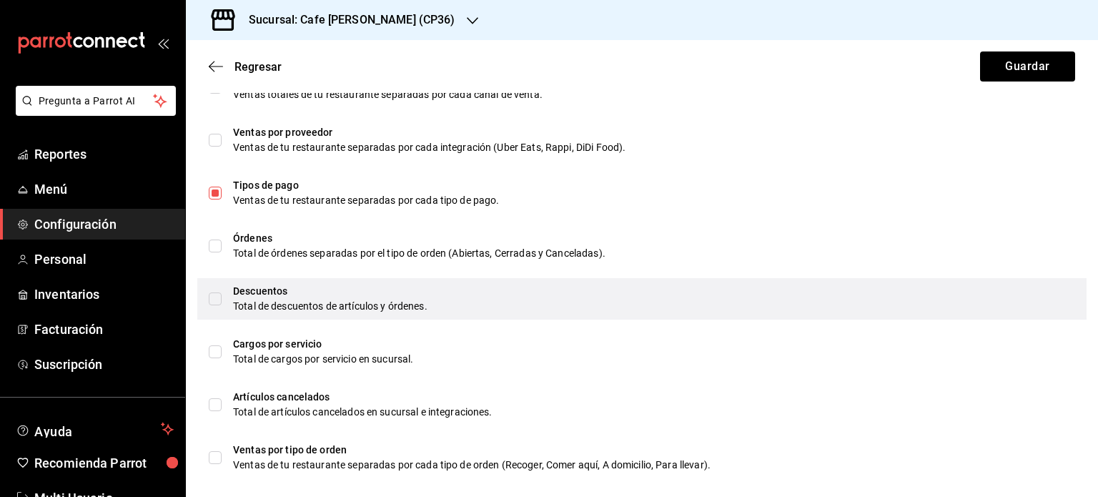
scroll to position [643, 0]
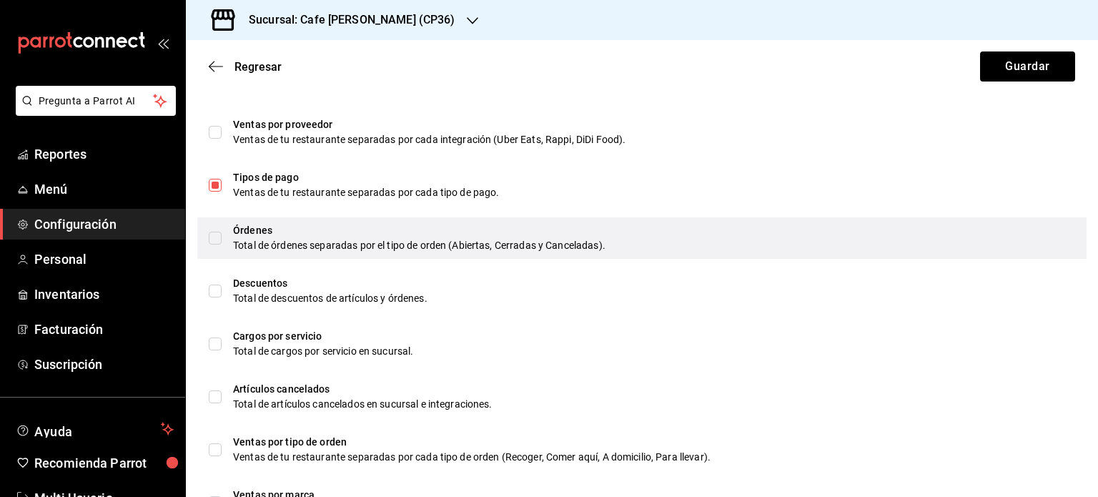
click at [214, 237] on input "checkbox" at bounding box center [215, 238] width 13 height 13
checkbox input "true"
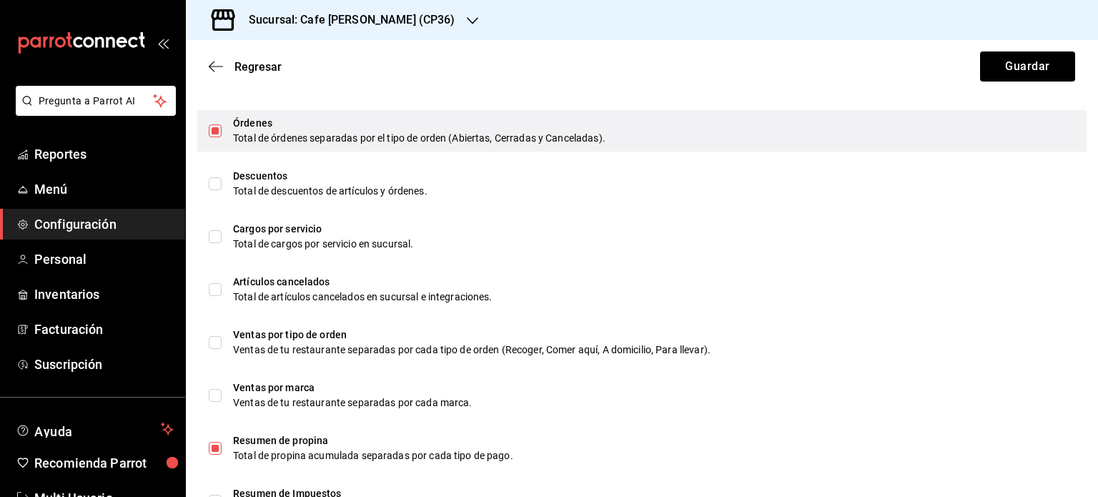
scroll to position [858, 0]
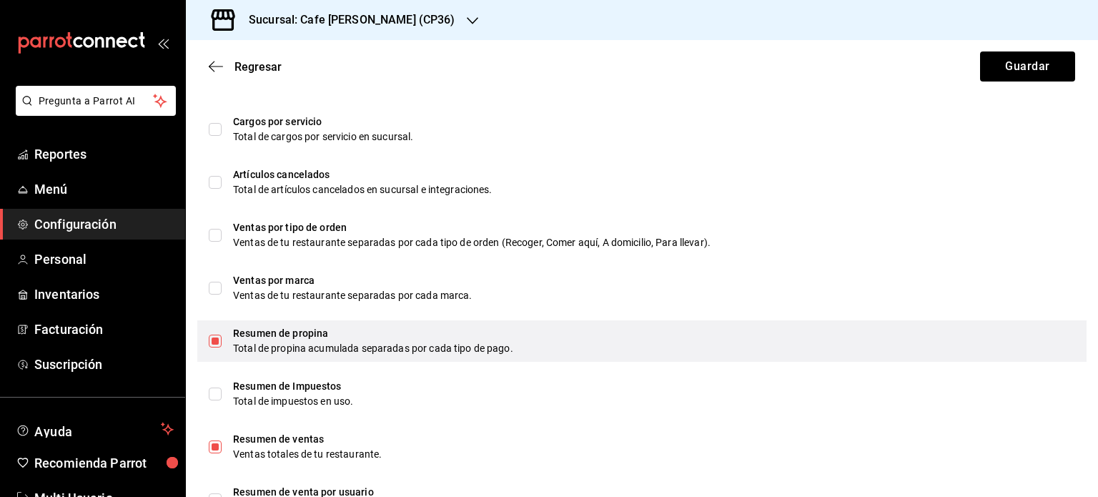
click at [217, 339] on input "checkbox" at bounding box center [215, 340] width 13 height 13
checkbox input "false"
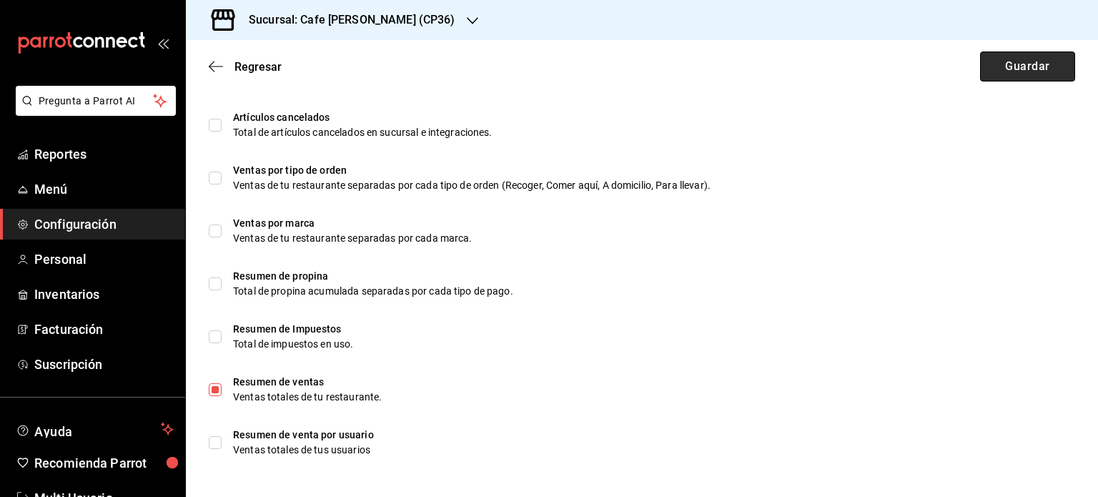
click at [1018, 66] on button "Guardar" at bounding box center [1027, 66] width 95 height 30
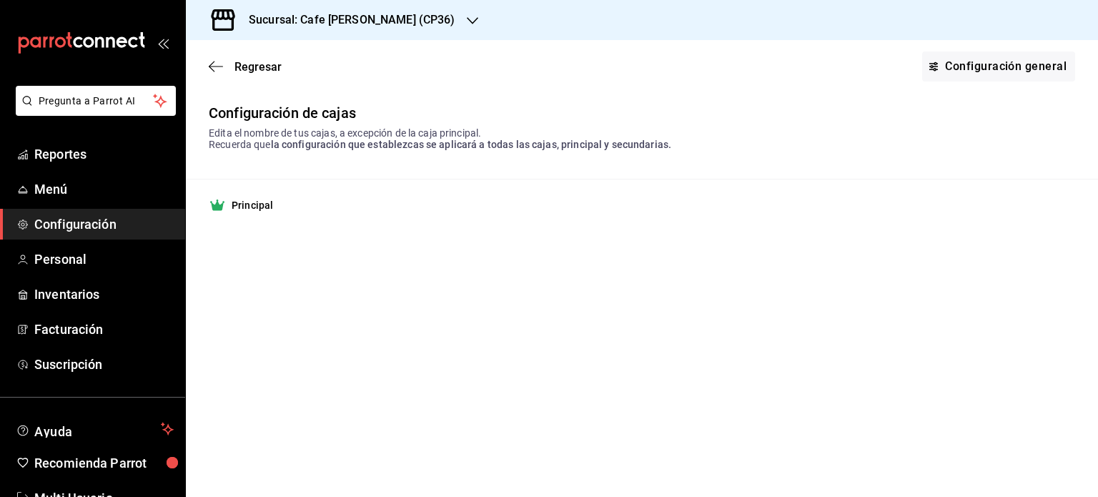
click at [354, 16] on h3 "Sucursal: Cafe [PERSON_NAME] (CP36)" at bounding box center [346, 19] width 218 height 17
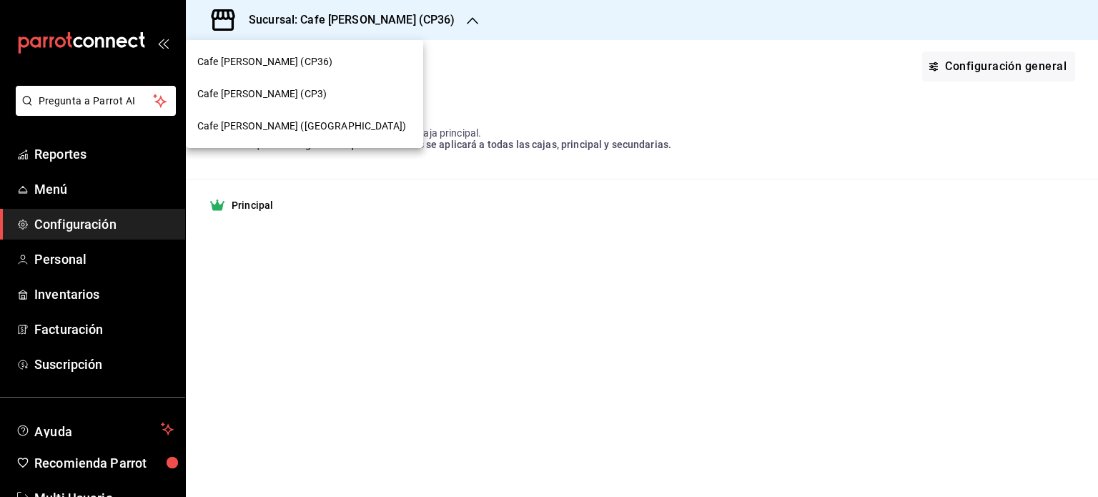
click at [270, 126] on span "Cafe [PERSON_NAME] ([GEOGRAPHIC_DATA])" at bounding box center [301, 126] width 209 height 15
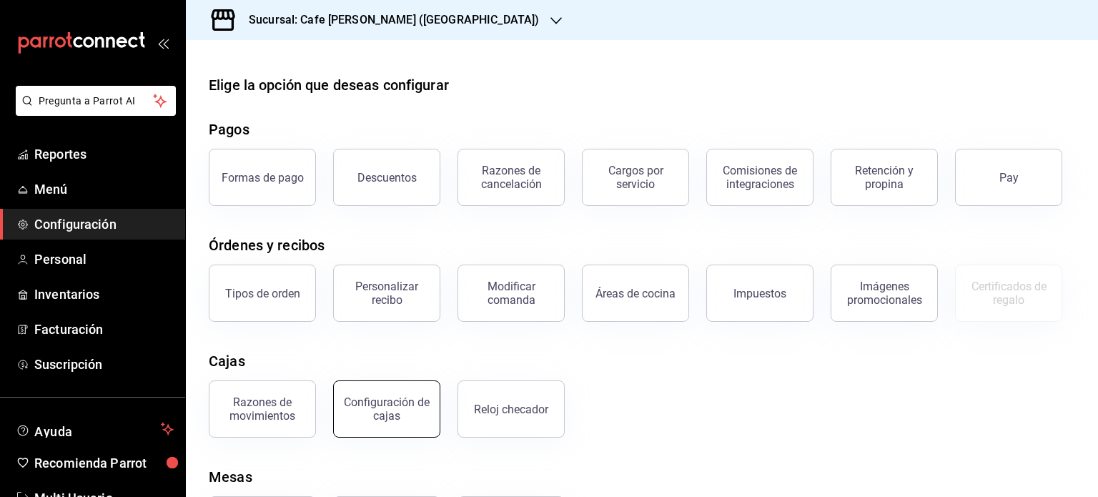
click at [387, 405] on div "Configuración de cajas" at bounding box center [386, 408] width 89 height 27
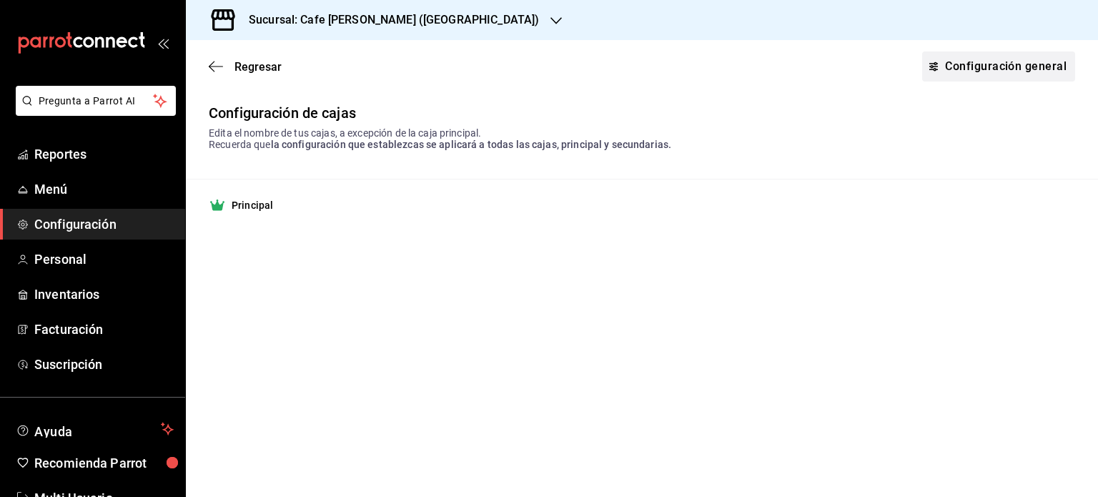
click at [992, 63] on link "Configuración general" at bounding box center [998, 66] width 153 height 30
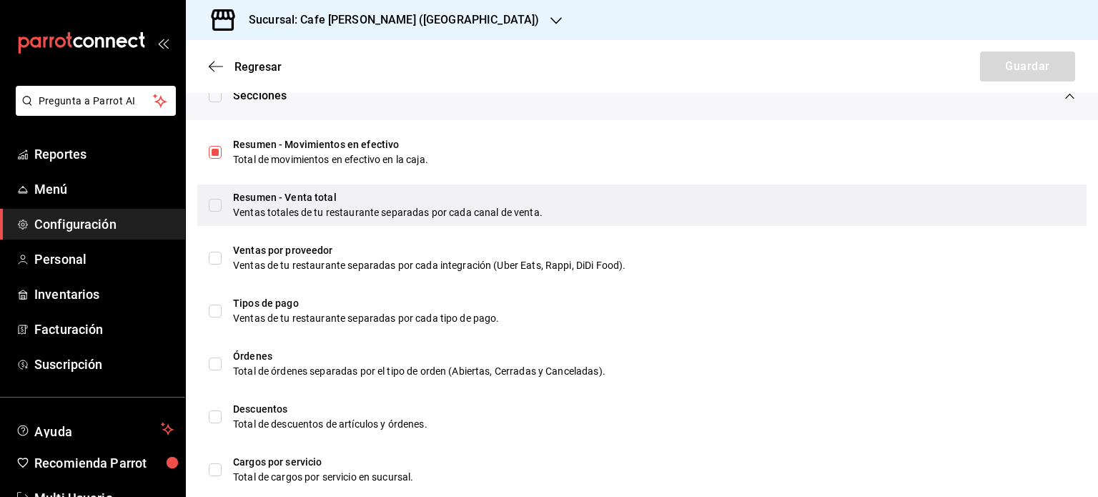
scroll to position [572, 0]
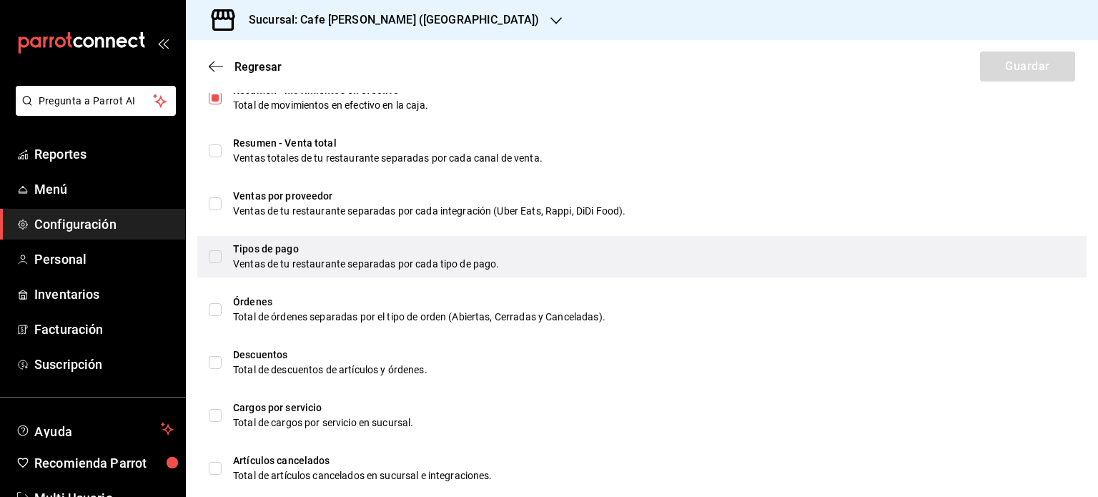
click at [213, 259] on input "checkbox" at bounding box center [215, 256] width 13 height 13
checkbox input "true"
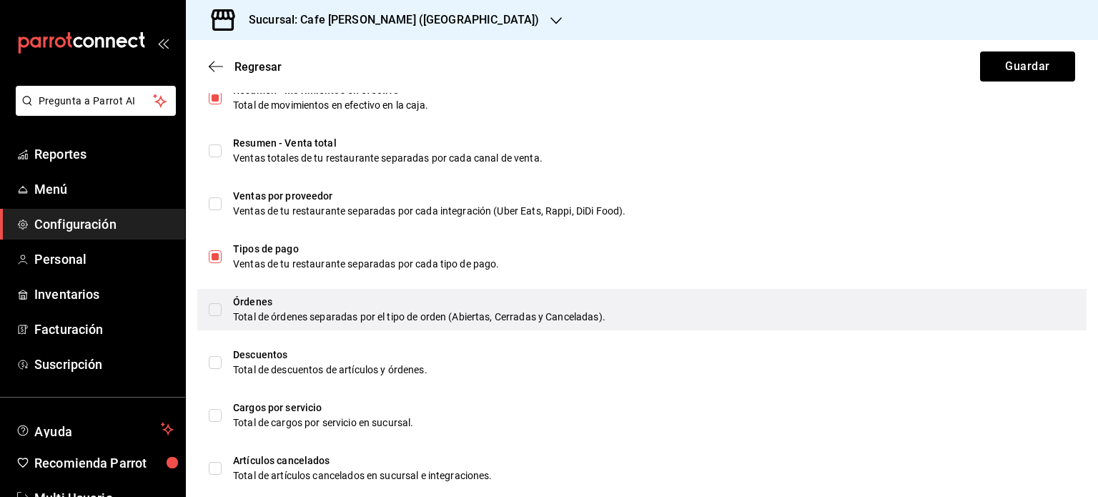
click at [217, 309] on input "checkbox" at bounding box center [215, 309] width 13 height 13
checkbox input "true"
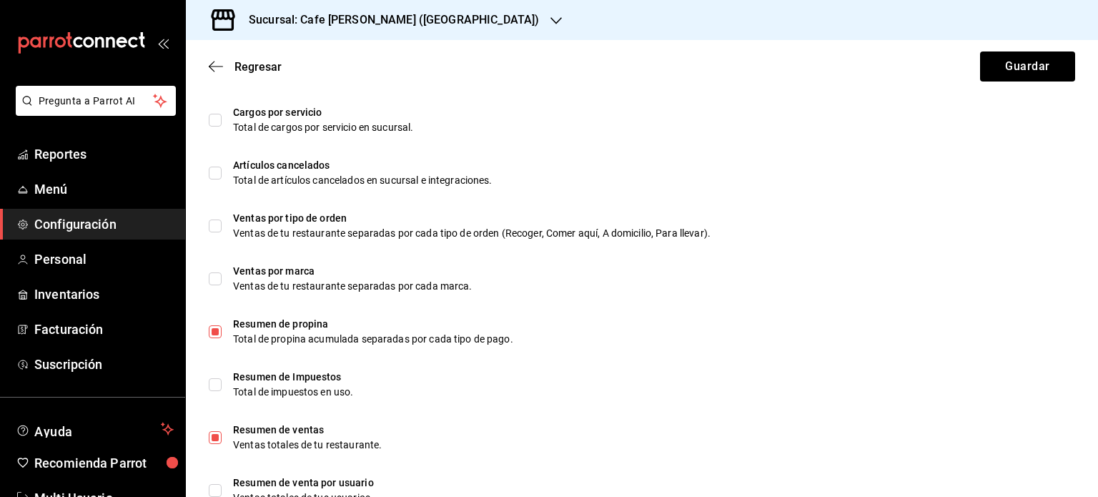
scroll to position [915, 0]
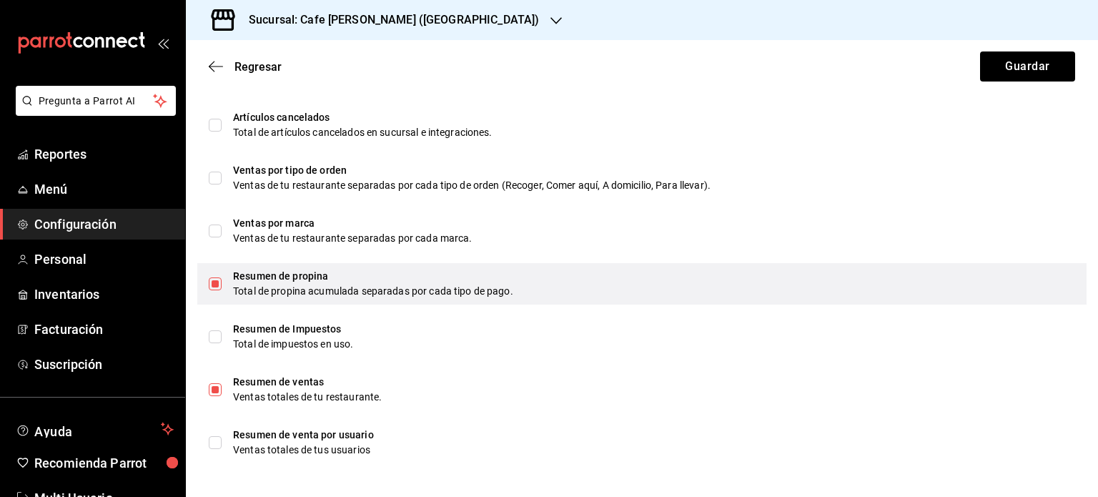
click at [214, 283] on input "checkbox" at bounding box center [215, 283] width 13 height 13
checkbox input "false"
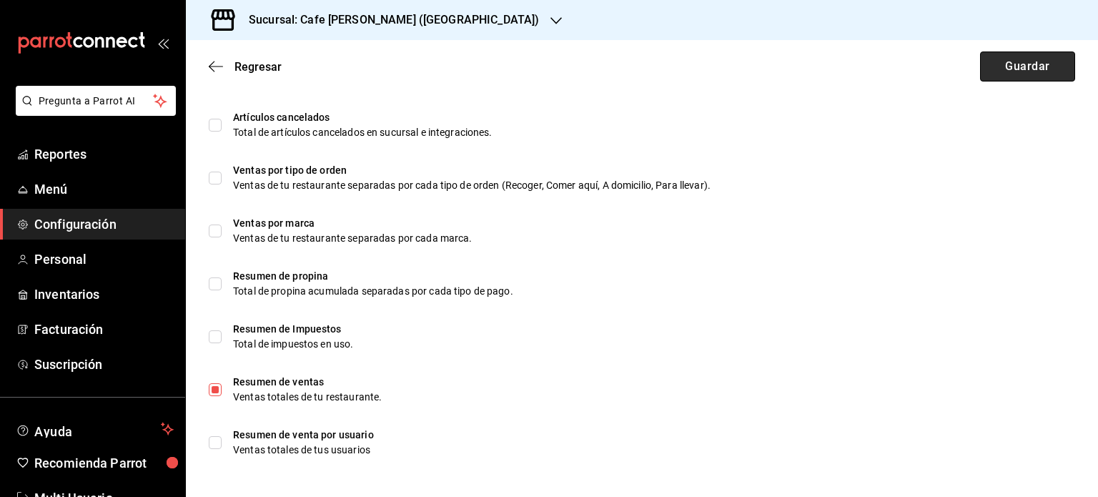
click at [1018, 71] on button "Guardar" at bounding box center [1027, 66] width 95 height 30
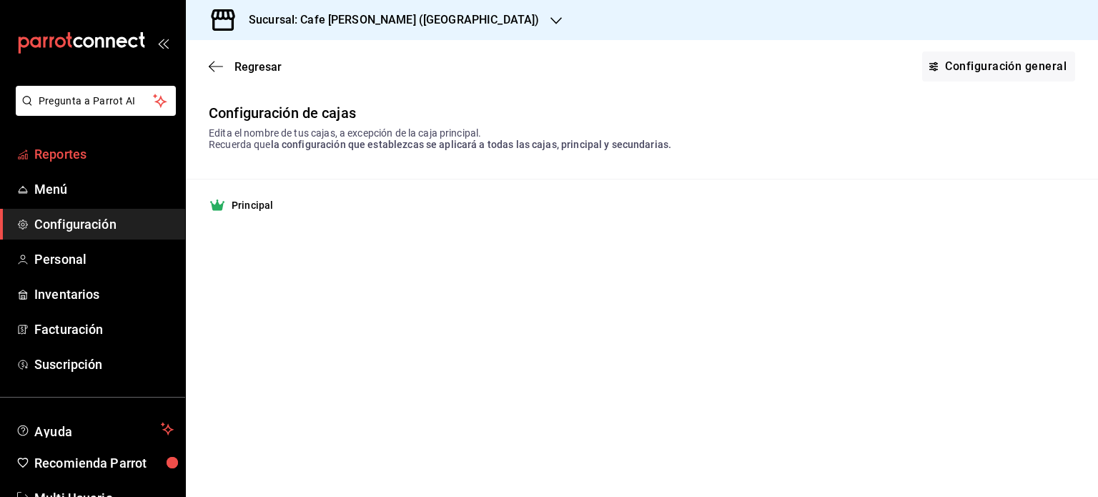
click at [91, 159] on span "Reportes" at bounding box center [103, 153] width 139 height 19
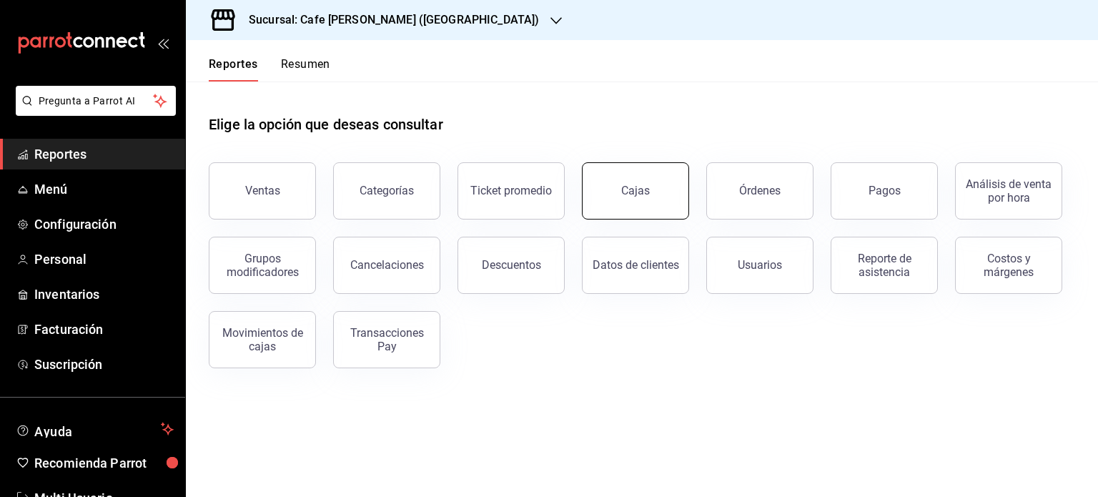
click at [631, 197] on div "Cajas" at bounding box center [635, 190] width 29 height 17
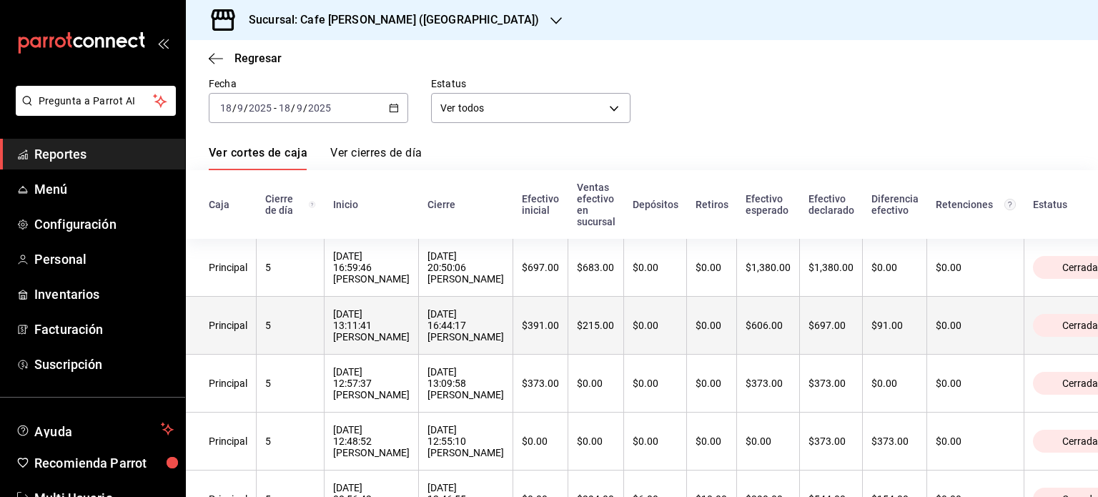
scroll to position [143, 0]
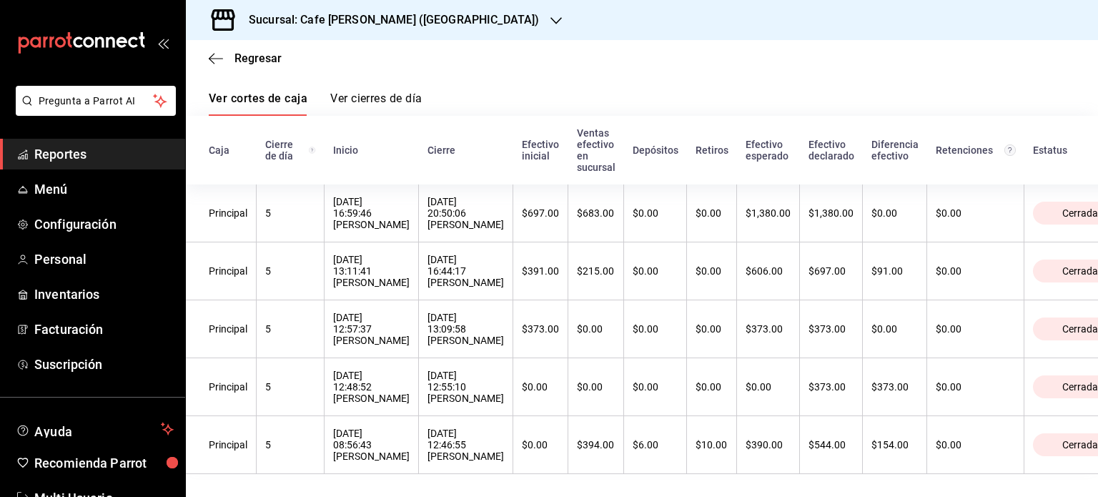
click at [395, 91] on link "Ver cierres de día" at bounding box center [375, 103] width 91 height 24
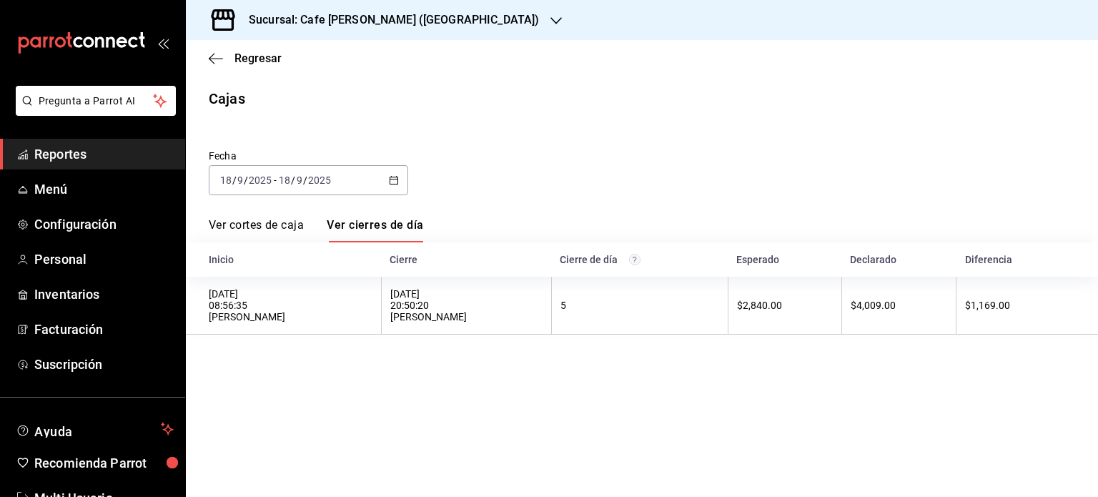
click at [269, 224] on link "Ver cortes de caja" at bounding box center [256, 230] width 95 height 24
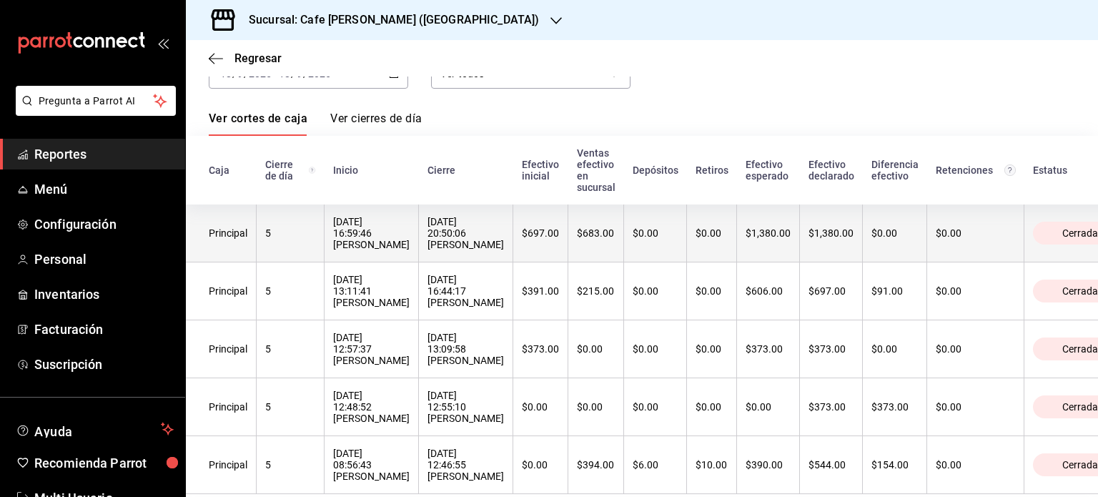
scroll to position [143, 0]
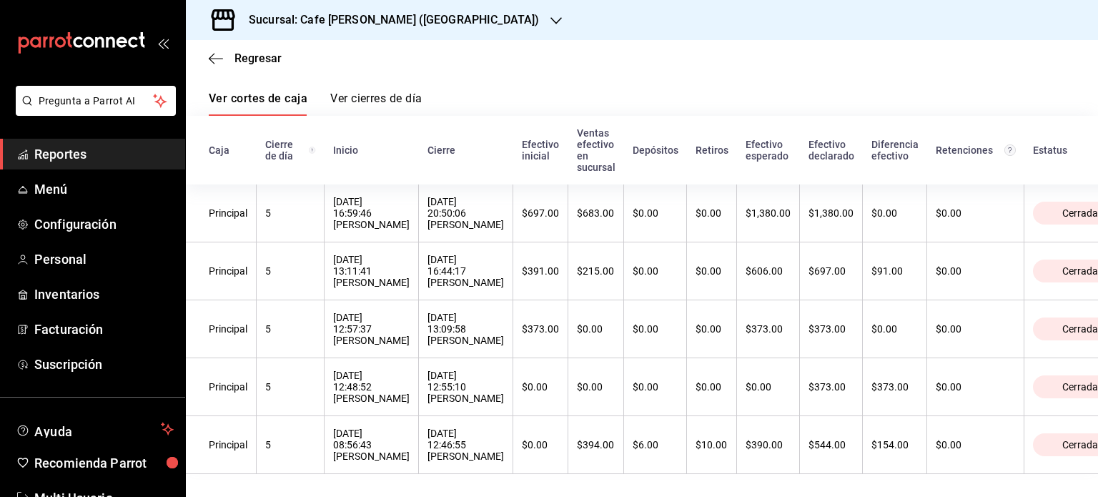
click at [380, 91] on link "Ver cierres de día" at bounding box center [375, 103] width 91 height 24
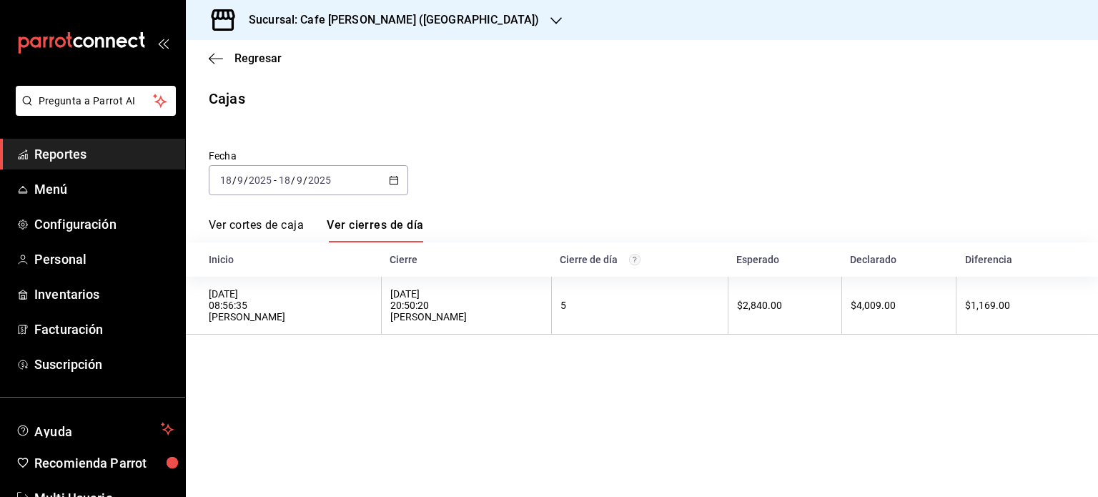
click at [282, 222] on link "Ver cortes de caja" at bounding box center [256, 230] width 95 height 24
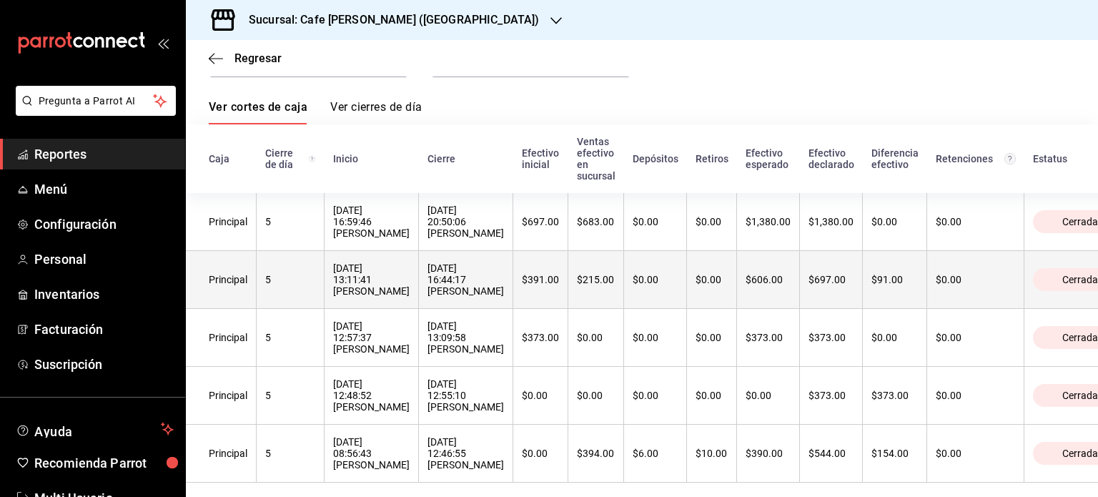
scroll to position [143, 0]
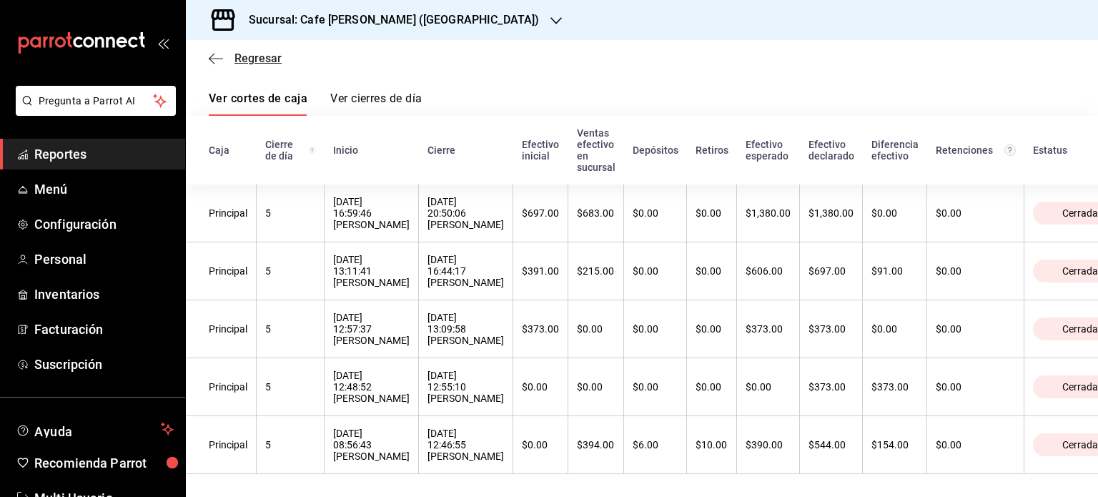
click at [224, 57] on span "Regresar" at bounding box center [245, 58] width 73 height 14
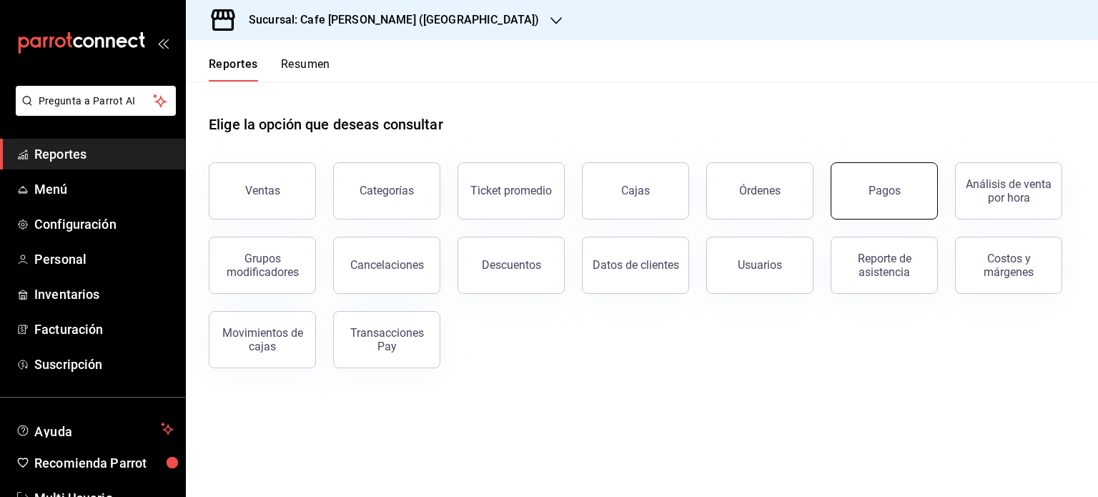
click at [878, 197] on div "Pagos" at bounding box center [884, 191] width 32 height 14
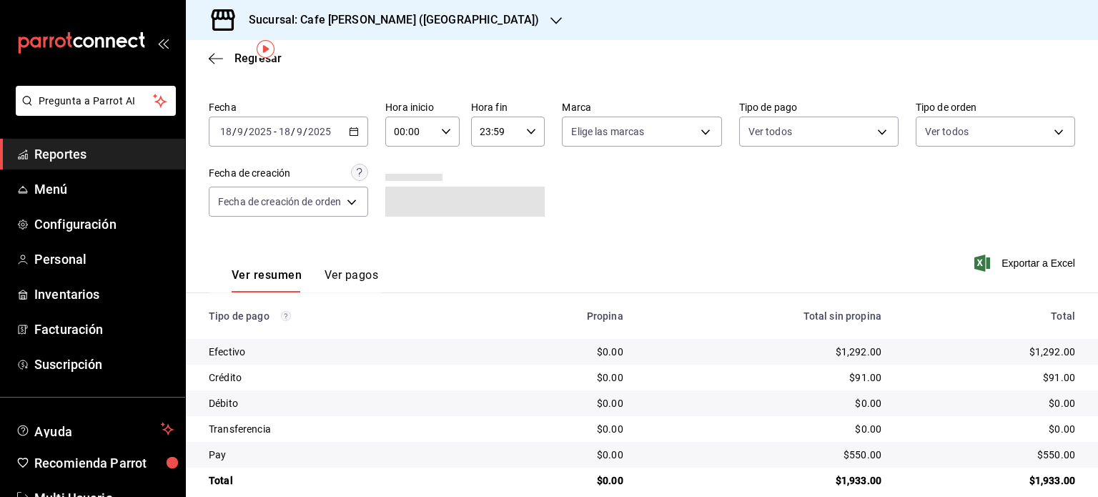
scroll to position [57, 0]
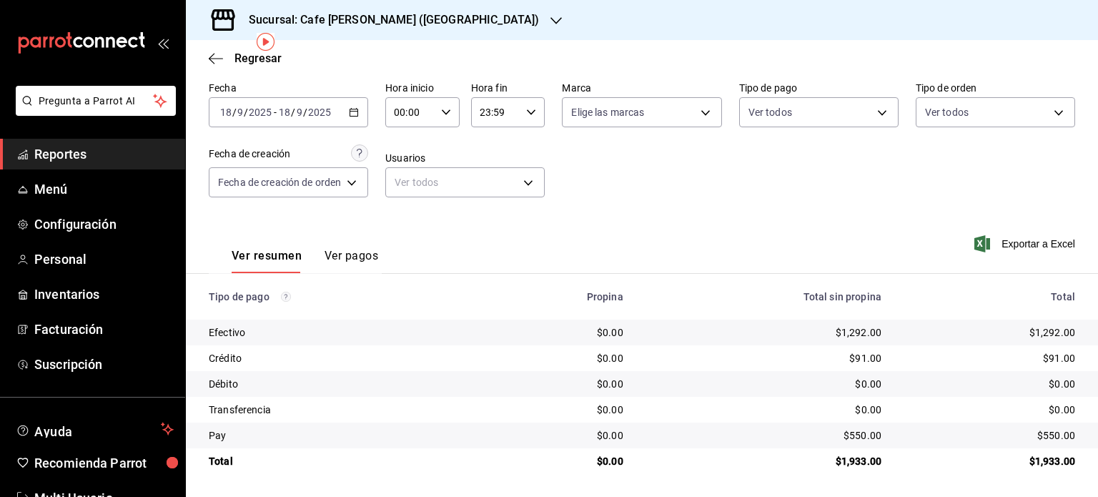
click at [359, 254] on button "Ver pagos" at bounding box center [351, 261] width 54 height 24
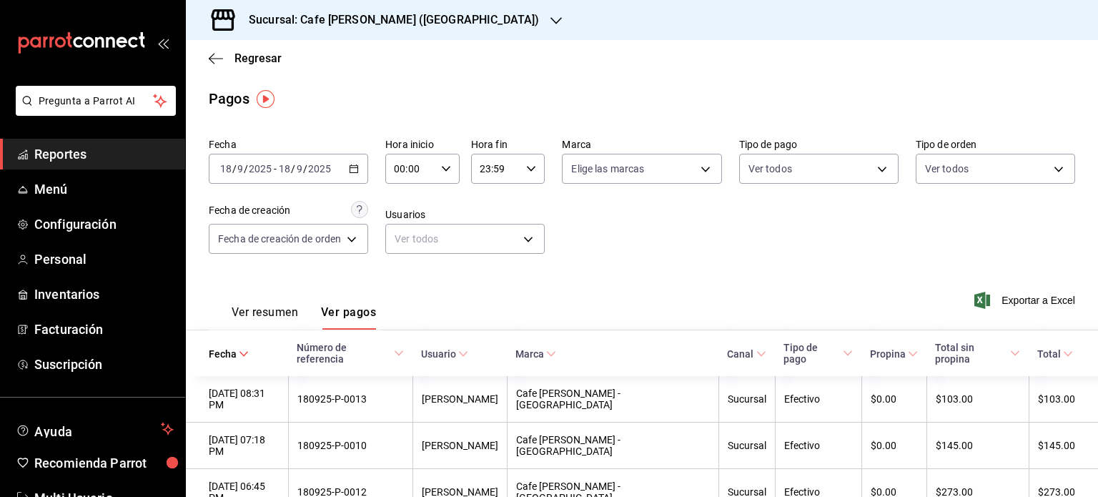
click at [274, 310] on button "Ver resumen" at bounding box center [265, 317] width 66 height 24
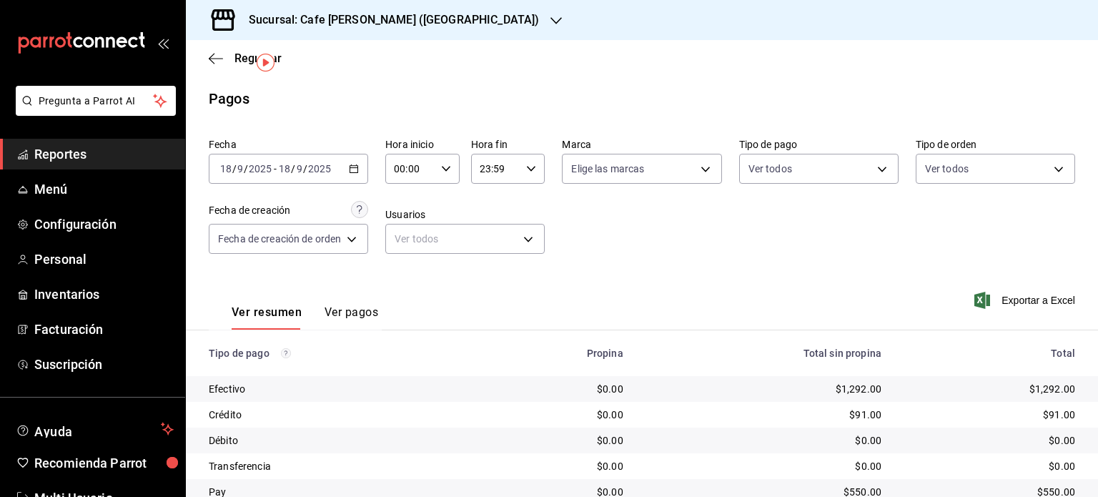
scroll to position [57, 0]
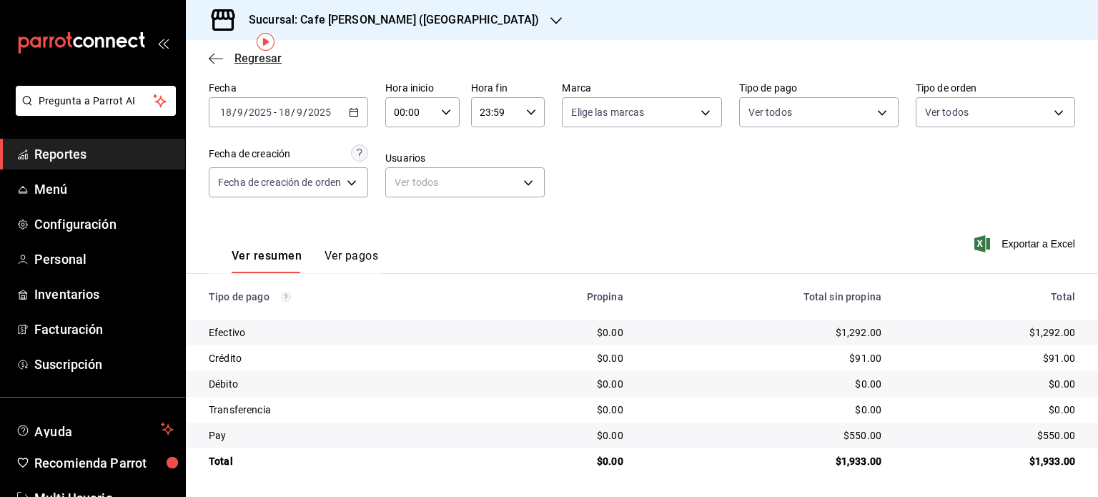
click at [241, 62] on span "Regresar" at bounding box center [257, 58] width 47 height 14
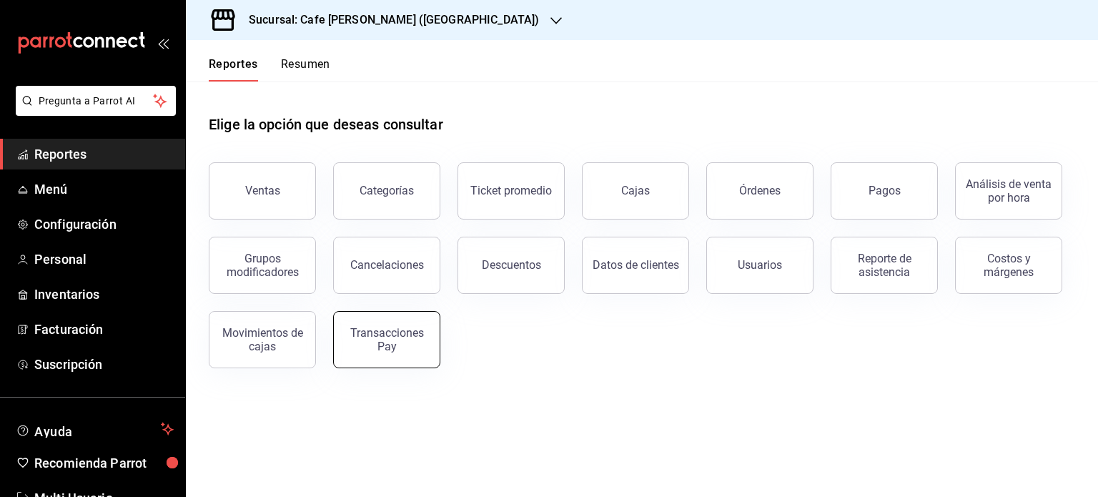
click at [382, 339] on div "Transacciones Pay" at bounding box center [386, 339] width 89 height 27
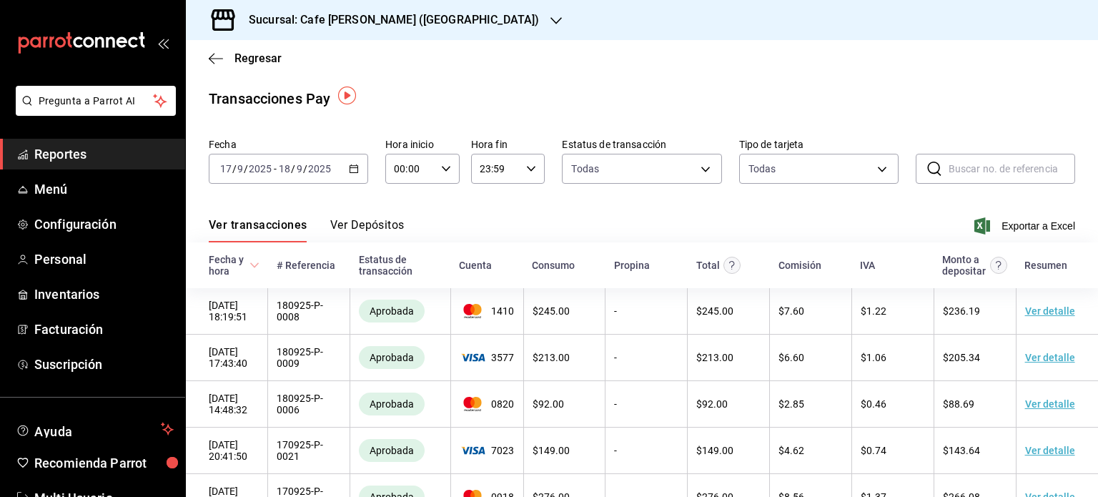
scroll to position [52, 0]
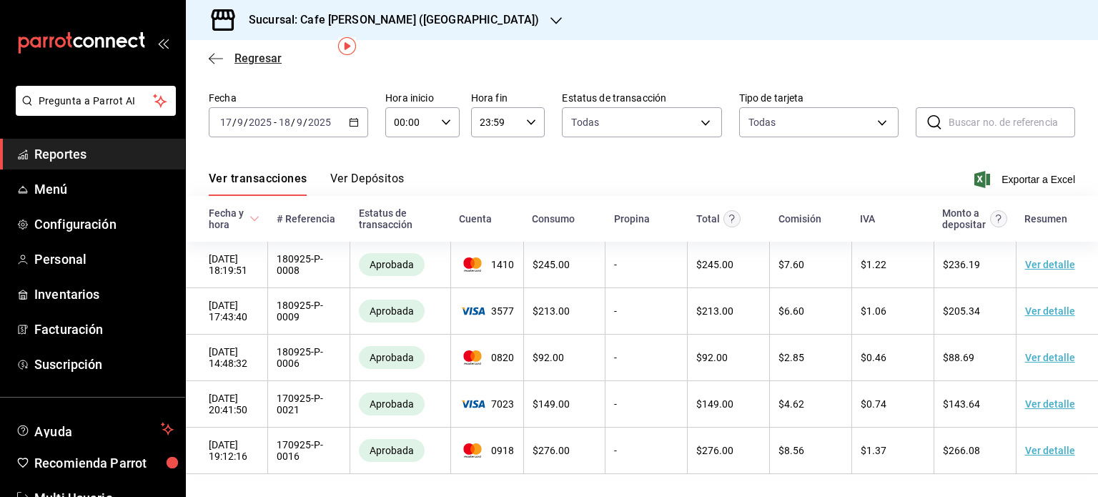
click at [255, 54] on span "Regresar" at bounding box center [257, 58] width 47 height 14
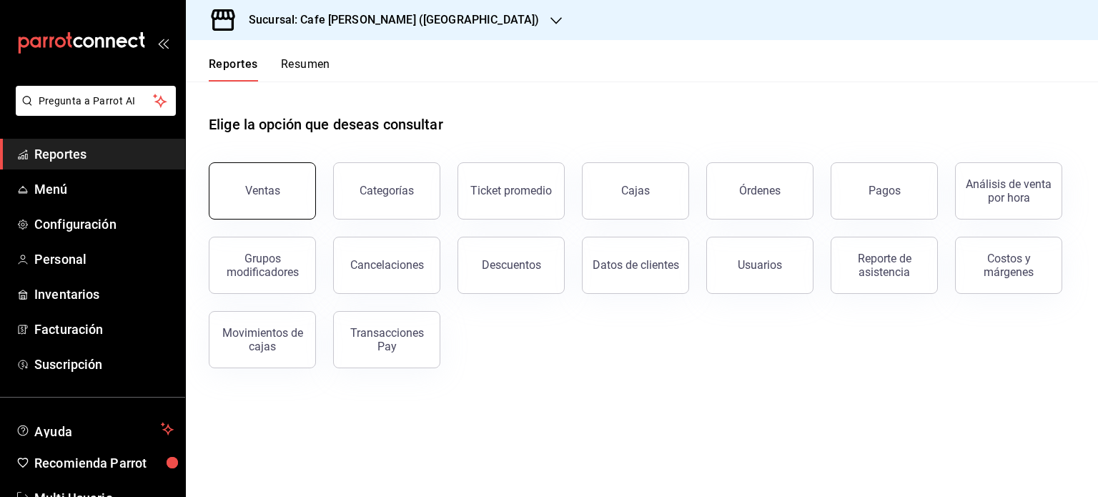
click at [277, 184] on div "Ventas" at bounding box center [262, 191] width 35 height 14
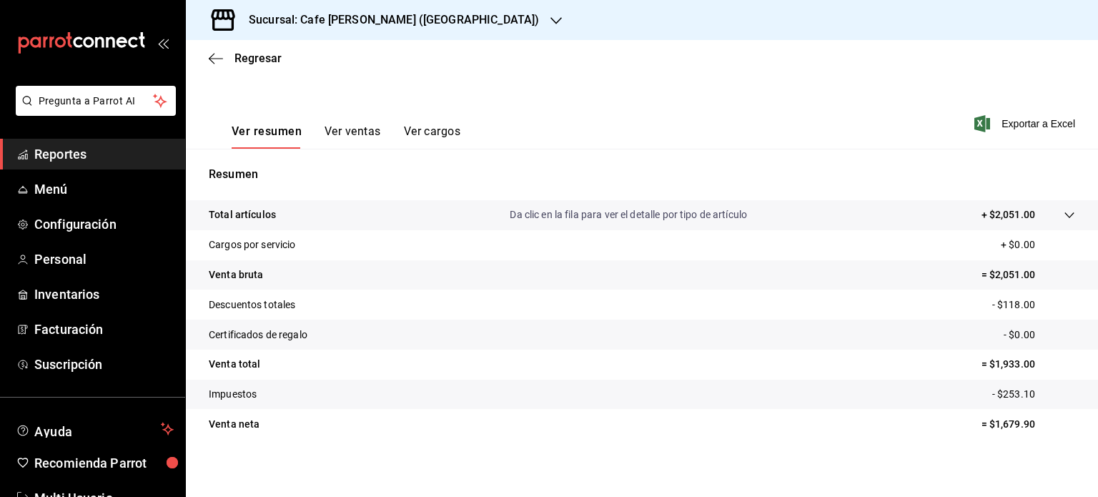
scroll to position [188, 0]
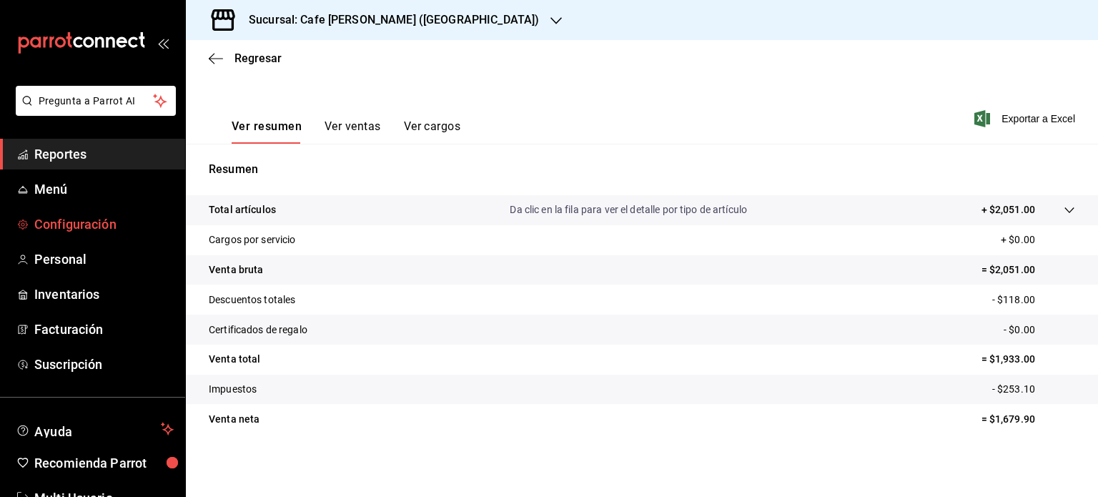
click at [80, 219] on span "Configuración" at bounding box center [103, 223] width 139 height 19
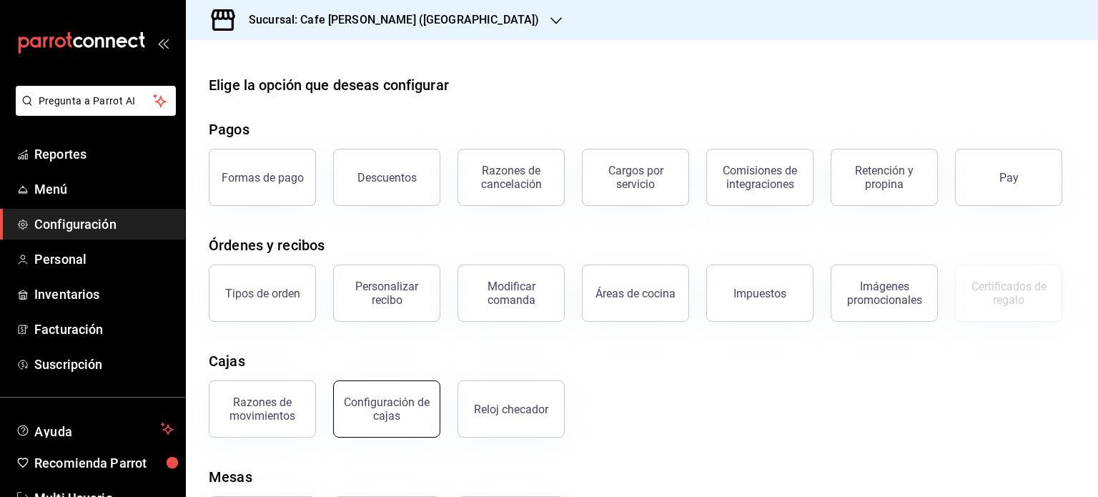
click at [387, 408] on div "Configuración de cajas" at bounding box center [386, 408] width 89 height 27
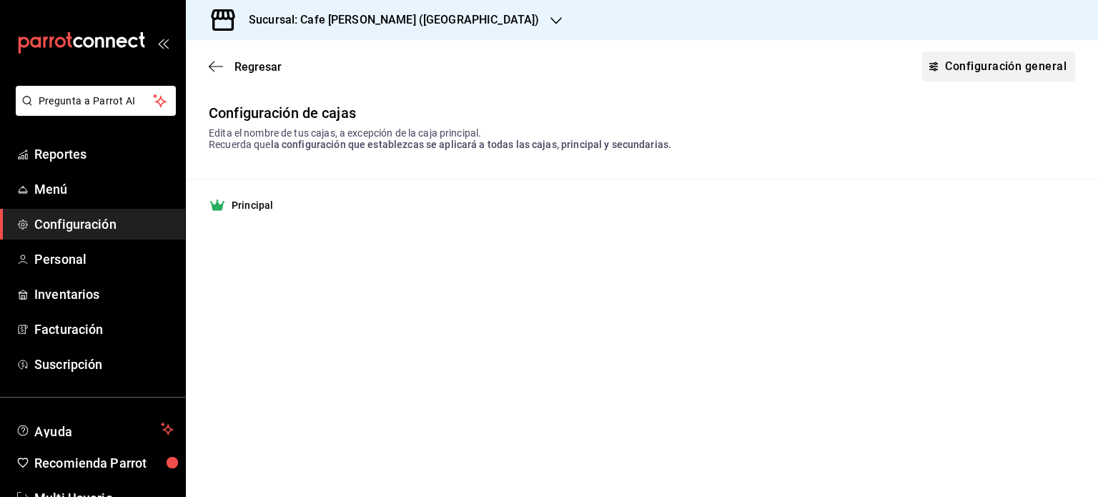
click at [994, 64] on link "Configuración general" at bounding box center [998, 66] width 153 height 30
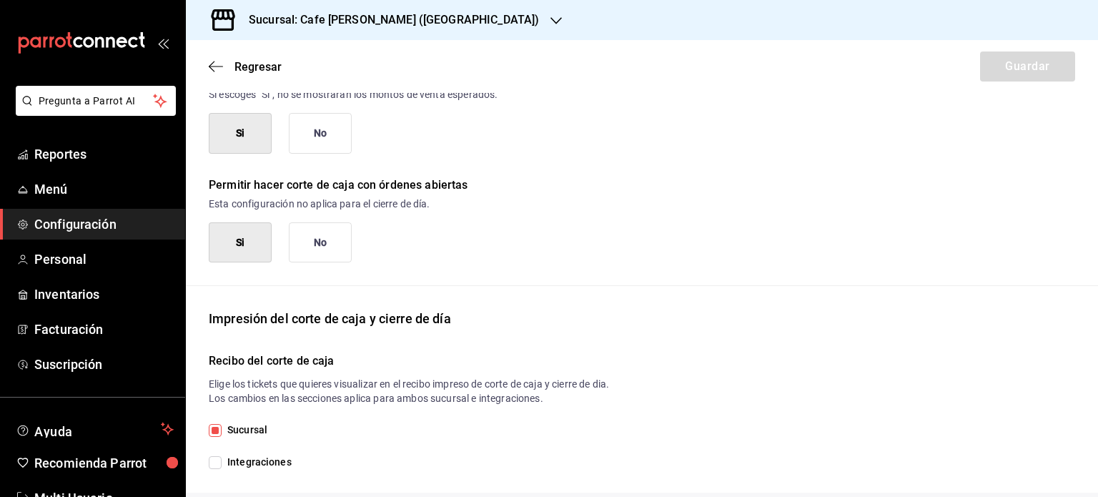
scroll to position [71, 0]
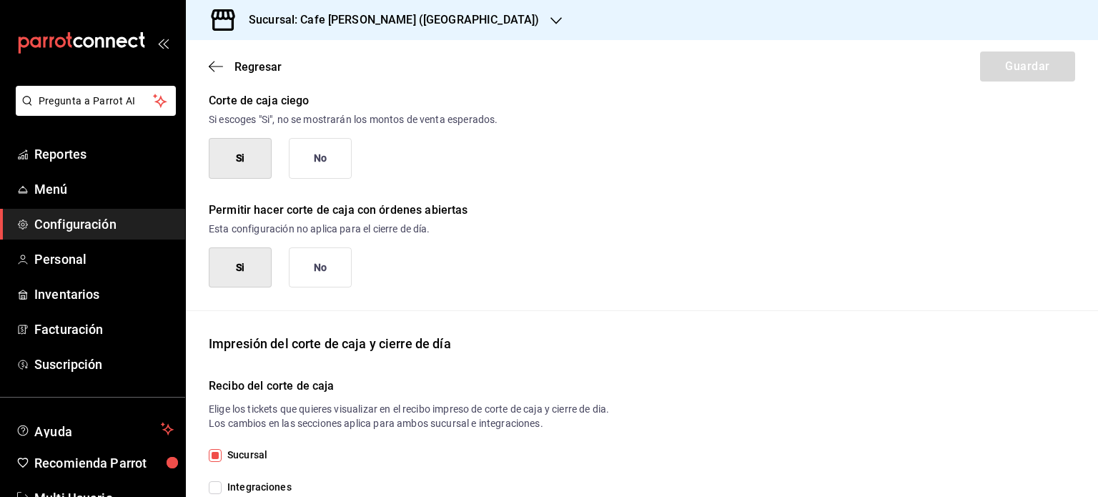
click at [399, 9] on div "Sucursal: Cafe [PERSON_NAME] ([GEOGRAPHIC_DATA])" at bounding box center [382, 20] width 370 height 40
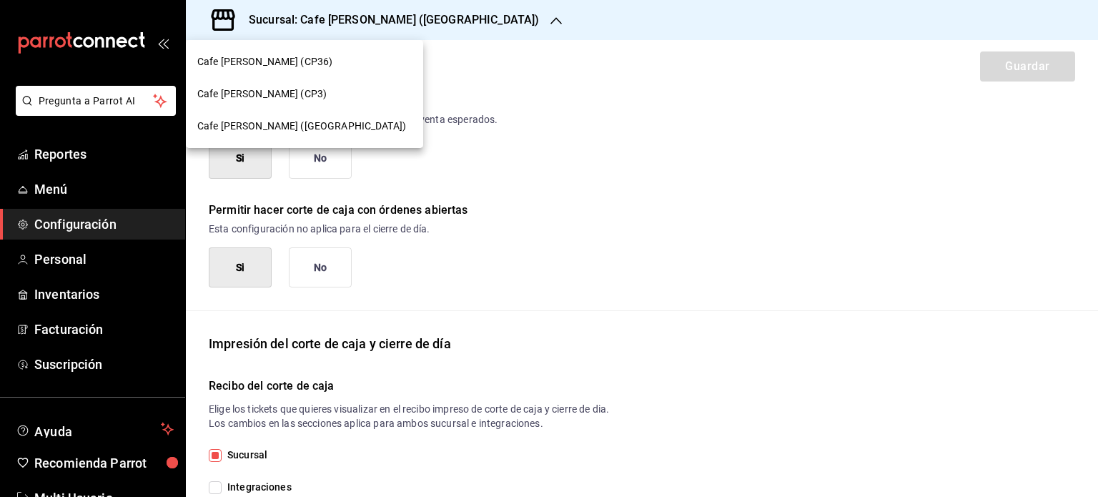
click at [272, 59] on span "Cafe [PERSON_NAME] (CP36)" at bounding box center [264, 61] width 135 height 15
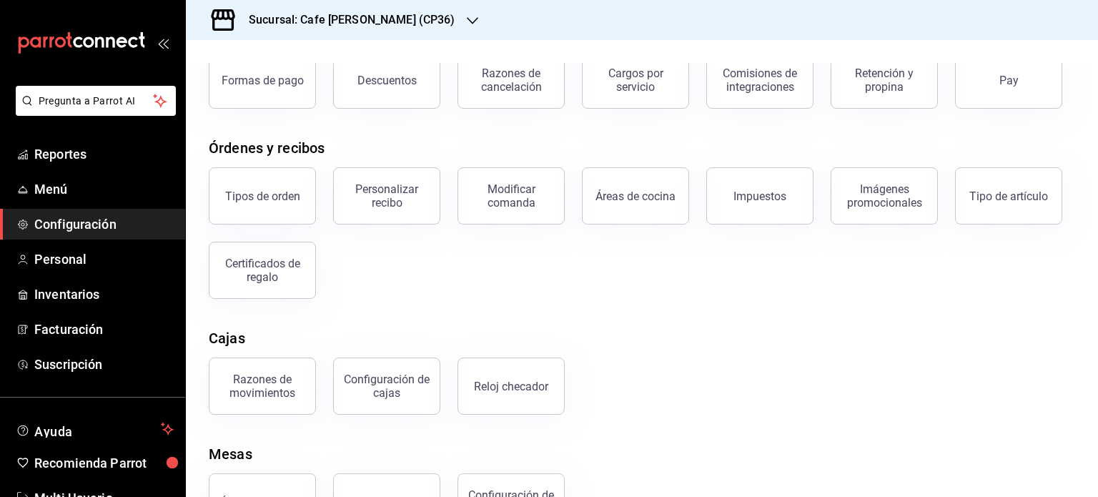
scroll to position [154, 0]
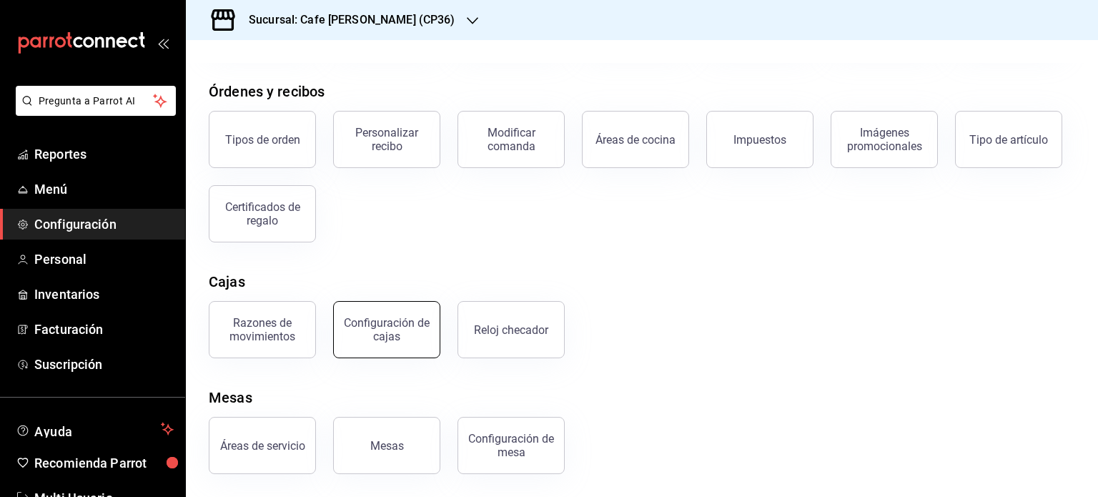
click at [390, 327] on div "Configuración de cajas" at bounding box center [386, 329] width 89 height 27
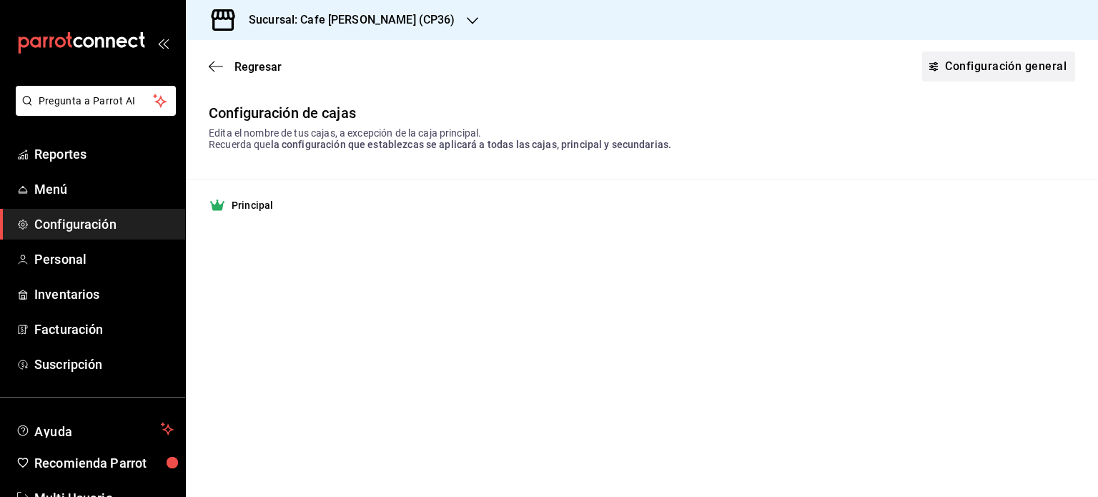
click at [980, 64] on link "Configuración general" at bounding box center [998, 66] width 153 height 30
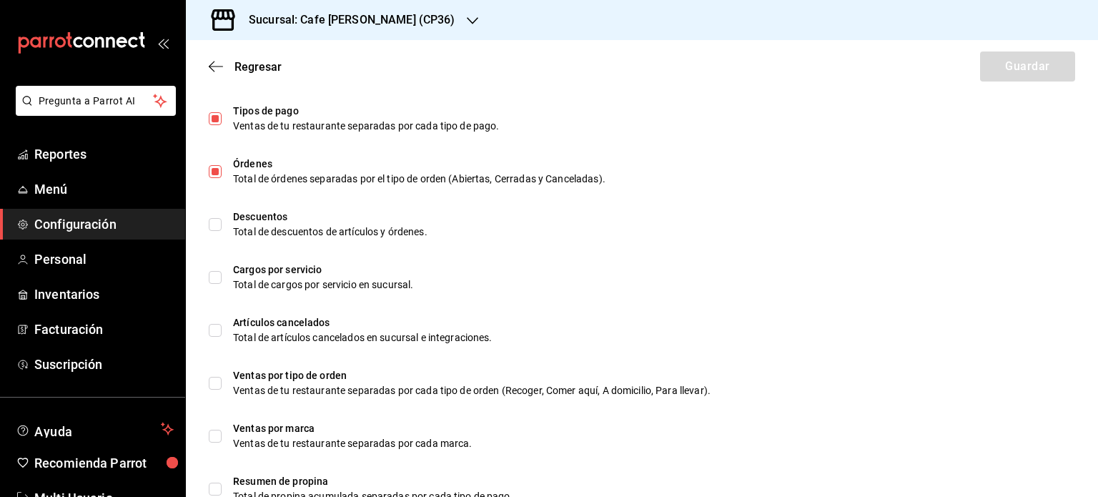
scroll to position [715, 0]
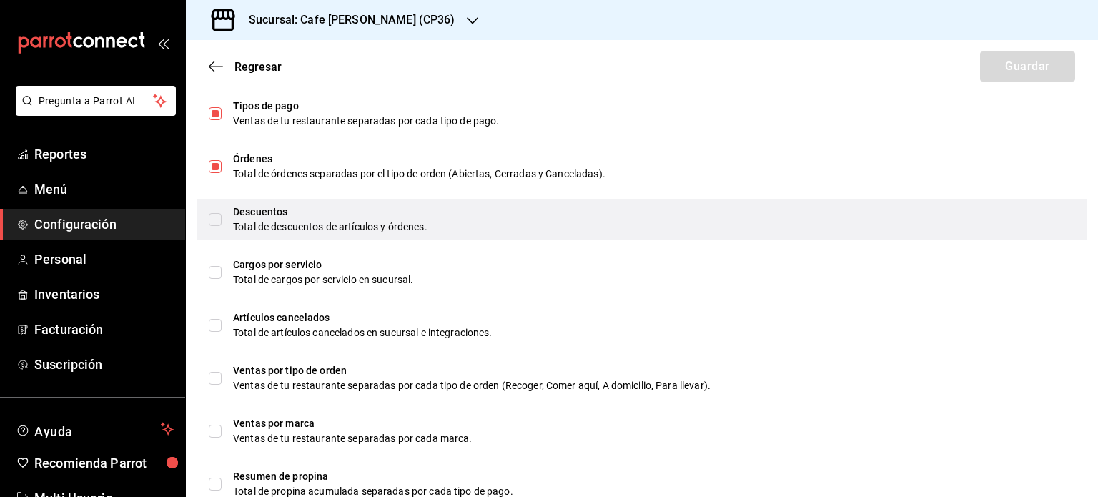
click at [212, 218] on input "checkbox" at bounding box center [215, 219] width 13 height 13
checkbox input "true"
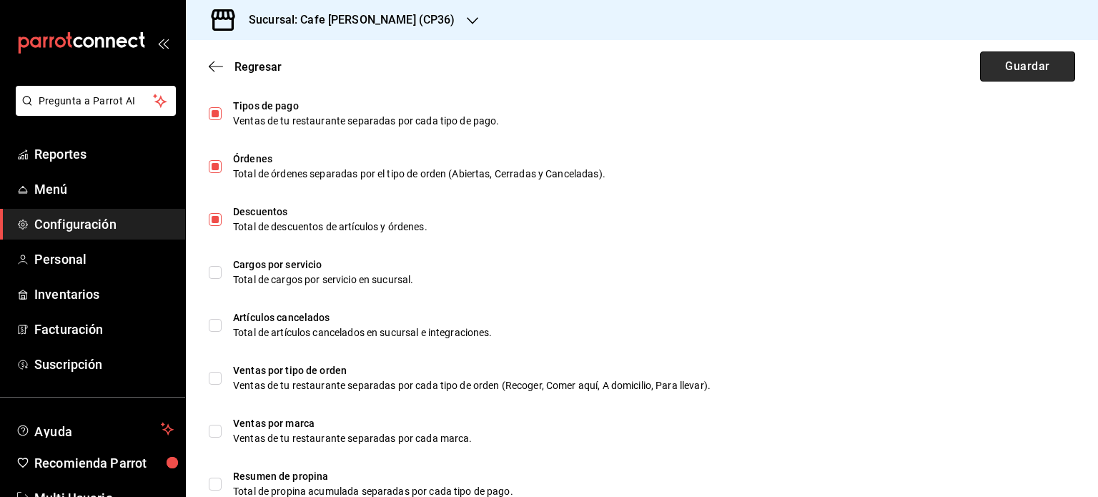
click at [1000, 69] on button "Guardar" at bounding box center [1027, 66] width 95 height 30
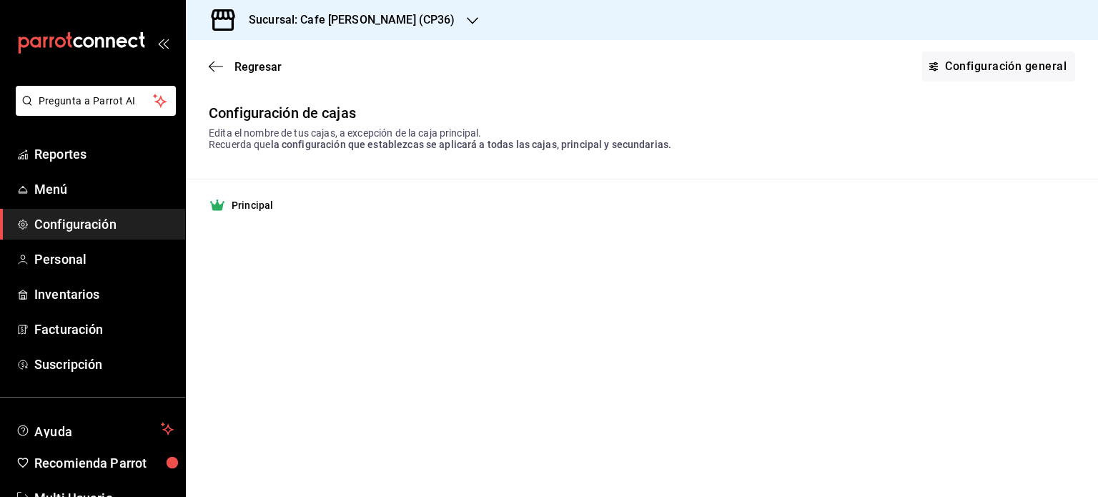
click at [467, 20] on icon "button" at bounding box center [472, 20] width 11 height 7
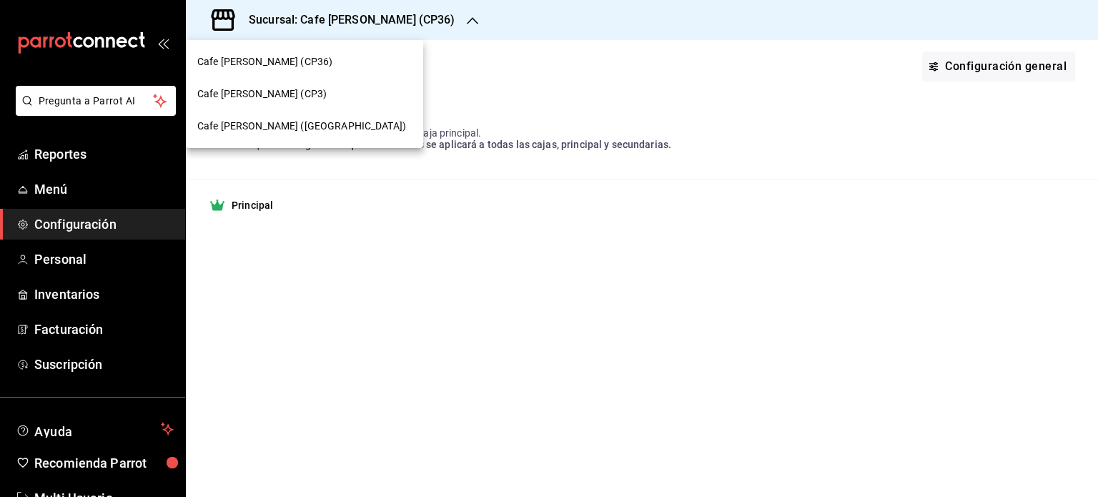
click at [989, 67] on div at bounding box center [549, 248] width 1098 height 497
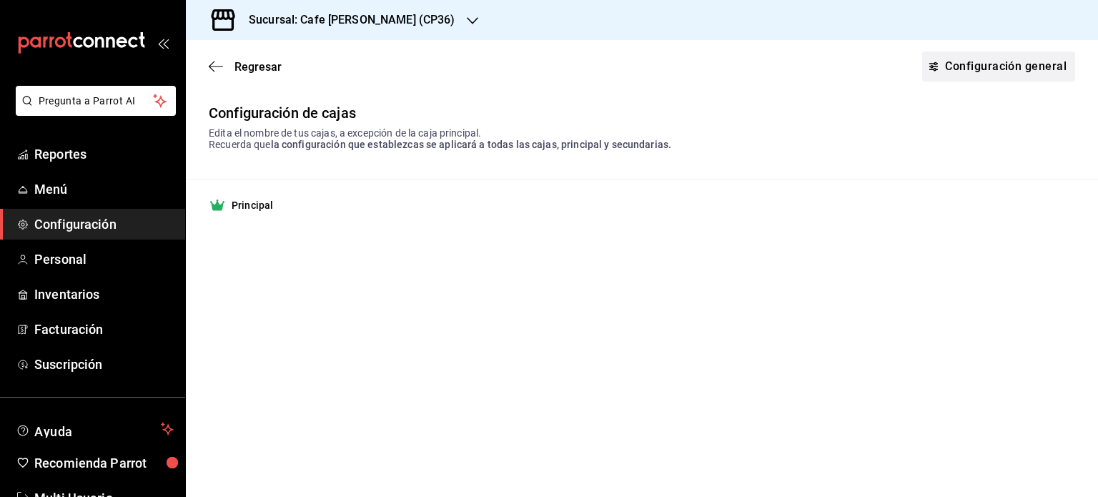
click at [988, 67] on link "Configuración general" at bounding box center [998, 66] width 153 height 30
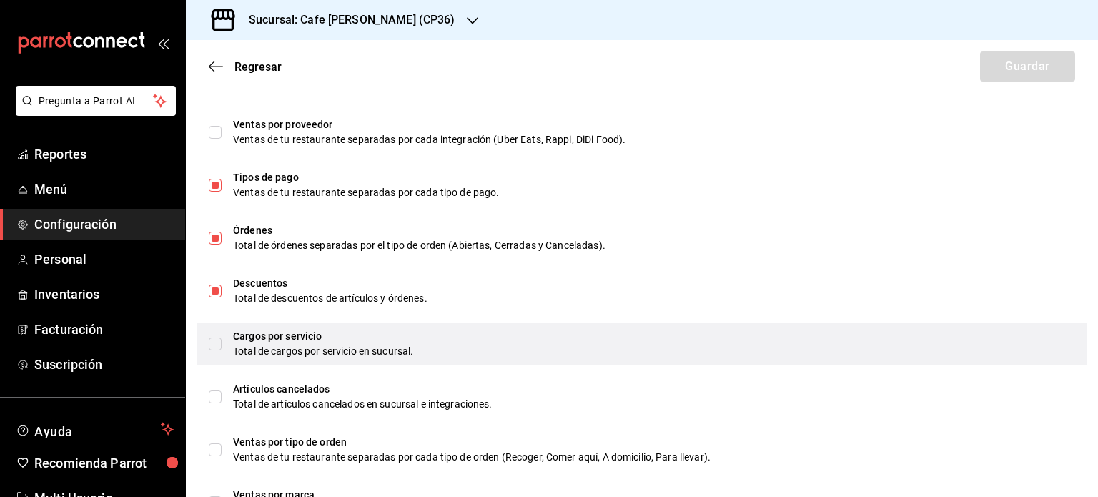
scroll to position [715, 0]
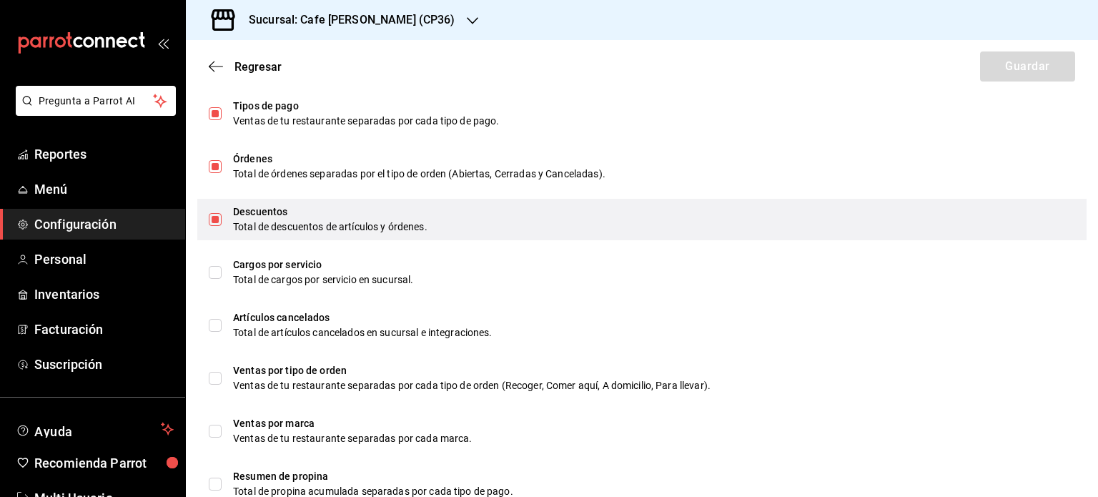
click at [212, 217] on input "checkbox" at bounding box center [215, 219] width 13 height 13
checkbox input "false"
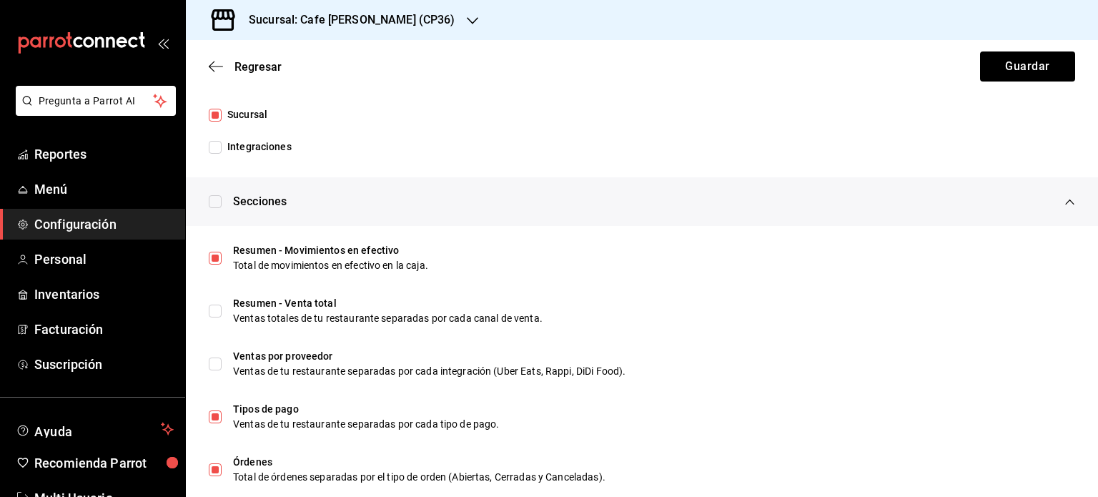
scroll to position [500, 0]
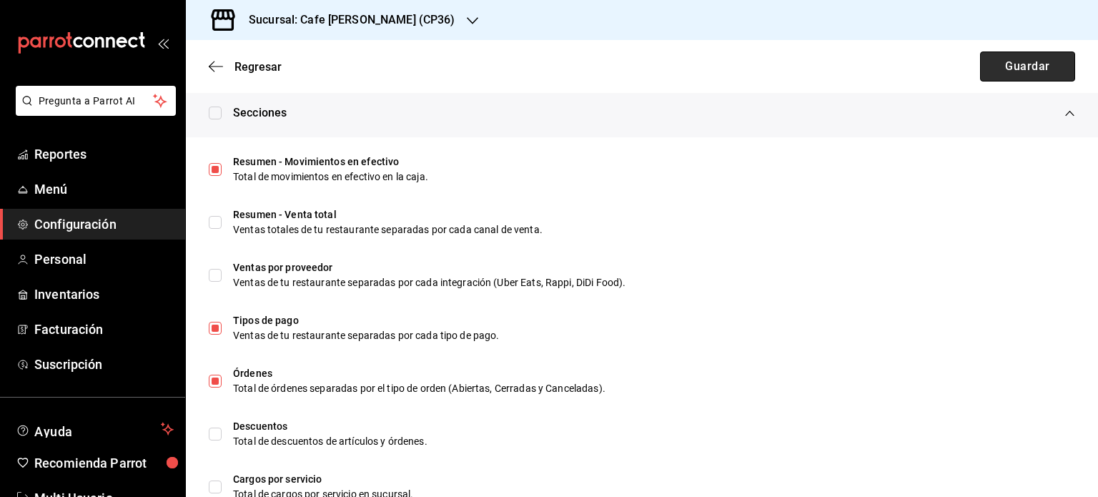
click at [1013, 68] on button "Guardar" at bounding box center [1027, 66] width 95 height 30
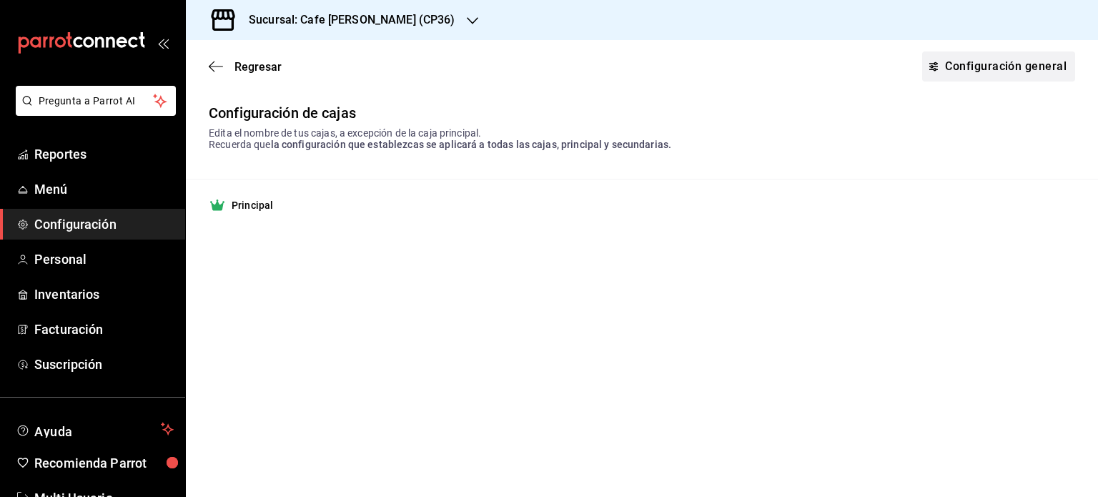
click at [1003, 66] on link "Configuración general" at bounding box center [998, 66] width 153 height 30
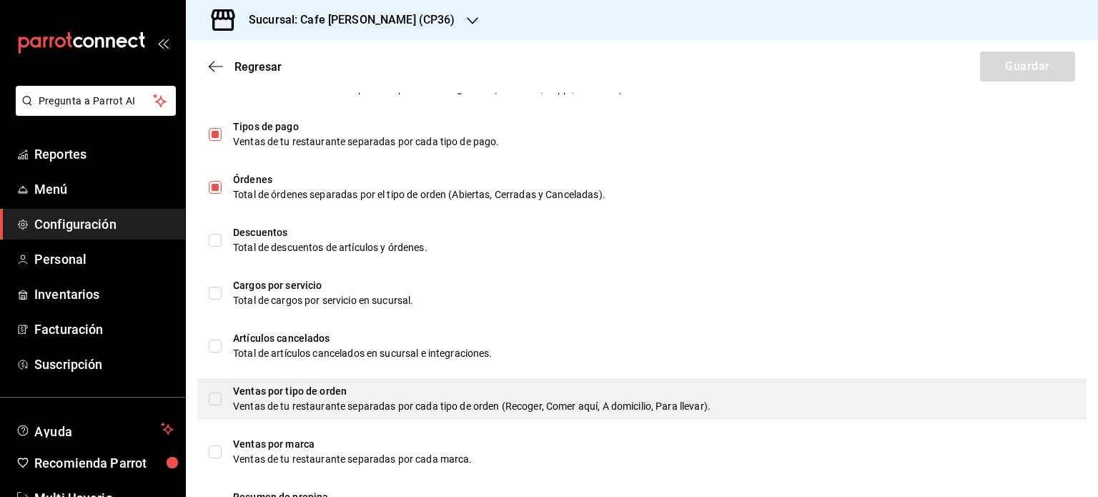
scroll to position [629, 0]
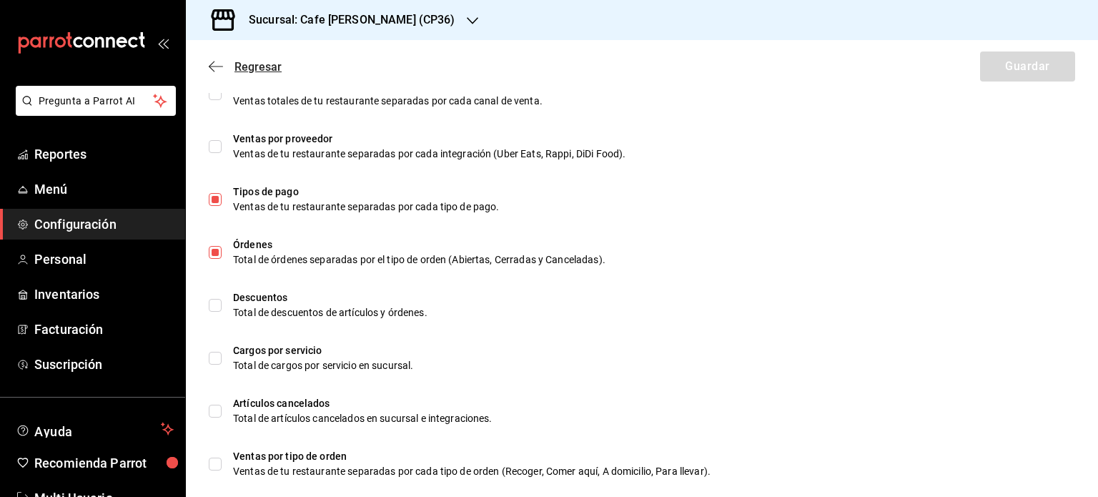
click at [219, 66] on icon "button" at bounding box center [216, 66] width 14 height 1
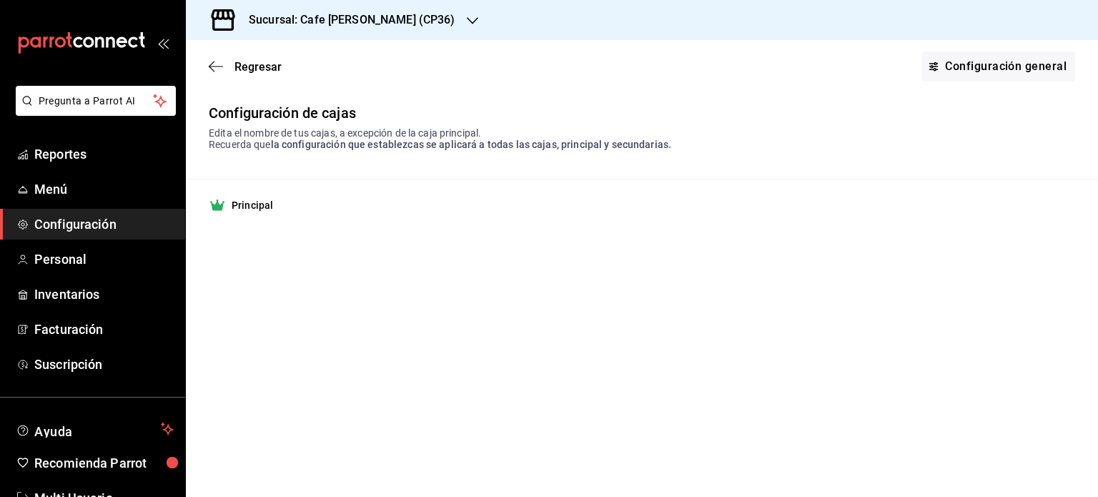
click at [366, 19] on h3 "Sucursal: Cafe [PERSON_NAME] (CP36)" at bounding box center [346, 19] width 218 height 17
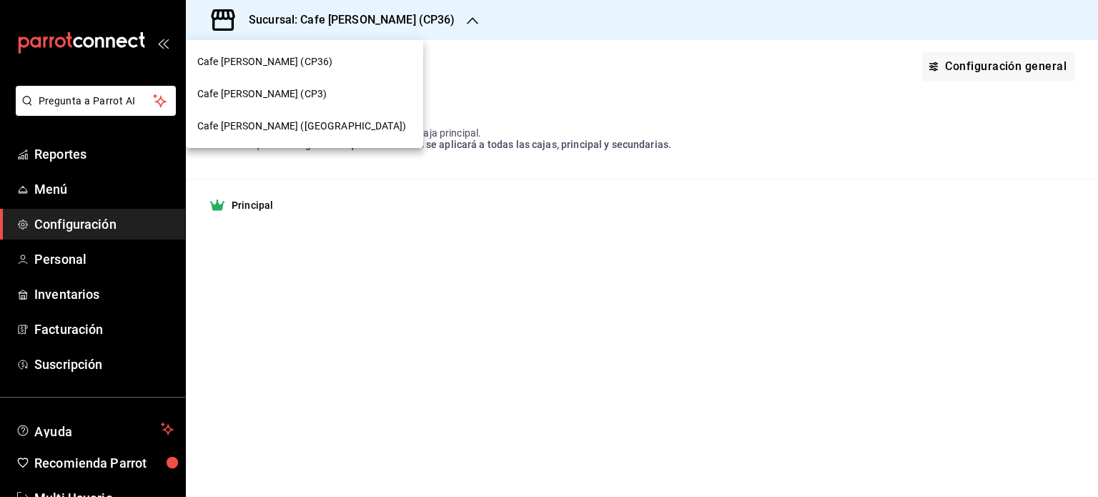
click at [255, 88] on span "Cafe [PERSON_NAME] (CP3)" at bounding box center [261, 93] width 129 height 15
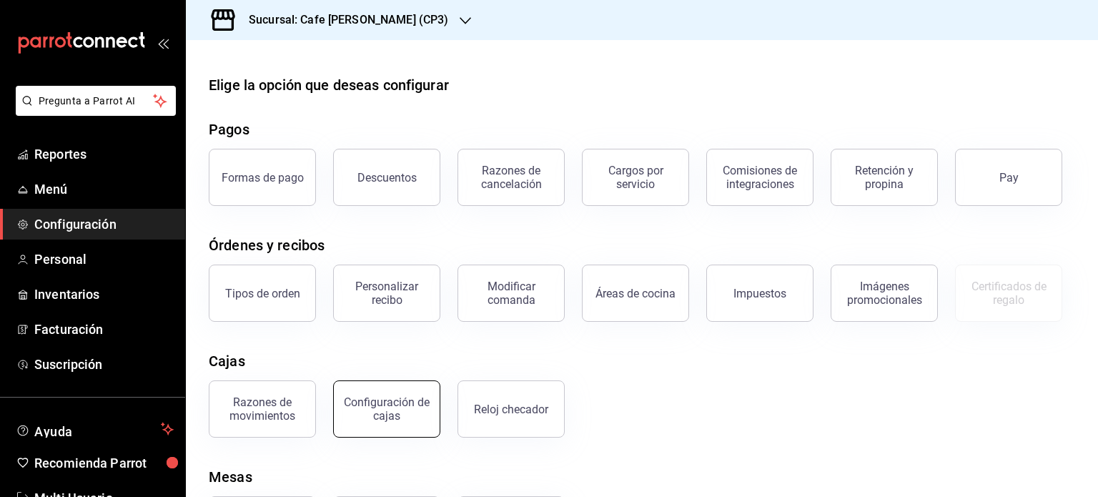
click at [404, 409] on div "Configuración de cajas" at bounding box center [386, 408] width 89 height 27
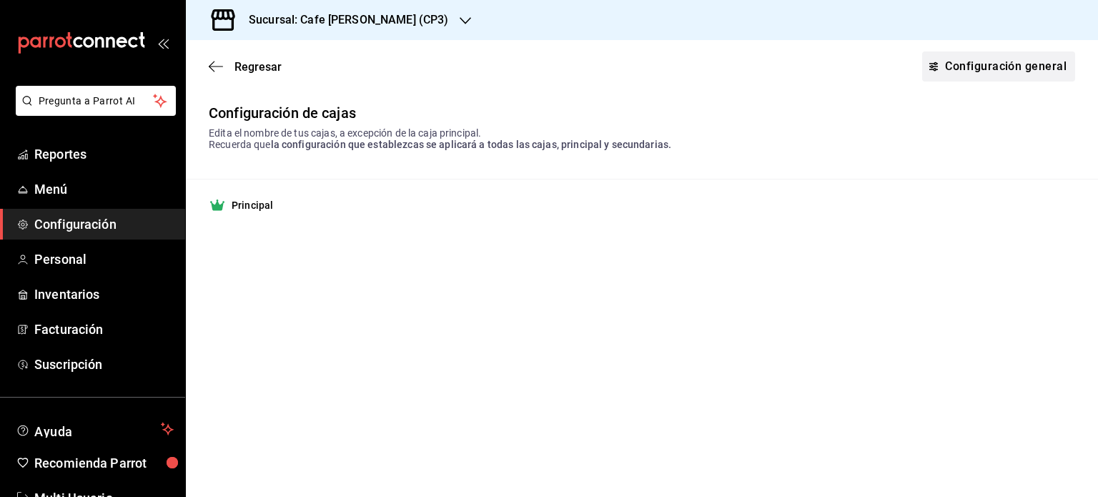
click at [987, 65] on link "Configuración general" at bounding box center [998, 66] width 153 height 30
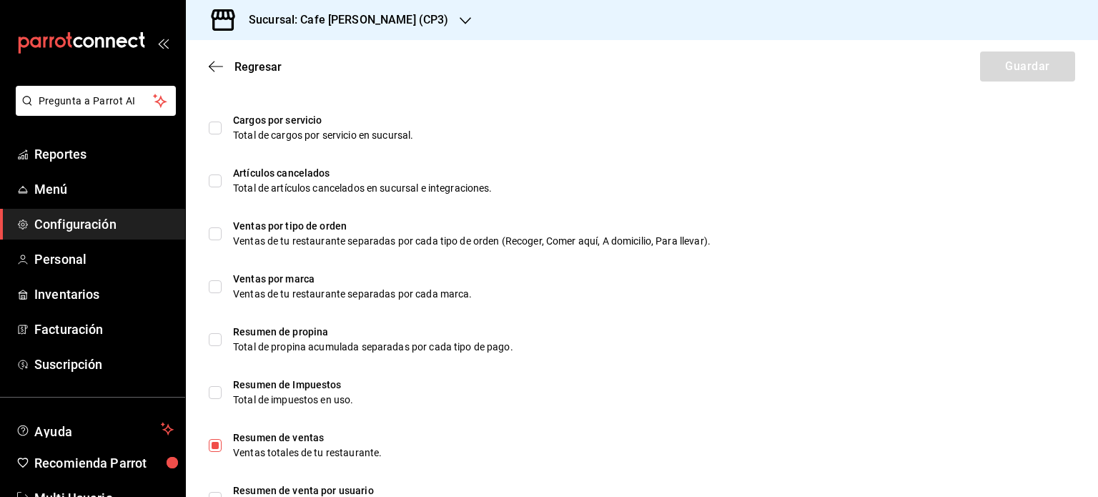
scroll to position [915, 0]
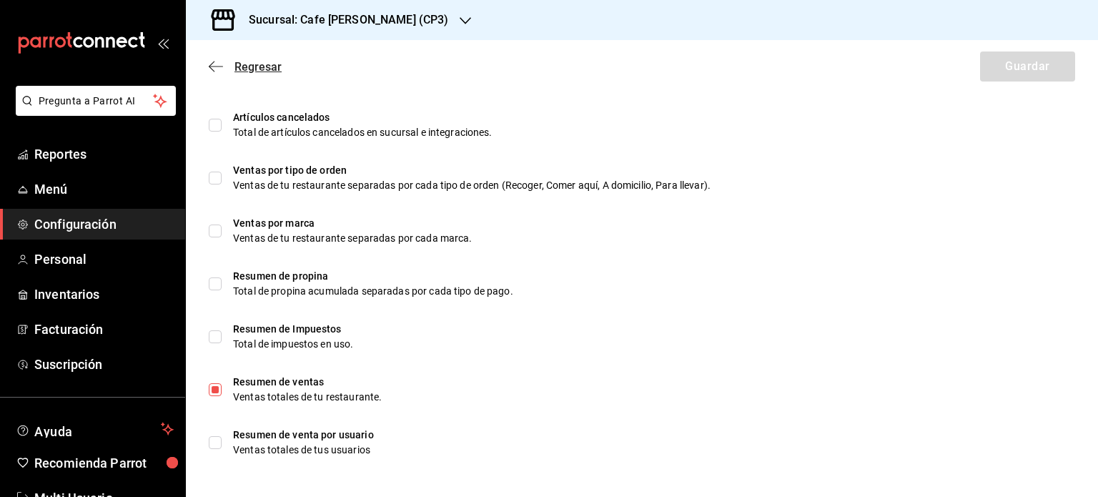
click at [249, 68] on span "Regresar" at bounding box center [257, 67] width 47 height 14
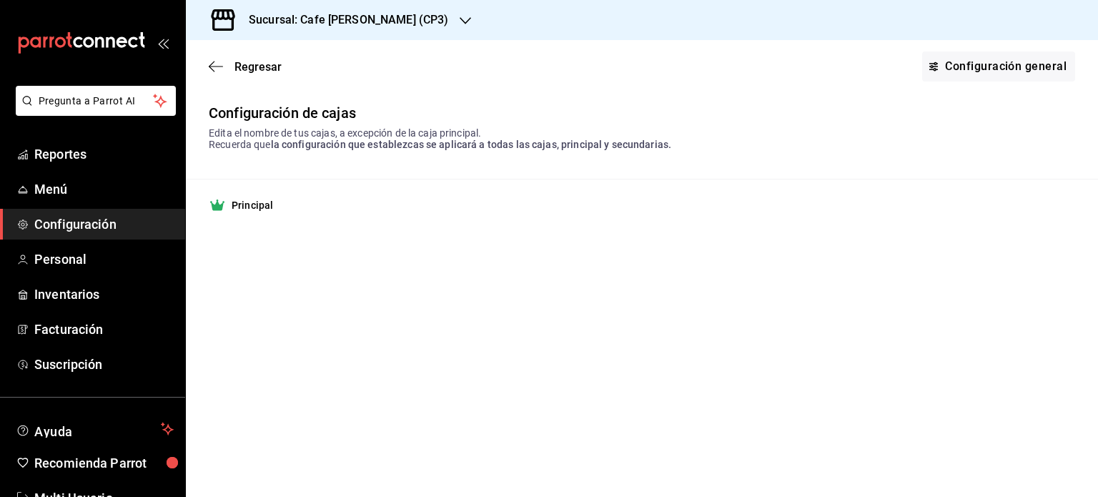
click at [349, 16] on h3 "Sucursal: Cafe [PERSON_NAME] (CP3)" at bounding box center [342, 19] width 211 height 17
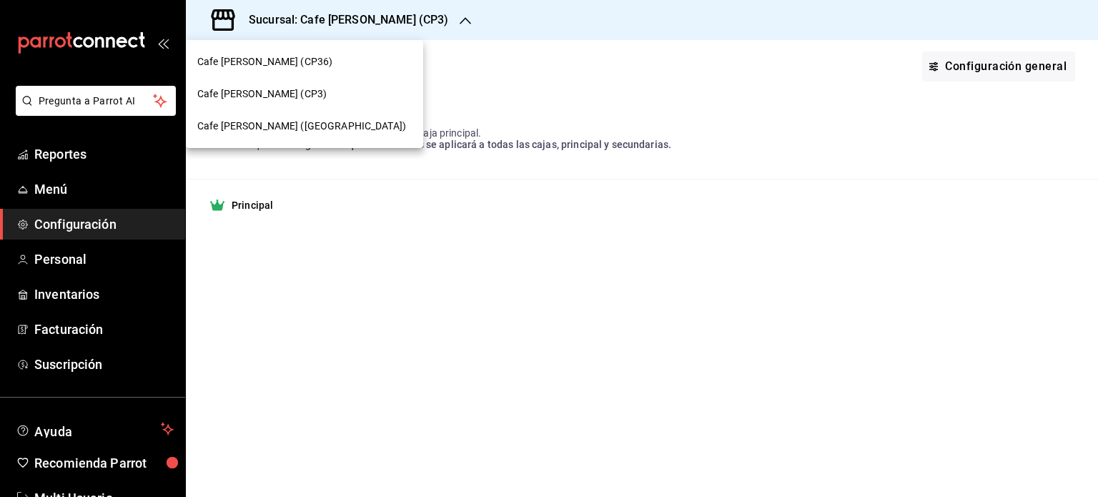
click at [273, 128] on span "Cafe [PERSON_NAME] ([GEOGRAPHIC_DATA])" at bounding box center [301, 126] width 209 height 15
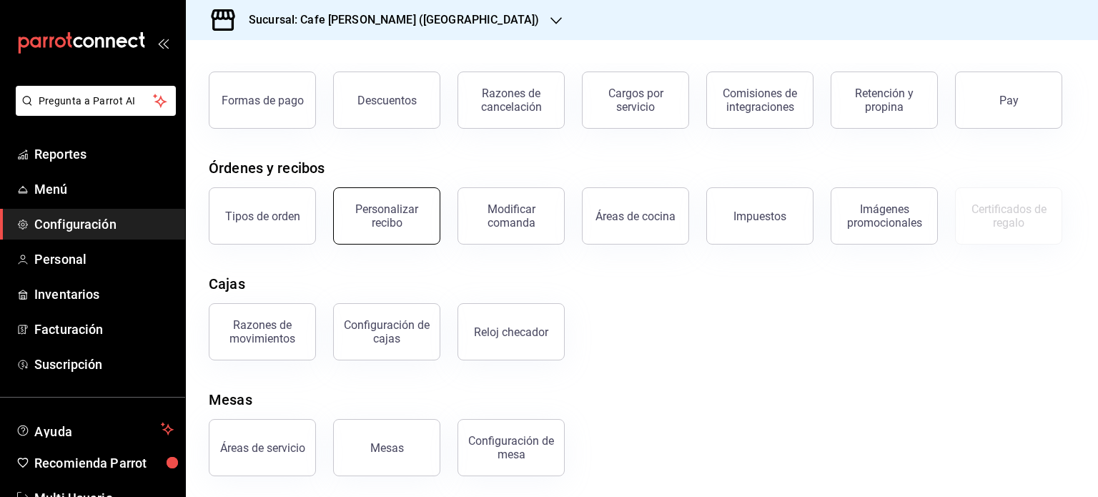
scroll to position [79, 0]
click at [389, 337] on div "Configuración de cajas" at bounding box center [386, 329] width 89 height 27
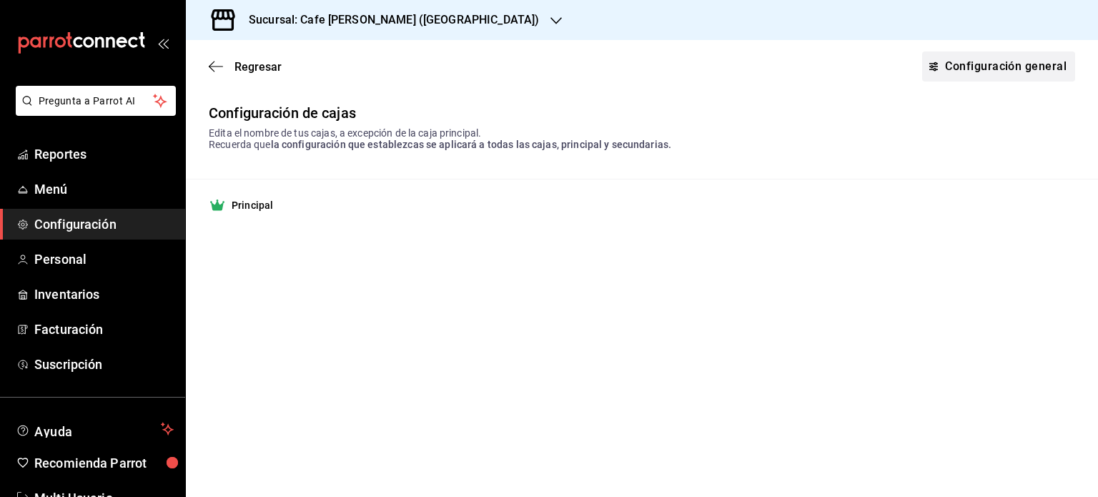
click at [998, 66] on link "Configuración general" at bounding box center [998, 66] width 153 height 30
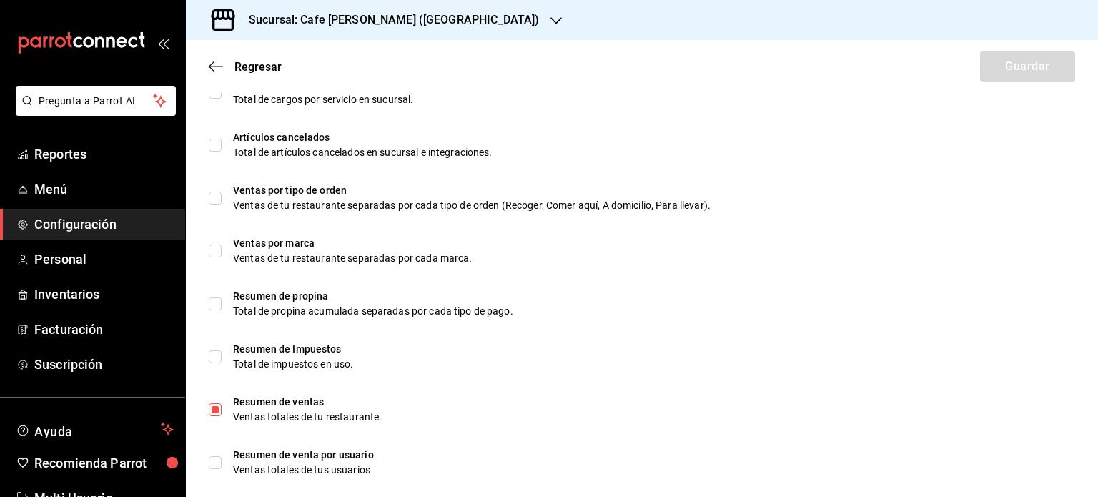
scroll to position [915, 0]
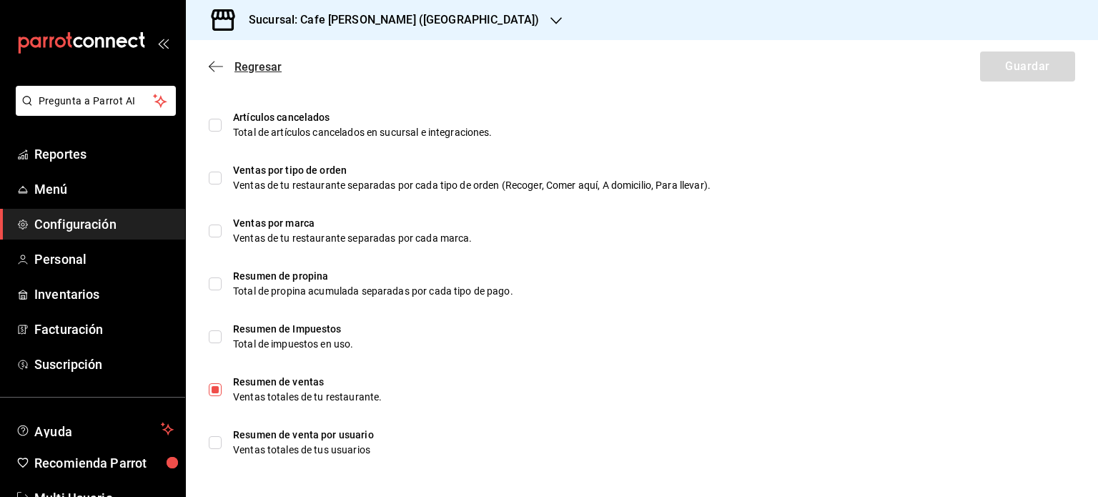
click at [249, 67] on span "Regresar" at bounding box center [257, 67] width 47 height 14
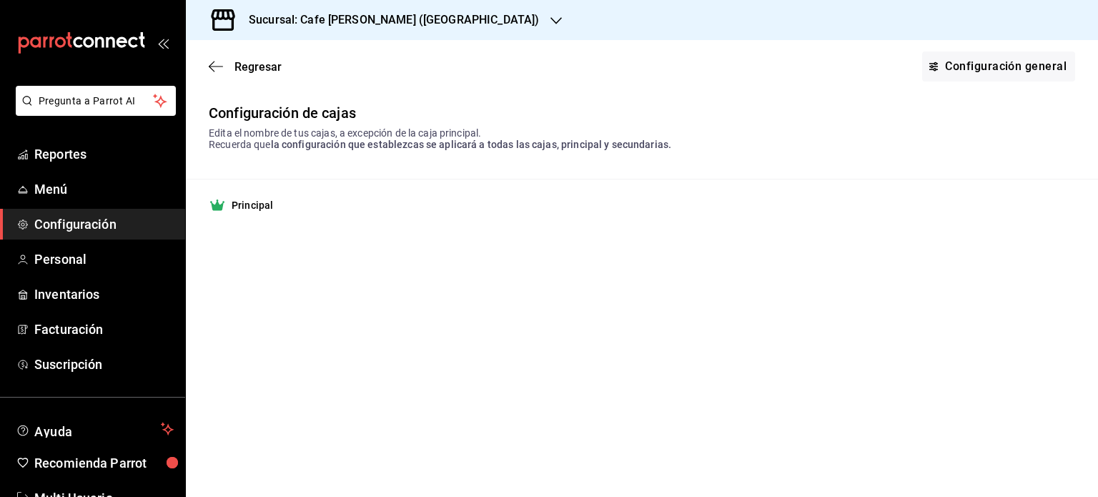
click at [443, 15] on h3 "Sucursal: Cafe [PERSON_NAME] ([GEOGRAPHIC_DATA])" at bounding box center [388, 19] width 302 height 17
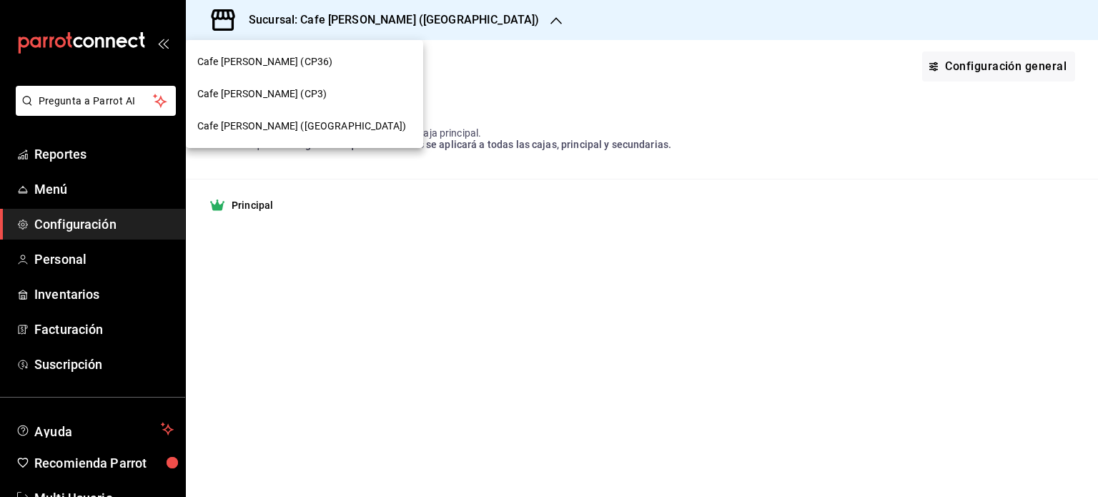
click at [272, 58] on span "Cafe [PERSON_NAME] (CP36)" at bounding box center [264, 61] width 135 height 15
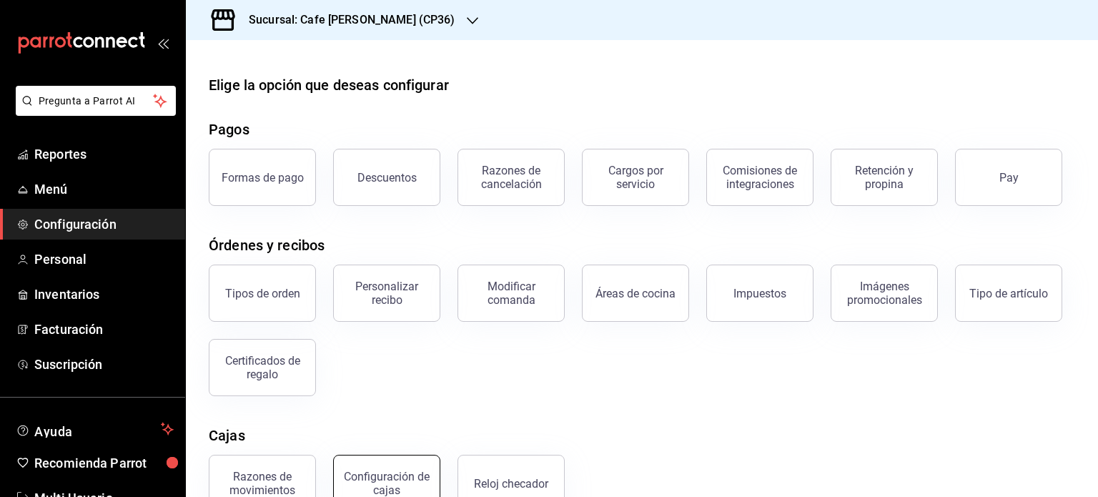
click at [389, 477] on div "Configuración de cajas" at bounding box center [386, 482] width 89 height 27
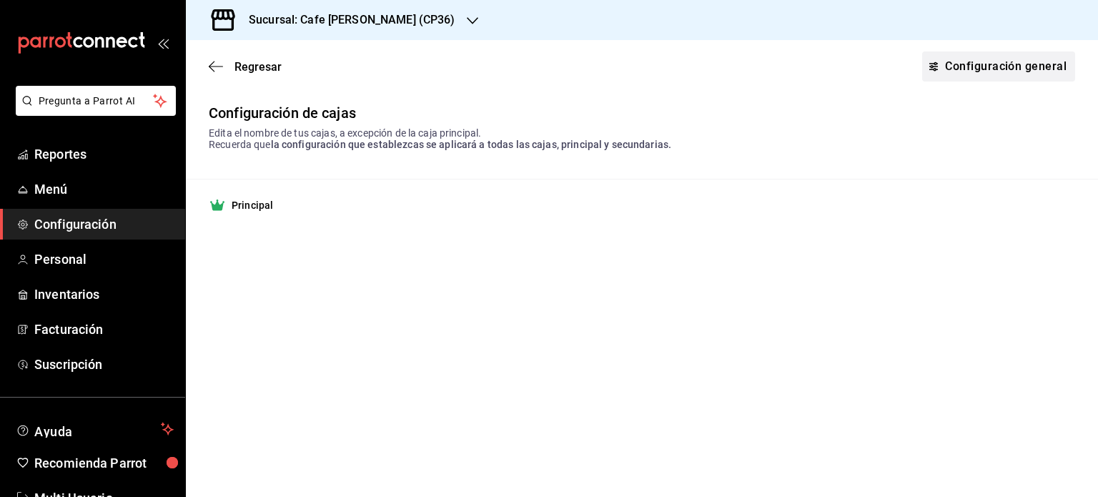
click at [981, 64] on link "Configuración general" at bounding box center [998, 66] width 153 height 30
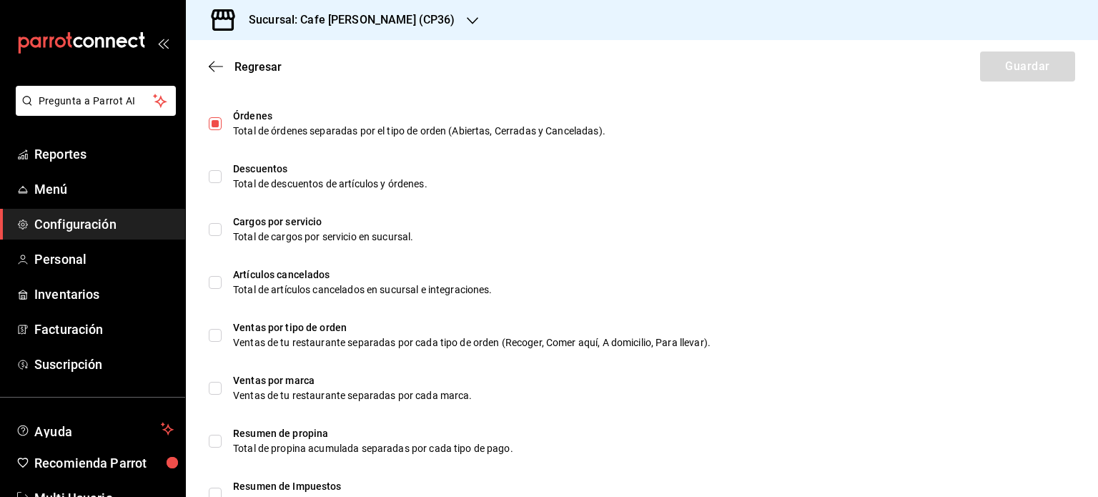
scroll to position [915, 0]
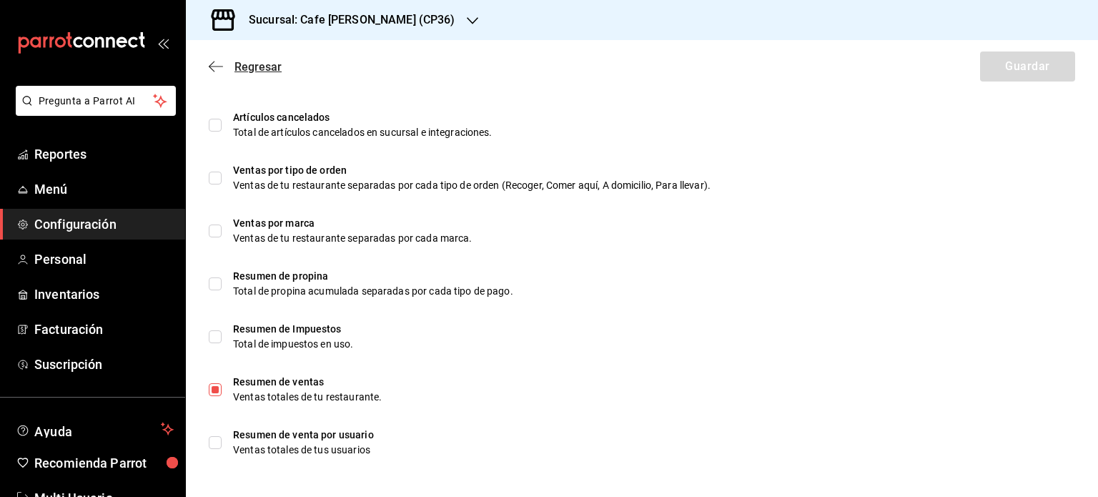
click at [250, 69] on span "Regresar" at bounding box center [257, 67] width 47 height 14
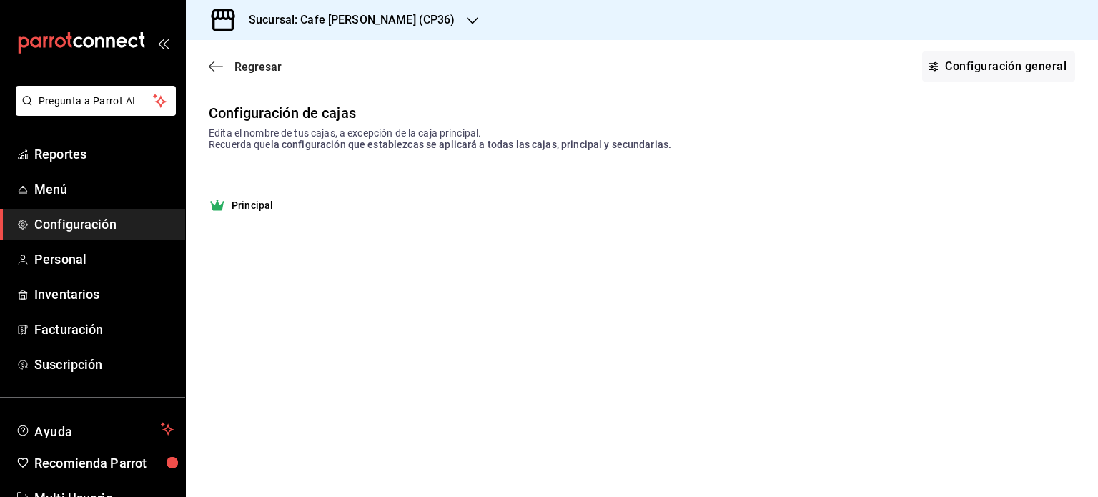
click at [226, 62] on span "Regresar" at bounding box center [245, 67] width 73 height 14
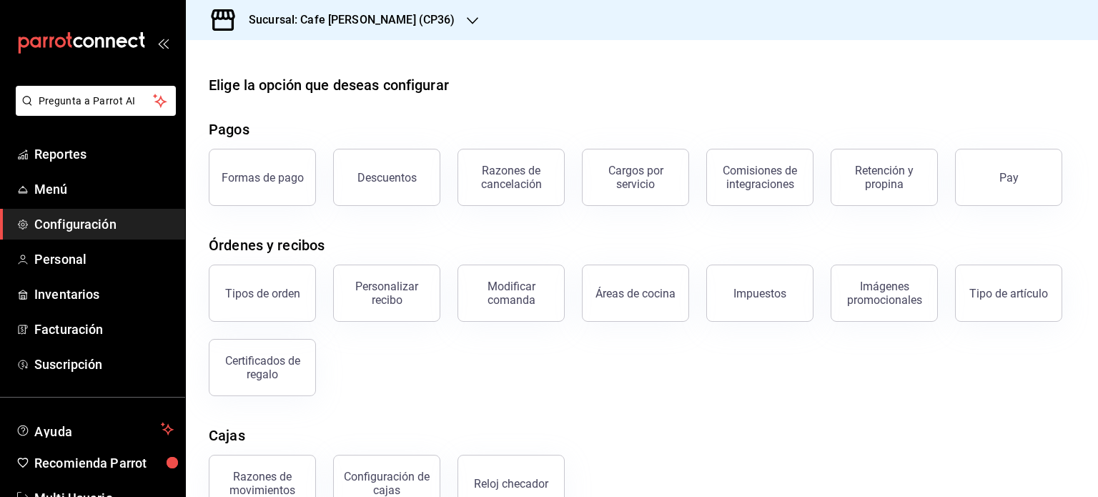
click at [411, 20] on div "Sucursal: Cafe [PERSON_NAME] (CP36)" at bounding box center [340, 20] width 287 height 40
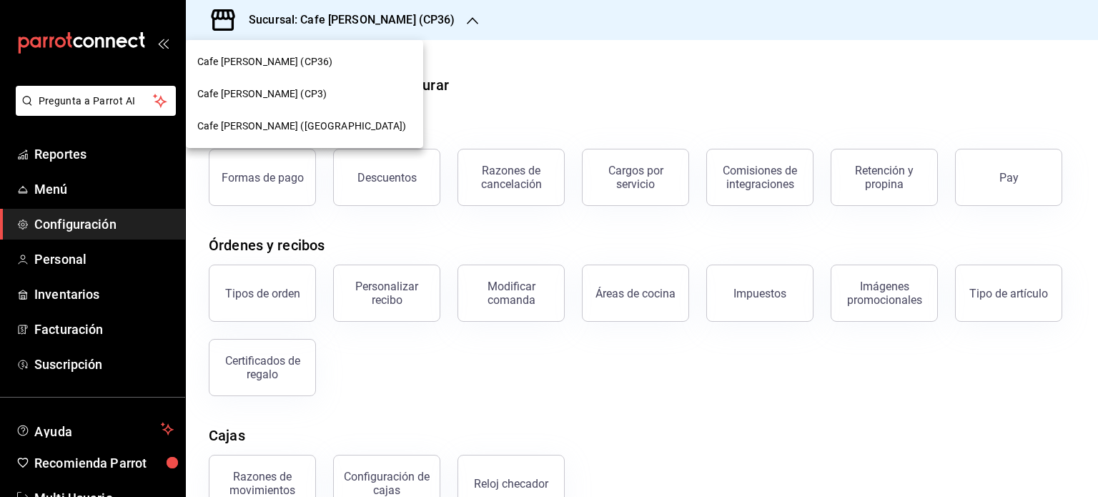
click at [300, 124] on span "Cafe [PERSON_NAME] ([GEOGRAPHIC_DATA])" at bounding box center [301, 126] width 209 height 15
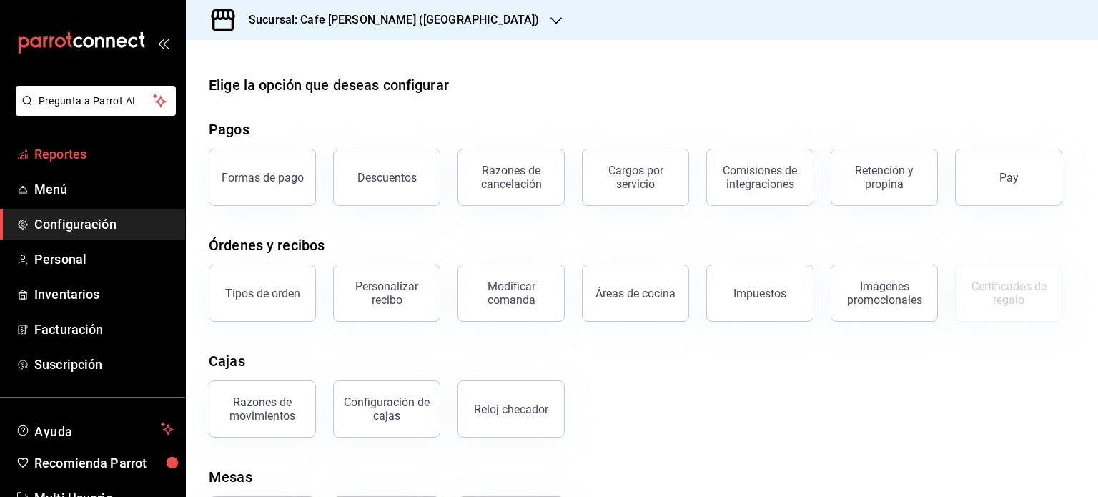
click at [59, 151] on span "Reportes" at bounding box center [103, 153] width 139 height 19
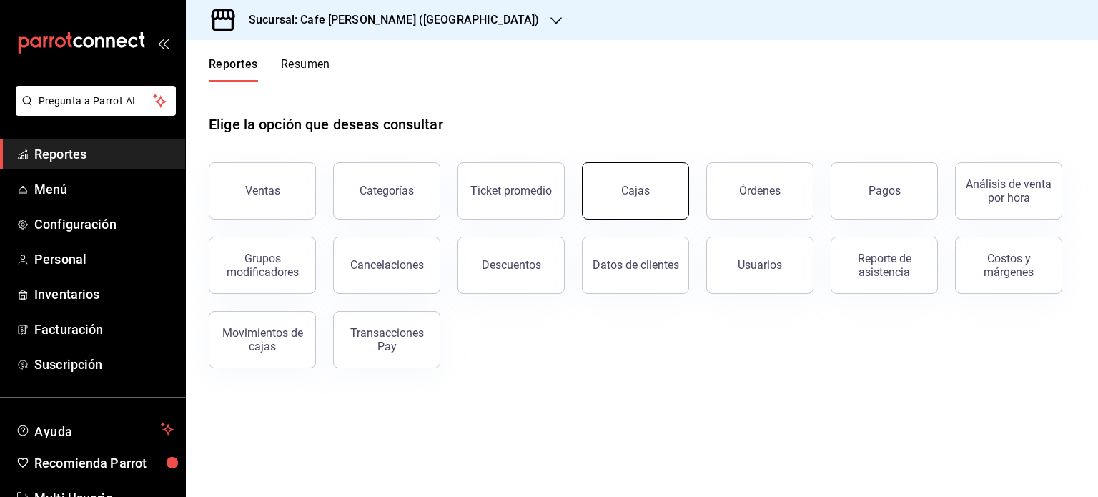
click at [656, 201] on link "Cajas" at bounding box center [635, 190] width 107 height 57
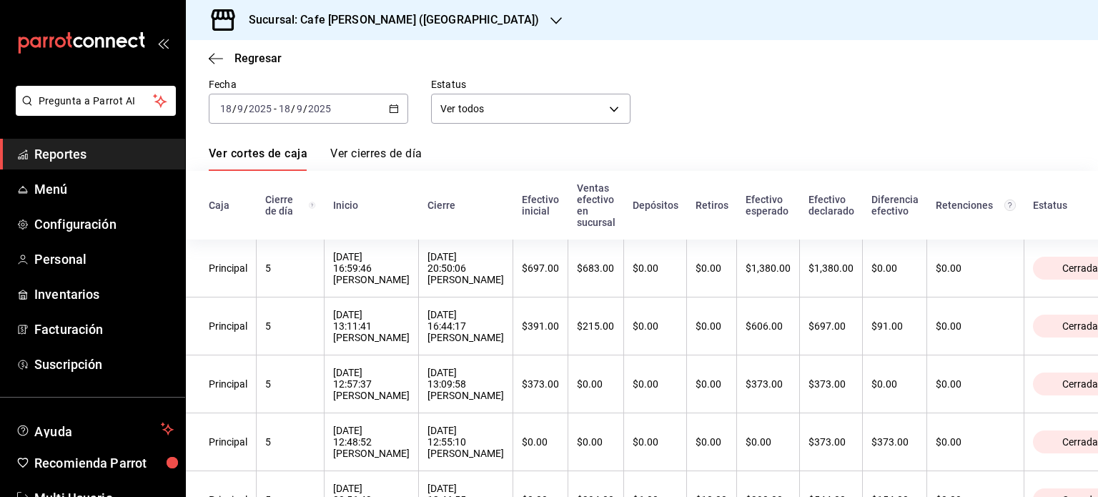
scroll to position [143, 0]
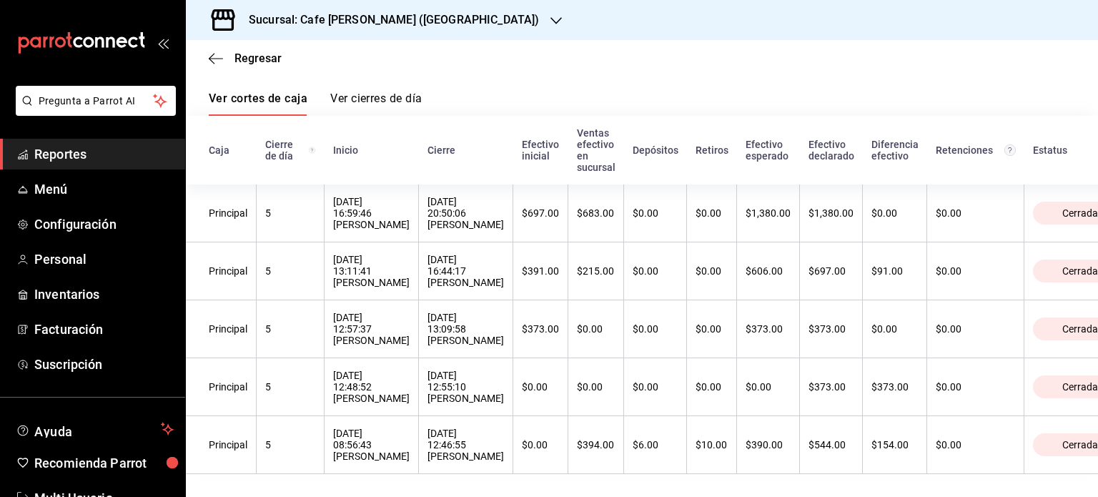
click at [400, 91] on link "Ver cierres de día" at bounding box center [375, 103] width 91 height 24
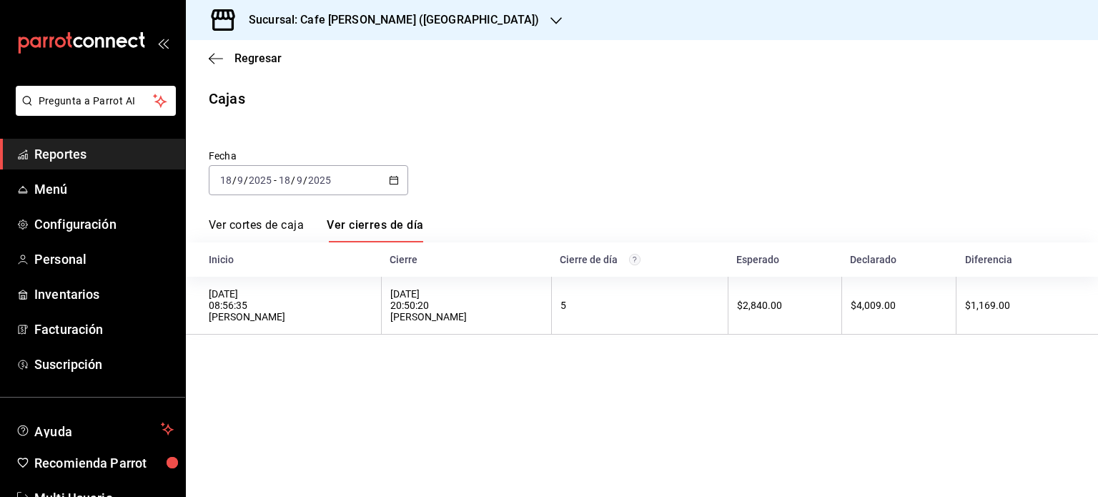
click at [270, 225] on link "Ver cortes de caja" at bounding box center [256, 230] width 95 height 24
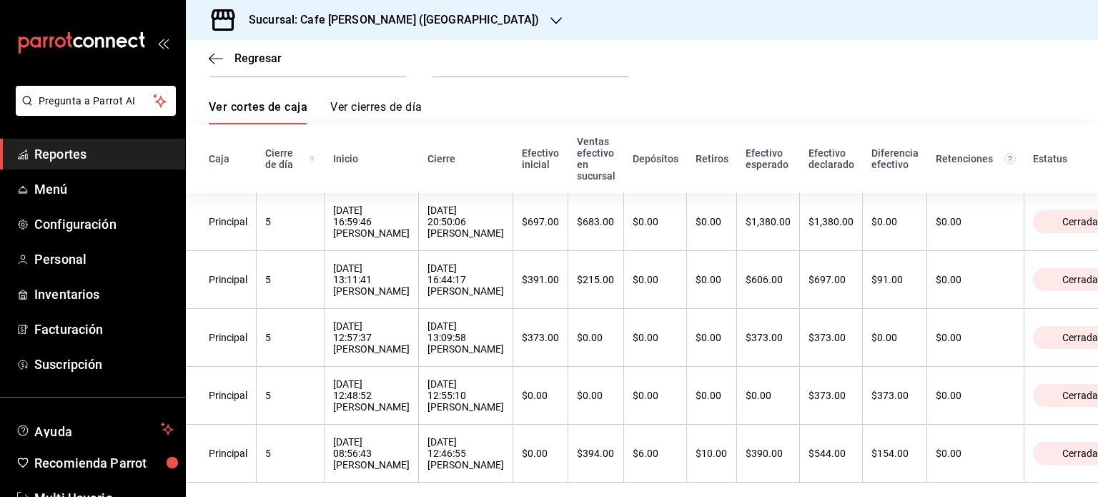
scroll to position [143, 0]
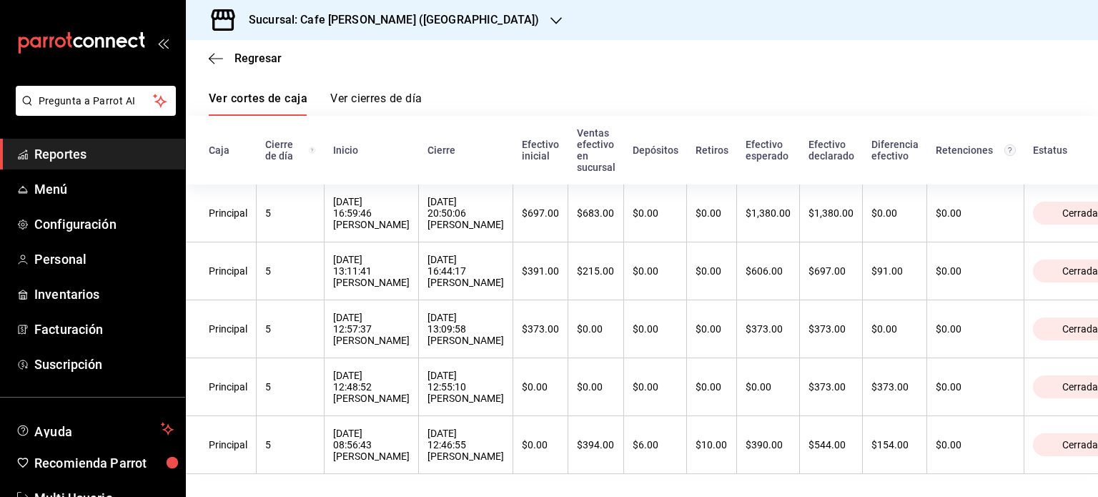
click at [384, 91] on link "Ver cierres de día" at bounding box center [375, 103] width 91 height 24
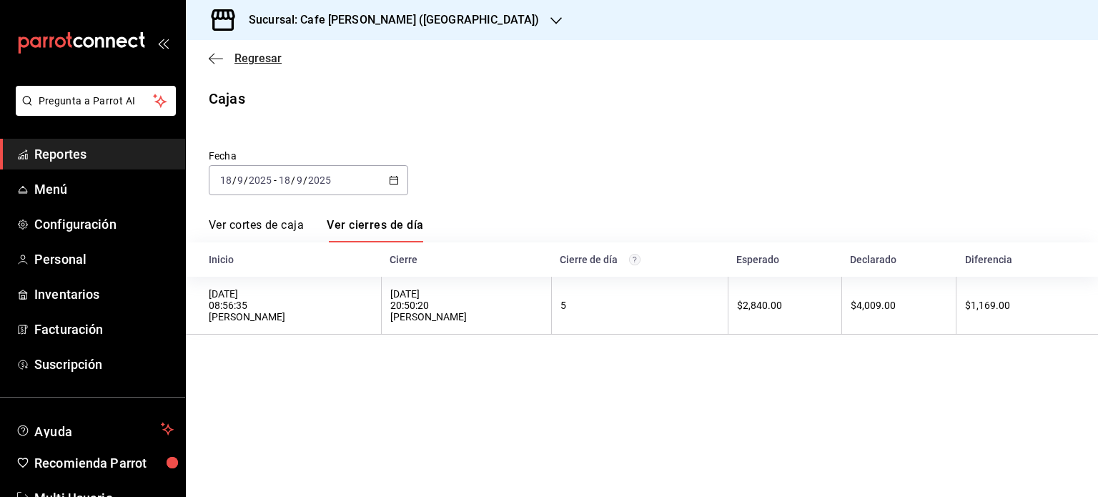
click at [234, 57] on span "Regresar" at bounding box center [257, 58] width 47 height 14
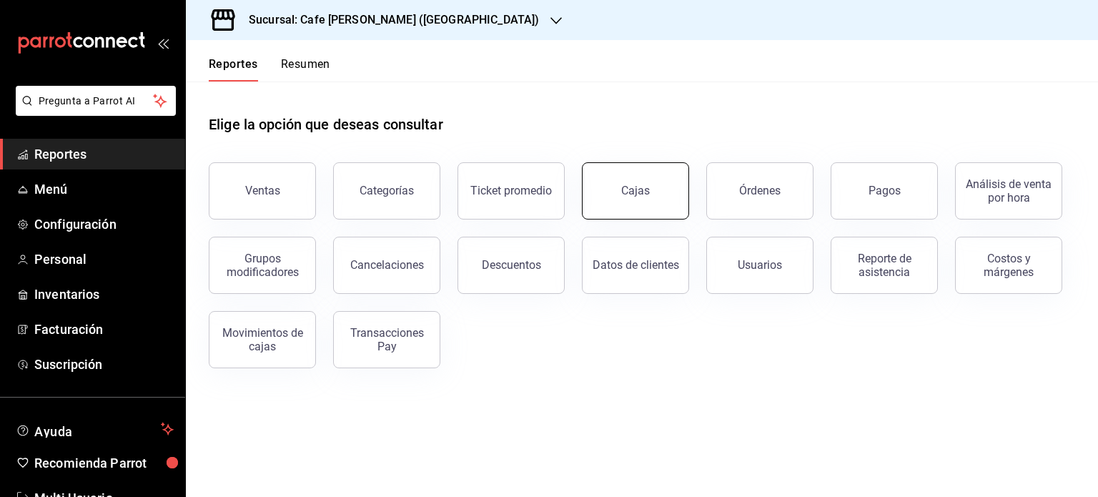
click at [644, 183] on div "Cajas" at bounding box center [635, 190] width 29 height 17
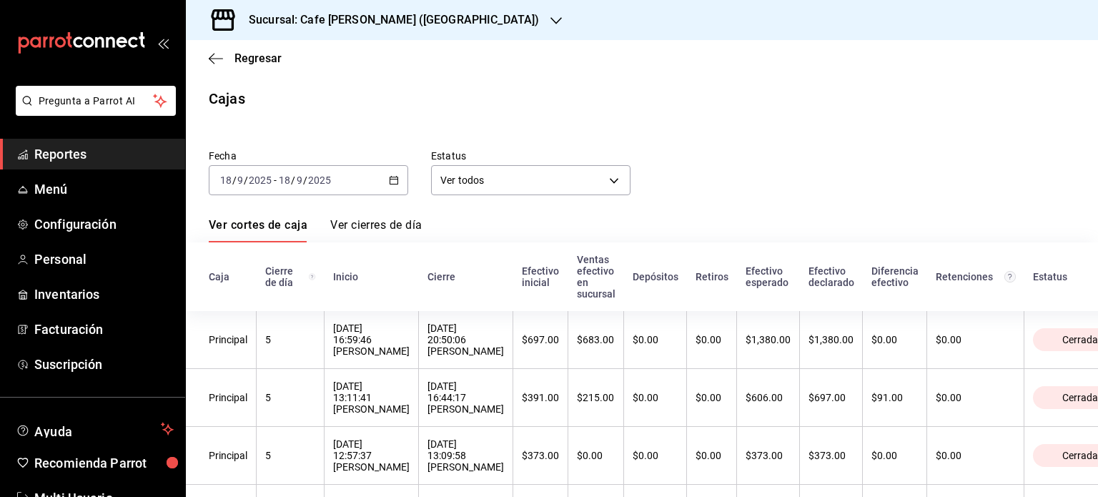
click at [384, 223] on link "Ver cierres de día" at bounding box center [375, 230] width 91 height 24
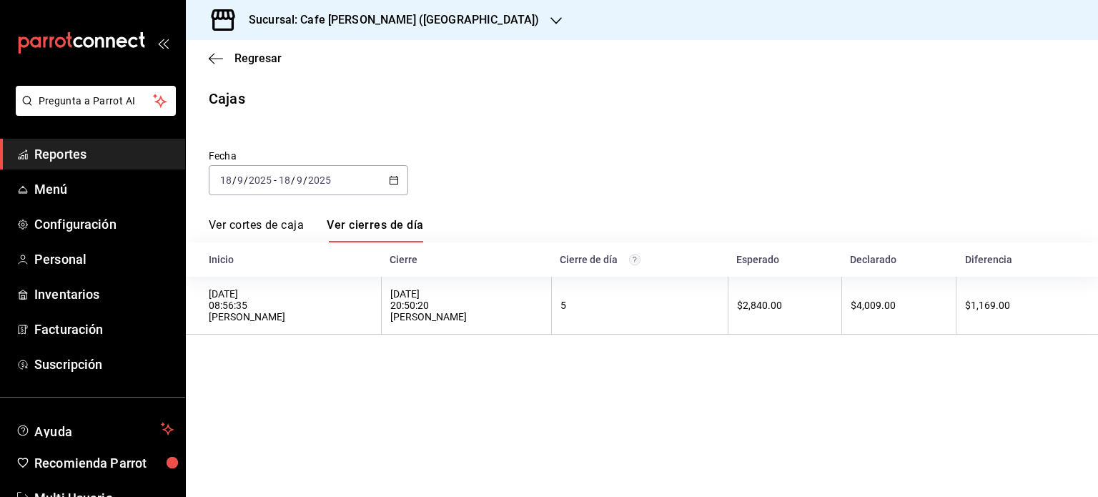
click at [260, 224] on link "Ver cortes de caja" at bounding box center [256, 230] width 95 height 24
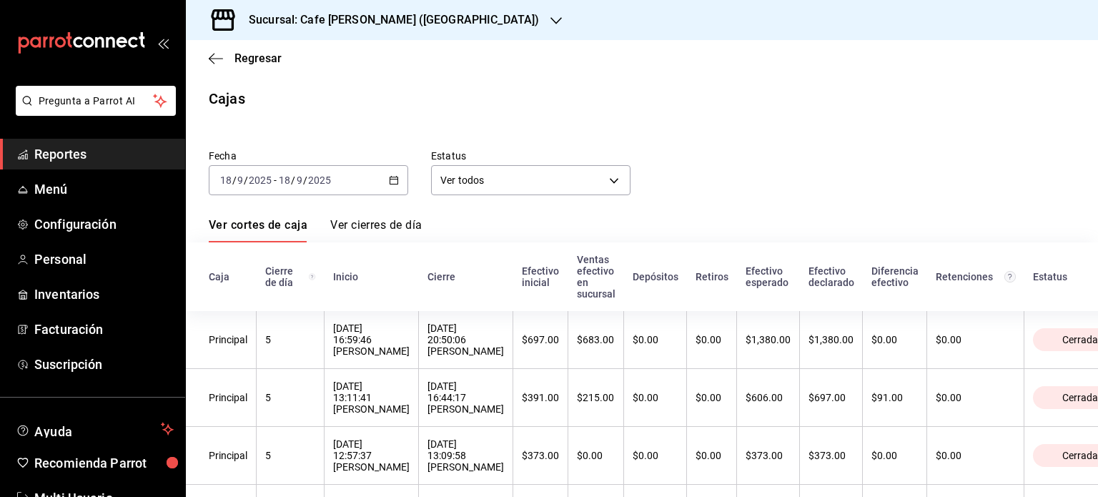
click at [378, 224] on link "Ver cierres de día" at bounding box center [375, 230] width 91 height 24
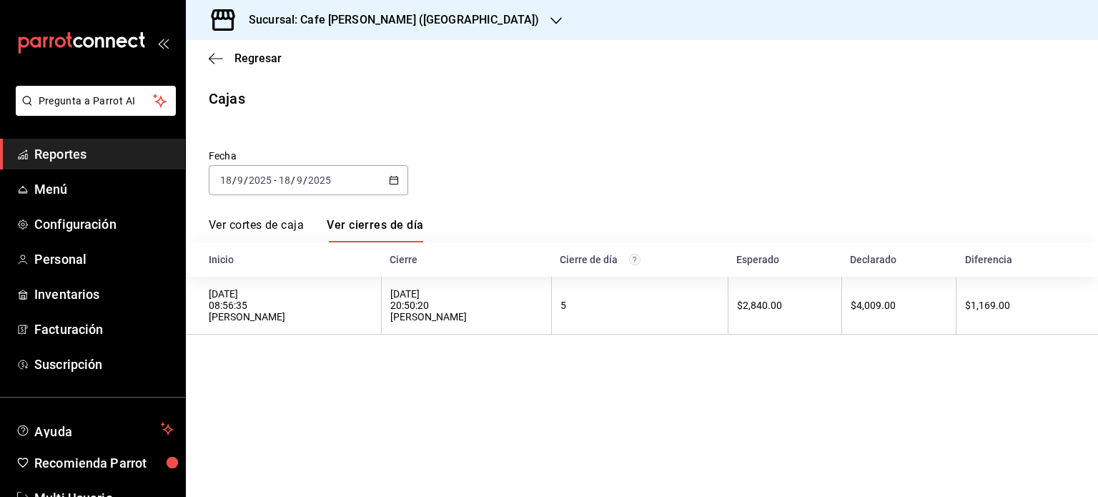
click at [267, 222] on link "Ver cortes de caja" at bounding box center [256, 230] width 95 height 24
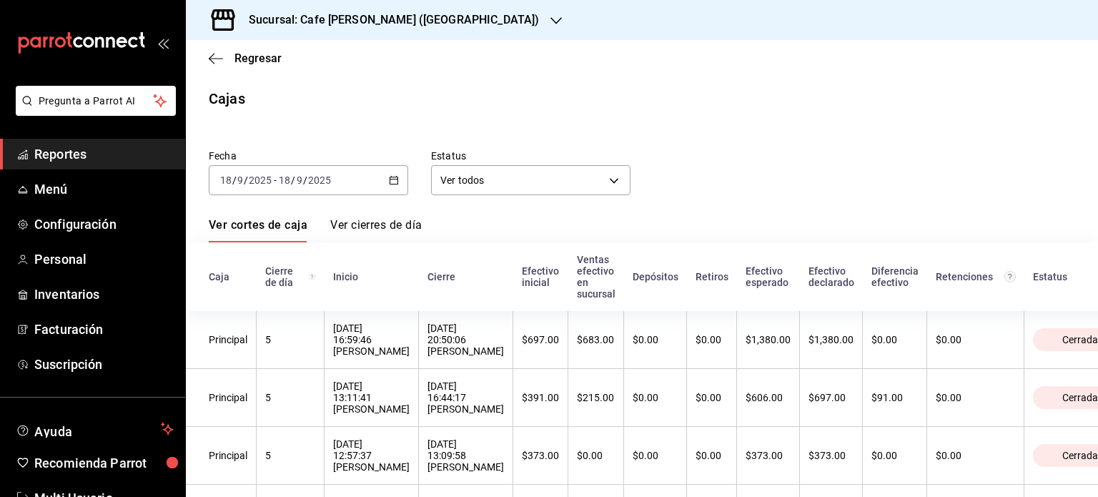
click at [394, 229] on link "Ver cierres de día" at bounding box center [375, 230] width 91 height 24
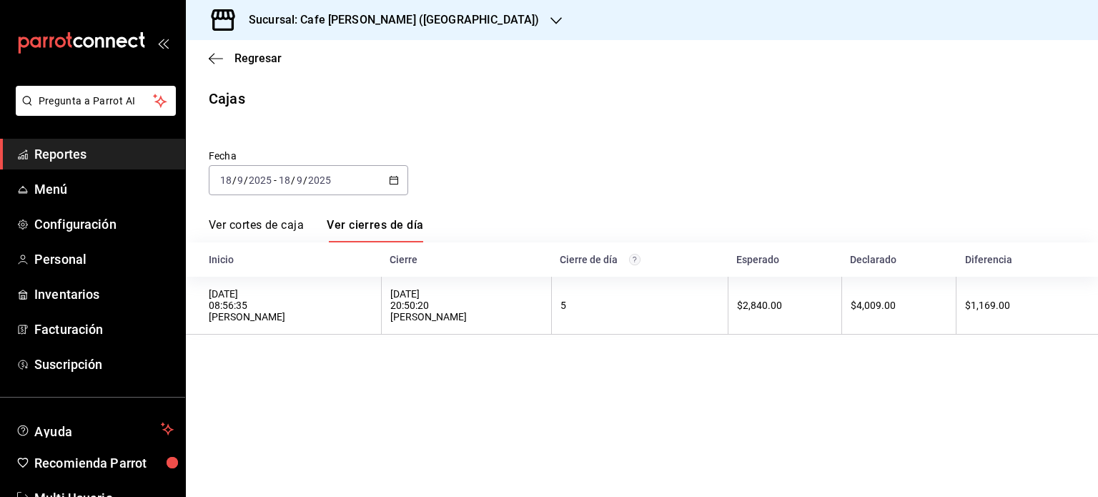
click at [259, 225] on link "Ver cortes de caja" at bounding box center [256, 230] width 95 height 24
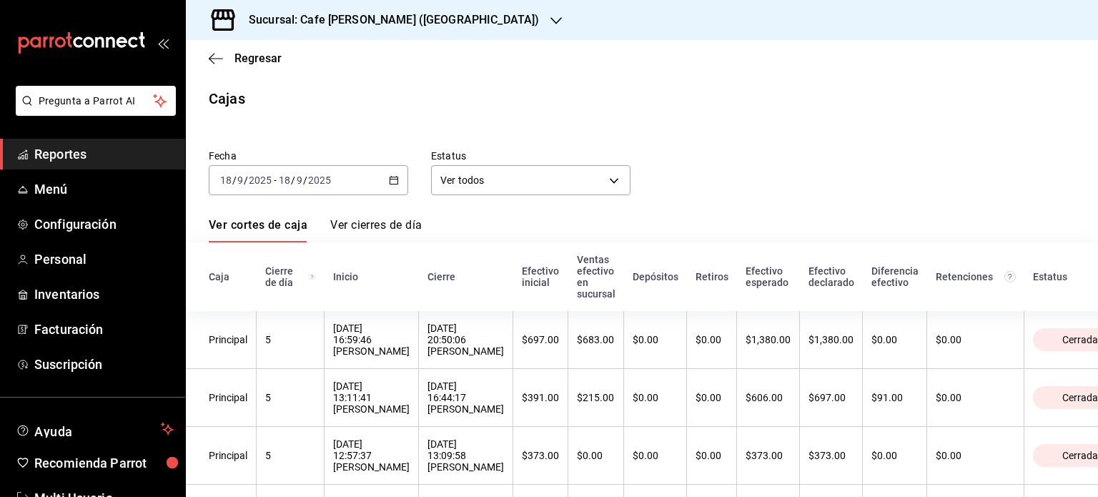
click at [397, 225] on link "Ver cierres de día" at bounding box center [375, 230] width 91 height 24
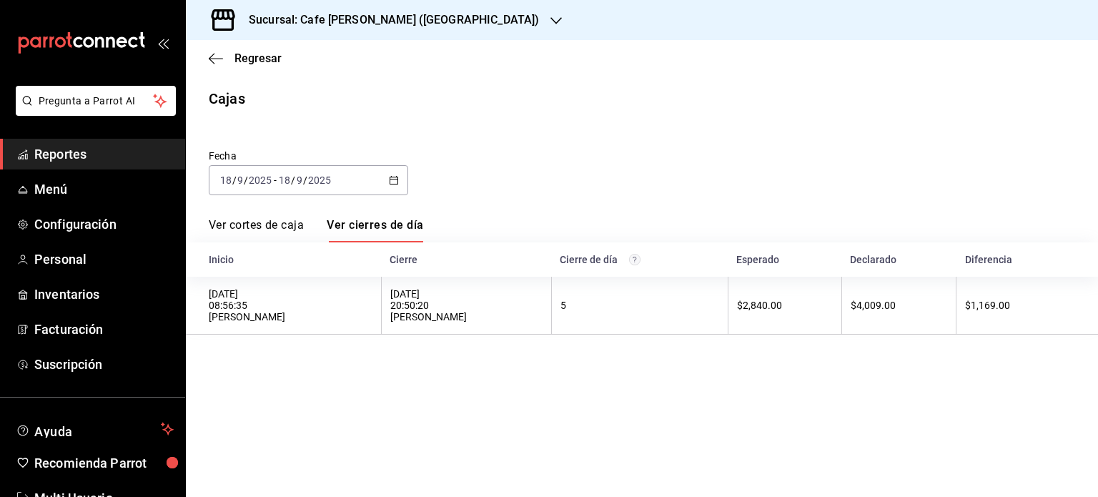
click at [266, 227] on link "Ver cortes de caja" at bounding box center [256, 230] width 95 height 24
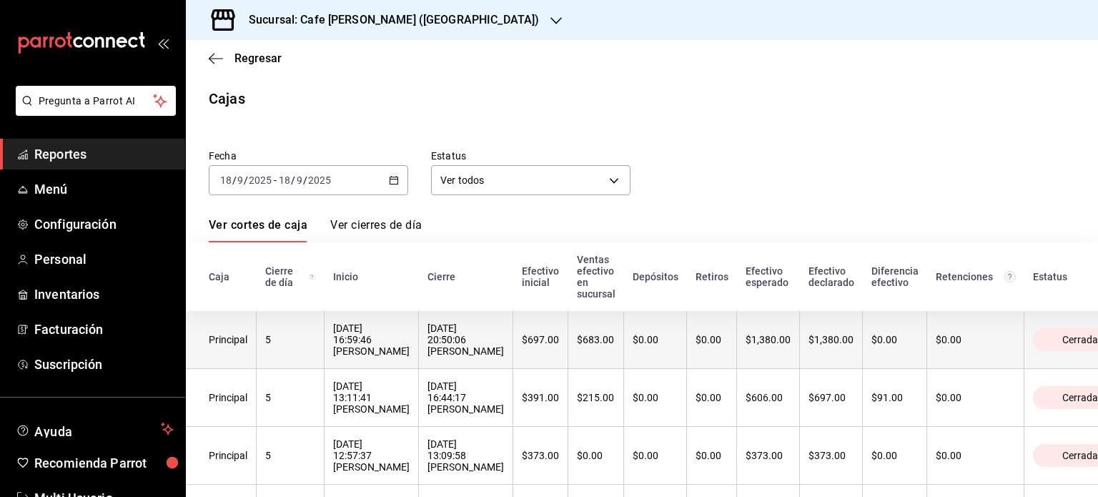
click at [719, 364] on th "$0.00" at bounding box center [712, 340] width 50 height 58
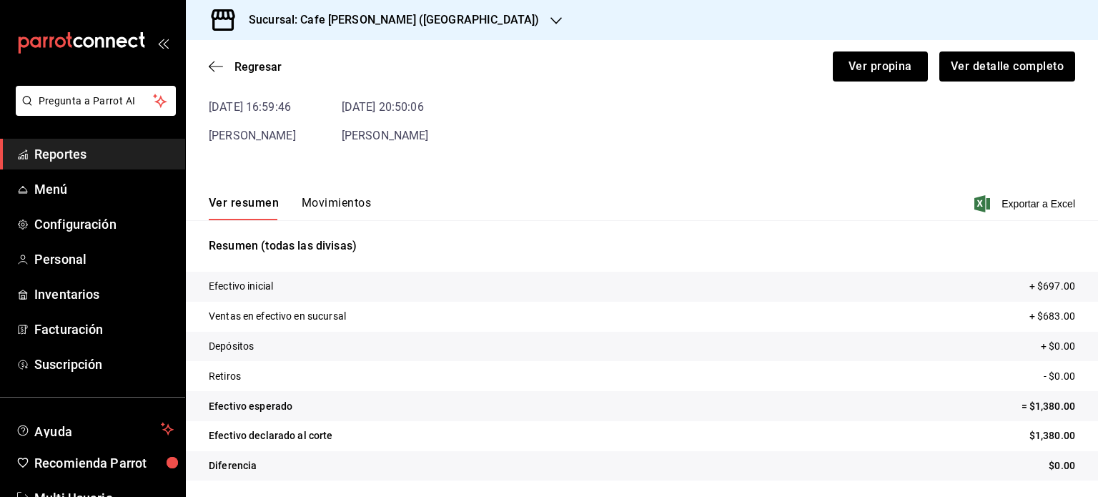
scroll to position [86, 0]
click at [329, 197] on button "Movimientos" at bounding box center [336, 207] width 69 height 24
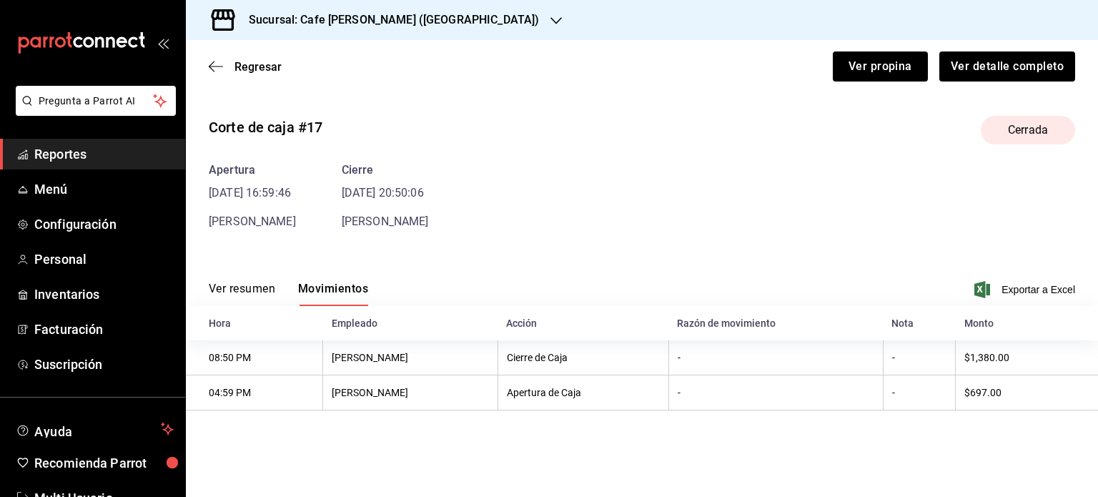
scroll to position [0, 0]
click at [245, 289] on button "Ver resumen" at bounding box center [242, 294] width 66 height 24
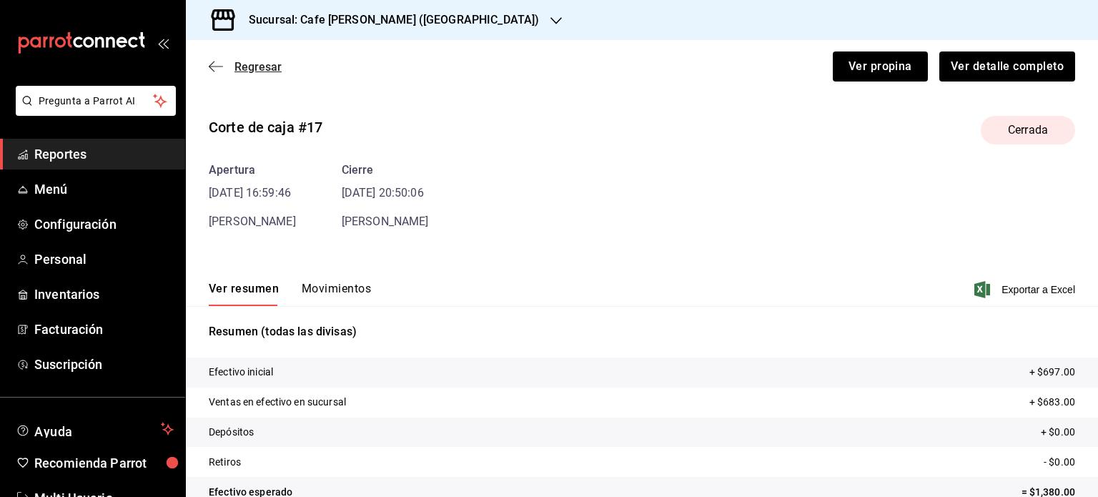
click at [259, 65] on span "Regresar" at bounding box center [257, 67] width 47 height 14
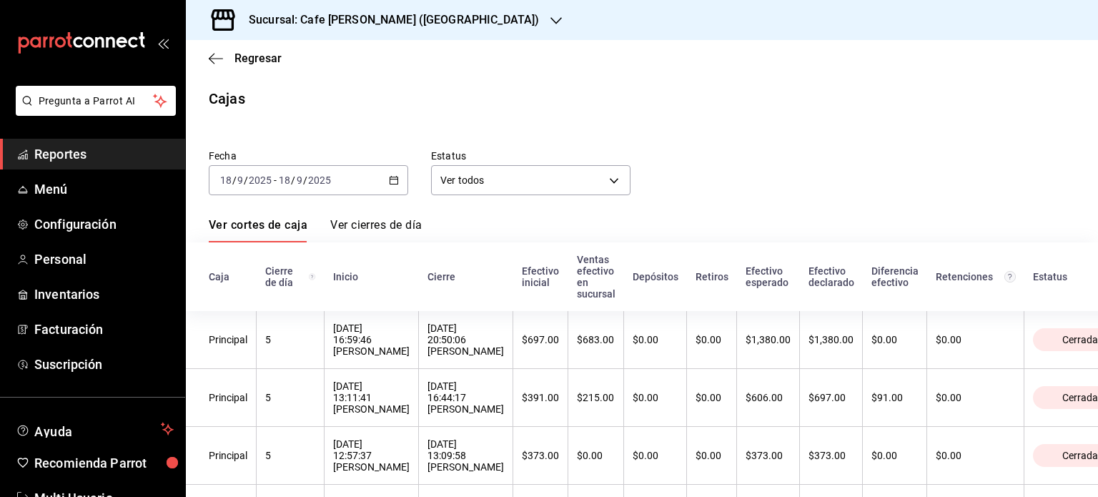
click at [390, 16] on h3 "Sucursal: Cafe [PERSON_NAME] ([GEOGRAPHIC_DATA])" at bounding box center [388, 19] width 302 height 17
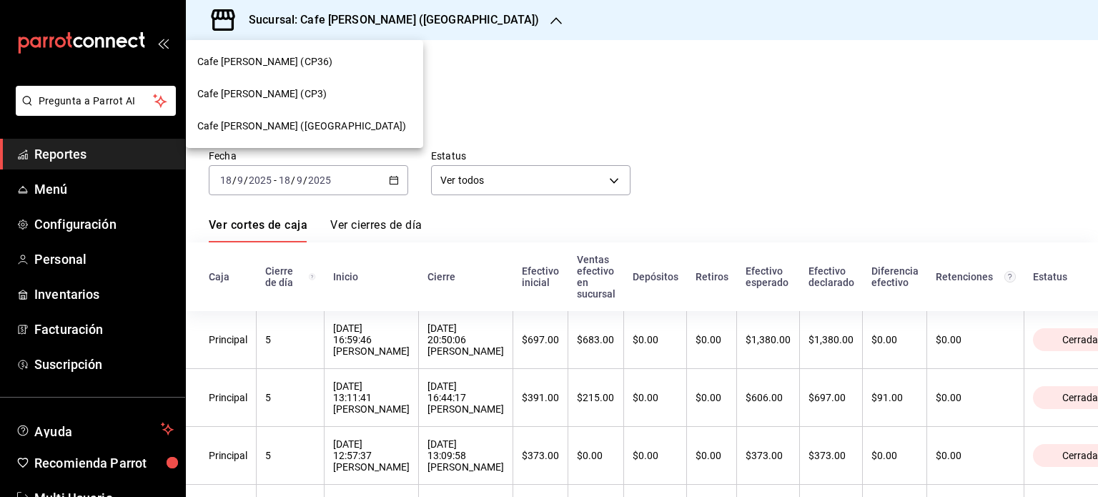
click at [272, 56] on span "Cafe [PERSON_NAME] (CP36)" at bounding box center [264, 61] width 135 height 15
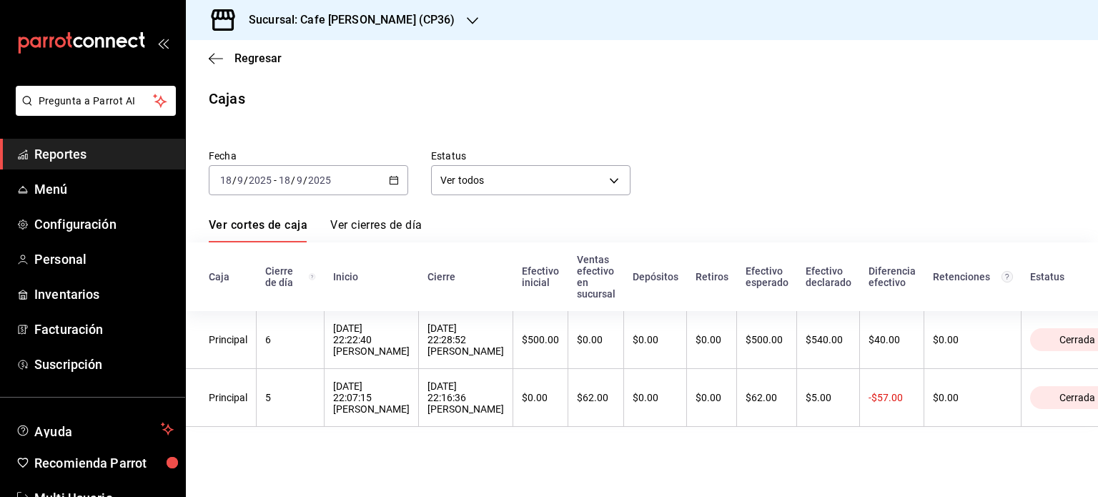
click at [371, 226] on link "Ver cierres de día" at bounding box center [375, 230] width 91 height 24
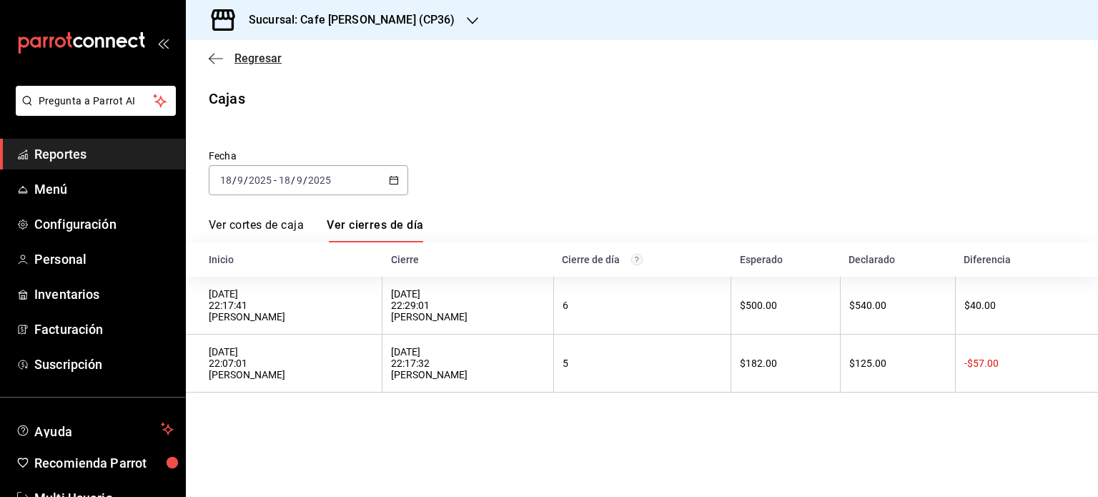
click at [257, 59] on span "Regresar" at bounding box center [257, 58] width 47 height 14
